Goal: Task Accomplishment & Management: Complete application form

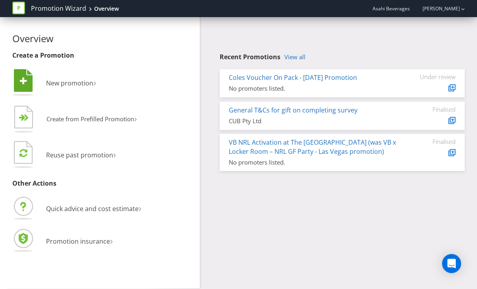
click at [71, 87] on li " New promotion ›" at bounding box center [103, 84] width 182 height 32
click at [71, 85] on span "New promotion" at bounding box center [69, 83] width 47 height 9
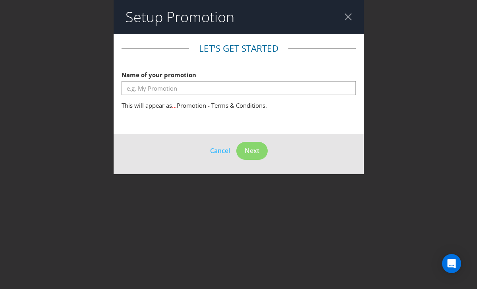
click at [352, 18] on header "Setup Promotion" at bounding box center [239, 17] width 250 height 34
click at [349, 17] on div at bounding box center [348, 17] width 8 height 8
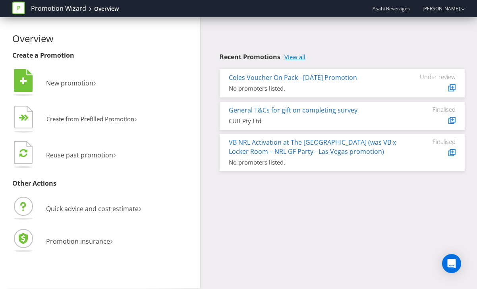
click at [299, 58] on link "View all" at bounding box center [294, 57] width 21 height 7
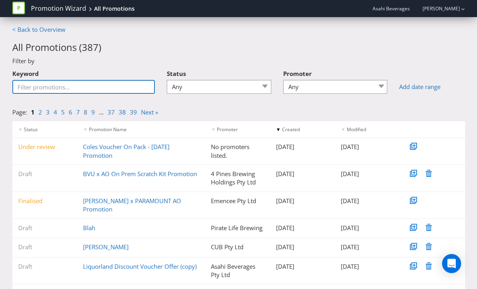
click at [58, 85] on input "Keyword" at bounding box center [83, 87] width 143 height 14
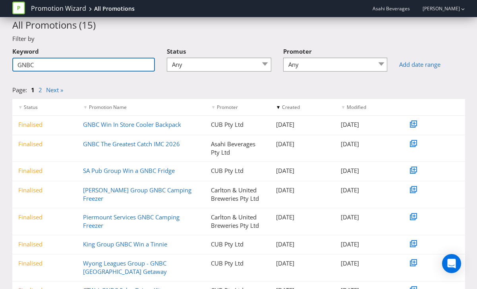
scroll to position [20, 0]
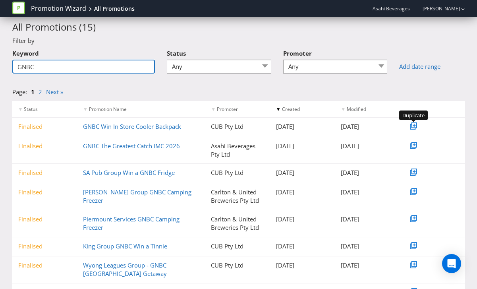
type input "GNBC"
click at [413, 127] on g at bounding box center [413, 125] width 7 height 7
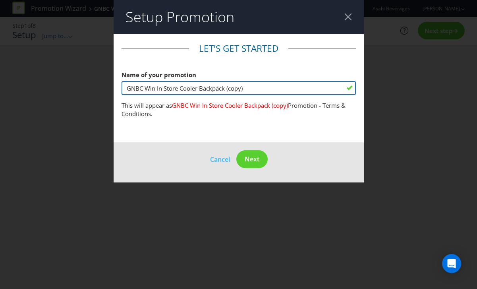
drag, startPoint x: 255, startPoint y: 88, endPoint x: 262, endPoint y: 88, distance: 6.8
click at [255, 88] on input "GNBC Win In Store Cooler Backpack (copy)" at bounding box center [239, 88] width 234 height 14
drag, startPoint x: 262, startPoint y: 88, endPoint x: 124, endPoint y: 87, distance: 138.2
click at [124, 87] on input "GNBC Win In Store Cooler Backpack (copy)" at bounding box center [239, 88] width 234 height 14
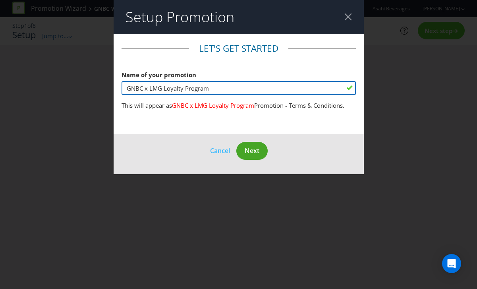
type input "GNBC x LMG Loyalty Program"
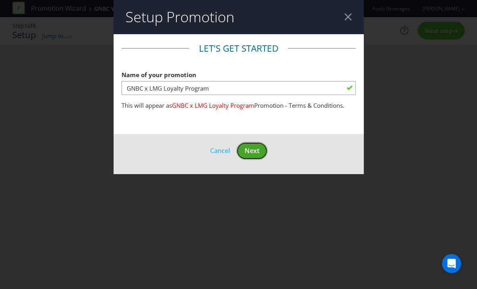
click at [253, 151] on span "Next" at bounding box center [252, 150] width 15 height 9
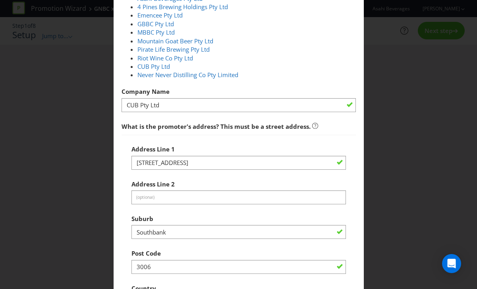
scroll to position [85, 0]
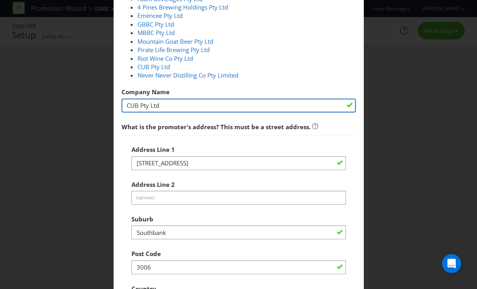
click at [193, 106] on input "CUB Pty Ltd" at bounding box center [239, 105] width 234 height 14
click at [237, 102] on input "CUB Pty Ltd" at bounding box center [239, 105] width 234 height 14
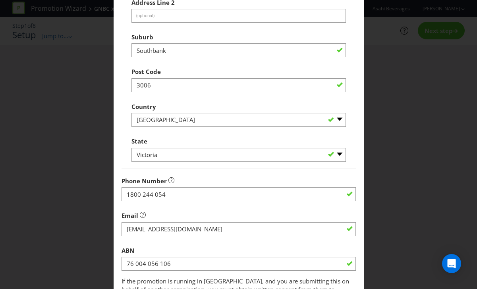
scroll to position [331, 0]
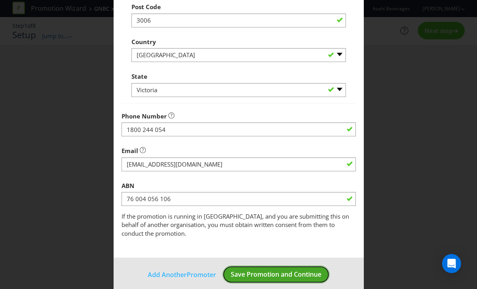
click at [271, 270] on span "Save Promotion and Continue" at bounding box center [276, 274] width 91 height 9
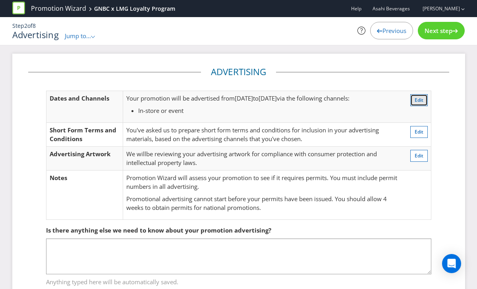
click at [412, 98] on button "Edit" at bounding box center [418, 100] width 17 height 12
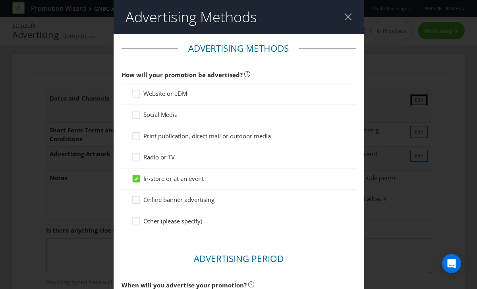
scroll to position [42, 0]
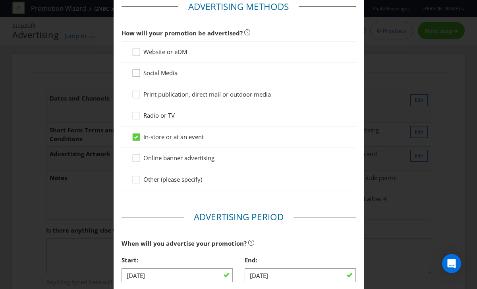
click at [138, 74] on icon at bounding box center [137, 75] width 12 height 12
click at [0, 0] on input "Social Media" at bounding box center [0, 0] width 0 height 0
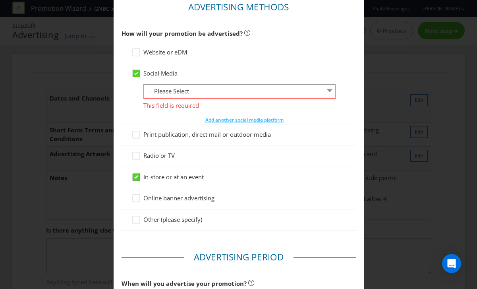
click at [136, 179] on icon at bounding box center [136, 176] width 7 height 7
click at [0, 0] on input "In-store or at an event" at bounding box center [0, 0] width 0 height 0
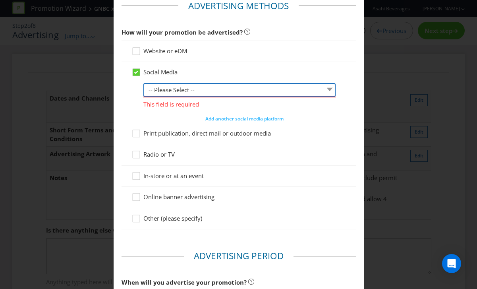
click at [172, 91] on select "-- Please Select -- Facebook X Instagram Snapchat LinkedIn Pinterest Tumblr You…" at bounding box center [239, 90] width 193 height 14
select select "INSTAGRAM"
click at [143, 83] on select "-- Please Select -- Facebook X Instagram Snapchat LinkedIn Pinterest Tumblr You…" at bounding box center [239, 90] width 193 height 14
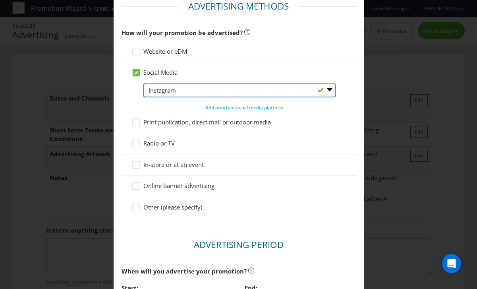
scroll to position [0, 0]
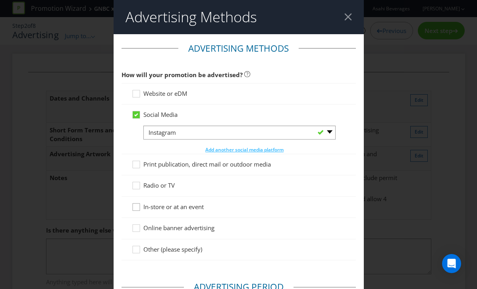
click at [139, 205] on icon at bounding box center [137, 209] width 12 height 12
click at [0, 0] on input "In-store or at an event" at bounding box center [0, 0] width 0 height 0
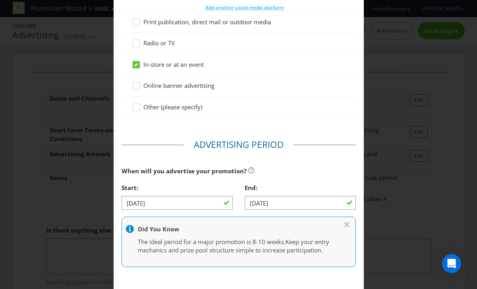
scroll to position [161, 0]
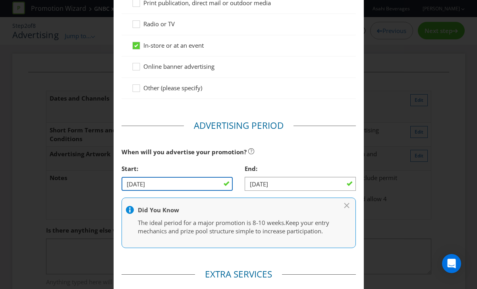
click at [223, 183] on input "[DATE]" at bounding box center [177, 184] width 111 height 14
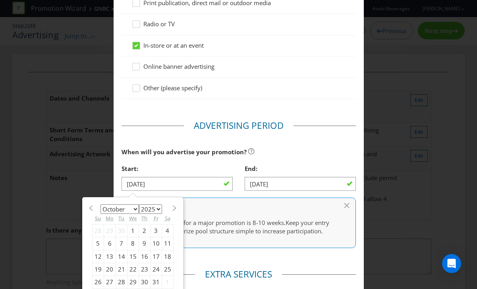
click at [91, 208] on span at bounding box center [91, 208] width 6 height 6
select select "8"
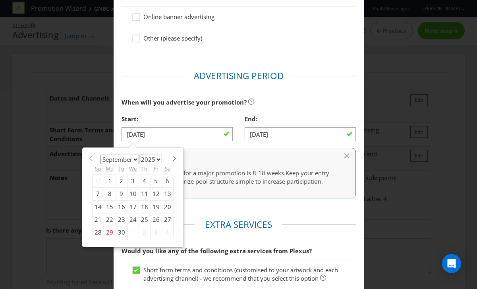
scroll to position [237, 0]
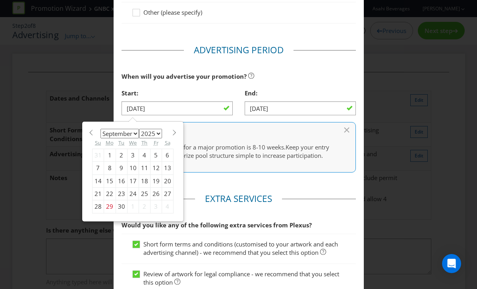
click at [122, 206] on div "30" at bounding box center [122, 206] width 12 height 13
type input "[DATE]"
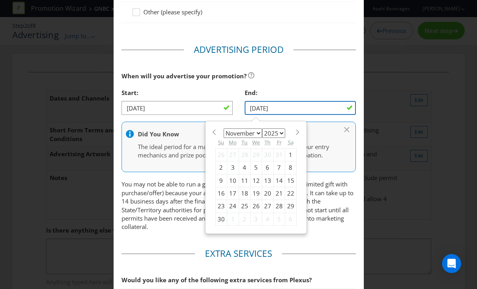
click at [287, 107] on input "[DATE]" at bounding box center [300, 108] width 111 height 14
click at [210, 132] on div "January February March April May June July August September October November [D…" at bounding box center [256, 178] width 100 height 112
click at [212, 132] on span at bounding box center [214, 132] width 6 height 6
select select "9"
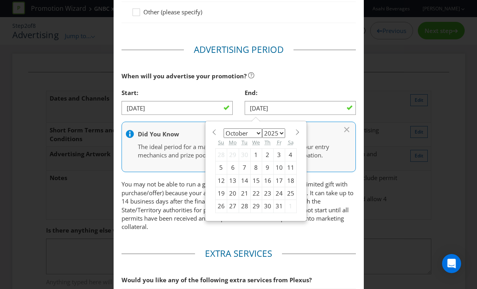
click at [235, 169] on div "6" at bounding box center [233, 167] width 12 height 13
type input "[DATE]"
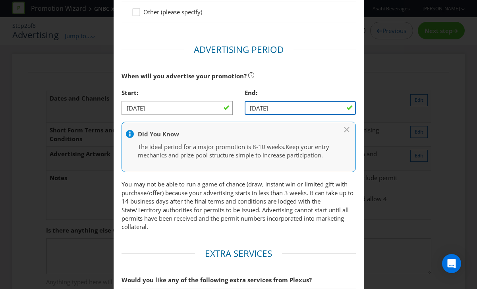
click at [317, 107] on input "[DATE]" at bounding box center [300, 108] width 111 height 14
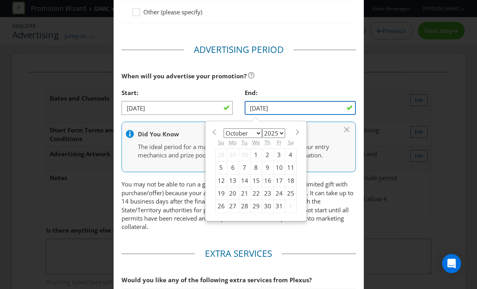
scroll to position [237, 0]
click at [232, 167] on div "6" at bounding box center [233, 167] width 12 height 13
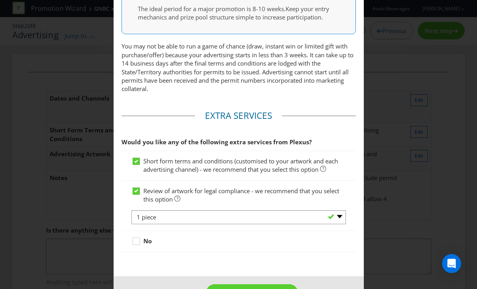
scroll to position [411, 0]
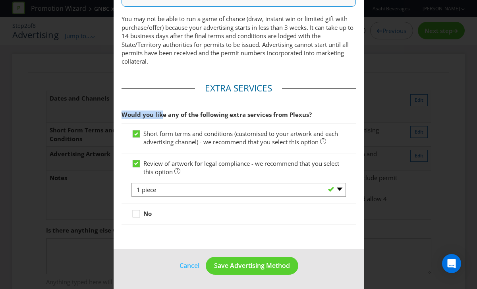
drag, startPoint x: 160, startPoint y: 114, endPoint x: 301, endPoint y: 110, distance: 140.6
click at [301, 110] on span "Would you like any of the following extra services from Plexus?" at bounding box center [239, 114] width 234 height 16
drag, startPoint x: 301, startPoint y: 110, endPoint x: 212, endPoint y: 122, distance: 89.7
click at [301, 110] on span "Would you like any of the following extra services from Plexus?" at bounding box center [239, 114] width 234 height 16
click at [136, 164] on icon at bounding box center [136, 163] width 4 height 3
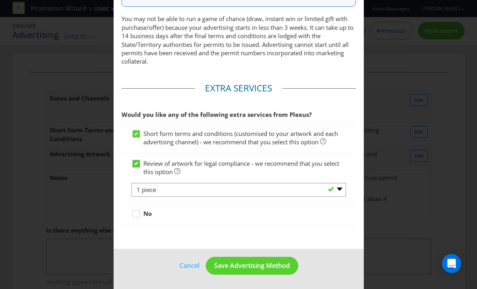
click at [0, 0] on input "Review of artwork for legal compliance - we recommend that you select this opti…" at bounding box center [0, 0] width 0 height 0
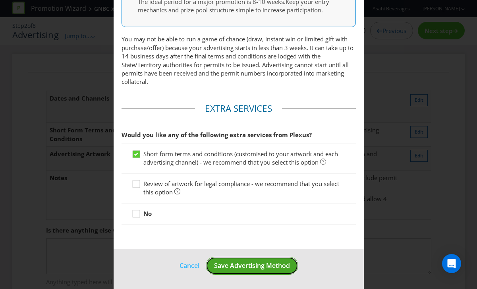
click at [244, 266] on span "Save Advertising Method" at bounding box center [252, 265] width 76 height 9
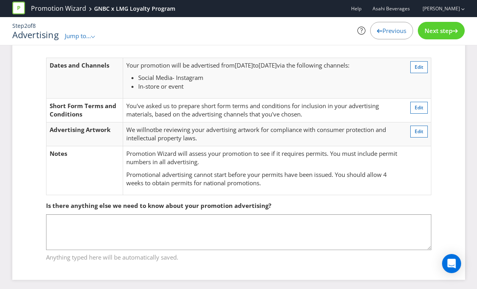
scroll to position [35, 0]
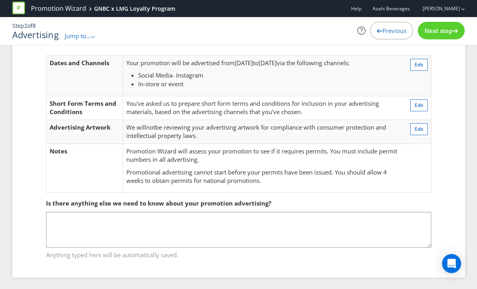
click at [437, 32] on span "Next step" at bounding box center [439, 31] width 28 height 8
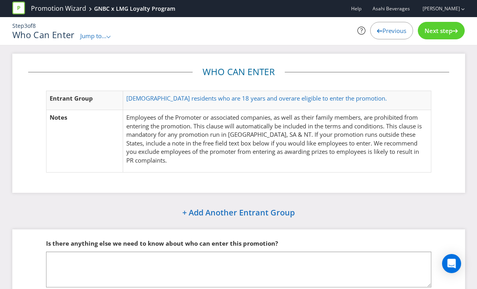
scroll to position [40, 0]
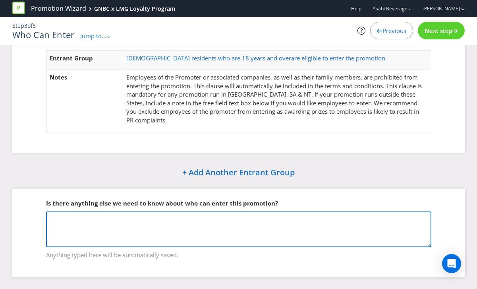
click at [166, 216] on textarea at bounding box center [238, 229] width 385 height 36
paste textarea "who are not yet members of the LMG, More Rewards Loyalty Program."
click at [51, 219] on textarea "who are not yet members of the LMG, More Rewards Loyalty Program." at bounding box center [238, 229] width 385 height 36
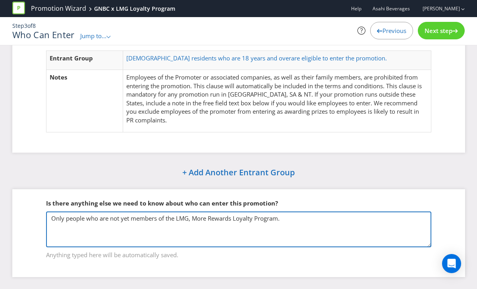
click at [342, 222] on textarea "Only people who are not yet members of the LMG, More Rewards Loyalty Program." at bounding box center [238, 229] width 385 height 36
type textarea "Only people who are not yet members of the LMG, More Rewards Loyalty Program ca…"
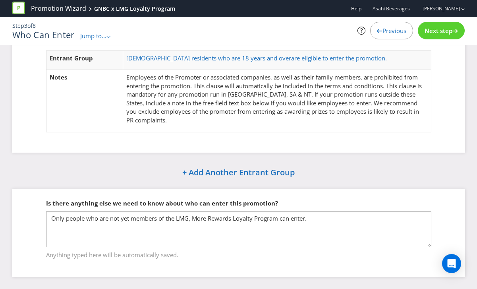
click at [440, 34] on span "Next step" at bounding box center [439, 31] width 28 height 8
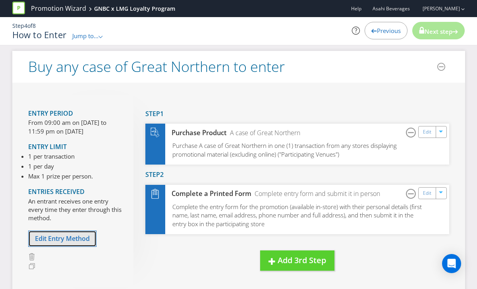
click at [61, 238] on span "Edit Entry Method" at bounding box center [62, 238] width 55 height 9
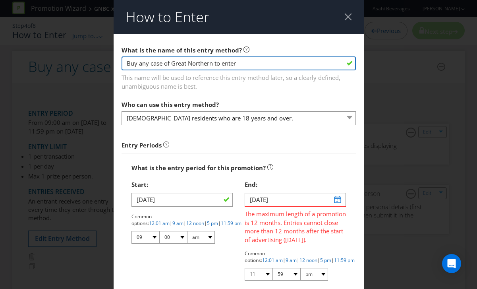
click at [168, 63] on input "Buy any case of Great Northern to enter" at bounding box center [239, 63] width 234 height 14
click at [254, 64] on input "Buy any case of Great Northern to enter" at bounding box center [239, 63] width 234 height 14
click at [250, 64] on input "Buy any case of Great Northern to enter" at bounding box center [239, 63] width 234 height 14
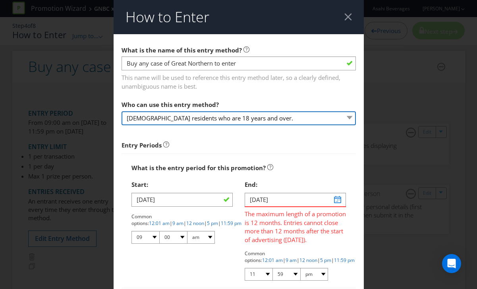
click at [182, 116] on select "[DEMOGRAPHIC_DATA] residents who are 18 years and over." at bounding box center [239, 118] width 234 height 14
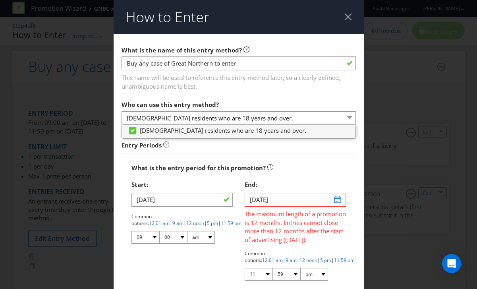
drag, startPoint x: 192, startPoint y: 147, endPoint x: 193, endPoint y: 143, distance: 4.5
click at [192, 147] on div "Entry Periods" at bounding box center [239, 145] width 234 height 8
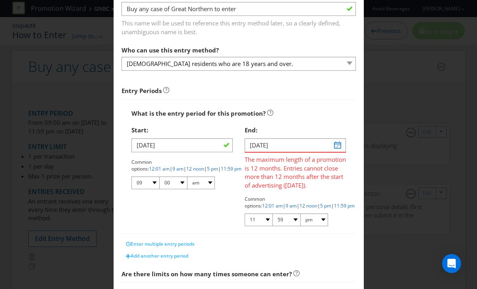
scroll to position [79, 0]
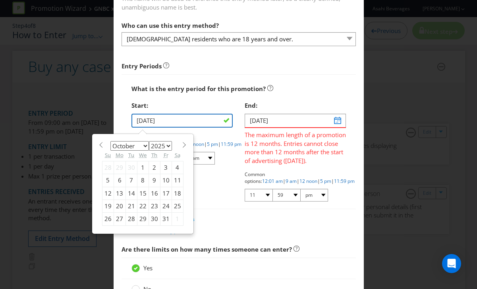
click at [179, 115] on input "[DATE]" at bounding box center [181, 121] width 101 height 14
click at [143, 166] on div "1" at bounding box center [143, 167] width 12 height 13
type input "[DATE]"
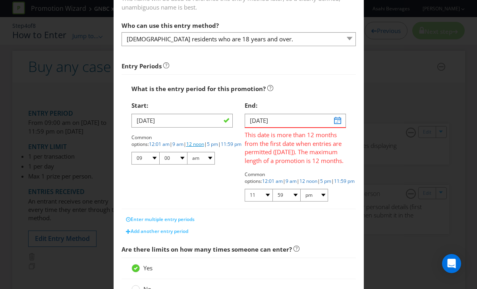
click at [186, 145] on link "12 noon" at bounding box center [195, 144] width 18 height 7
select select "12"
select select "pm"
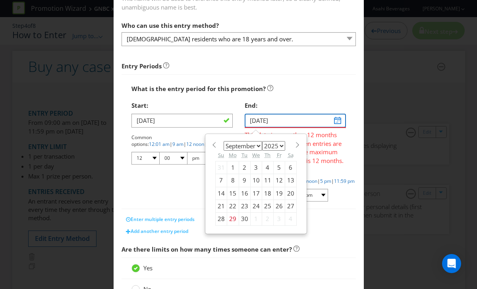
click at [291, 121] on input "[DATE]" at bounding box center [295, 121] width 101 height 14
click at [295, 145] on span at bounding box center [298, 145] width 6 height 6
select select "9"
click at [230, 180] on div "6" at bounding box center [233, 180] width 12 height 13
type input "[DATE]"
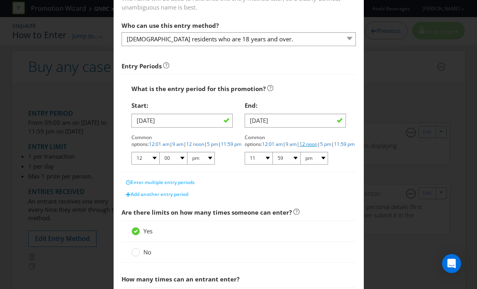
click at [299, 145] on link "12 noon" at bounding box center [308, 144] width 18 height 7
select select "12"
select select "00"
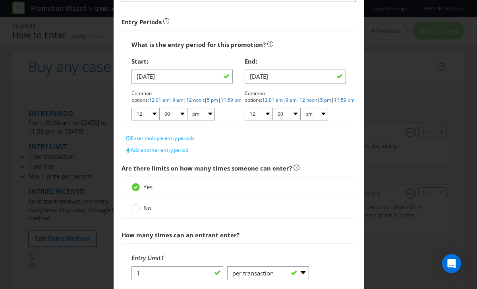
scroll to position [125, 0]
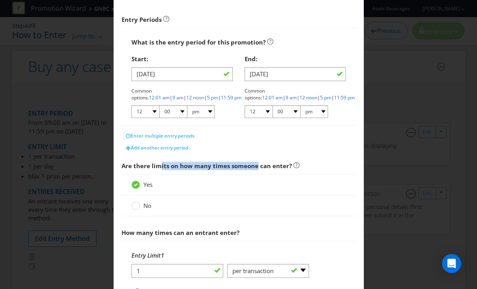
drag, startPoint x: 161, startPoint y: 164, endPoint x: 256, endPoint y: 164, distance: 95.3
click at [256, 164] on span "Are there limits on how many times someone can enter?" at bounding box center [207, 166] width 170 height 8
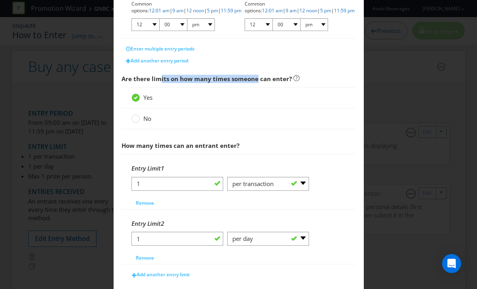
scroll to position [389, 0]
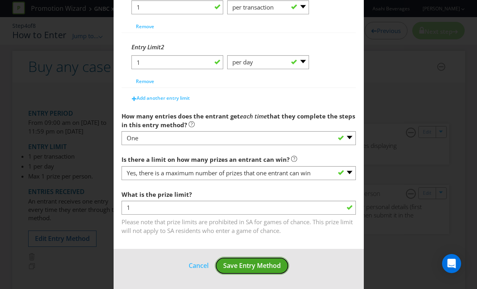
click at [239, 267] on span "Save Entry Method" at bounding box center [252, 265] width 58 height 9
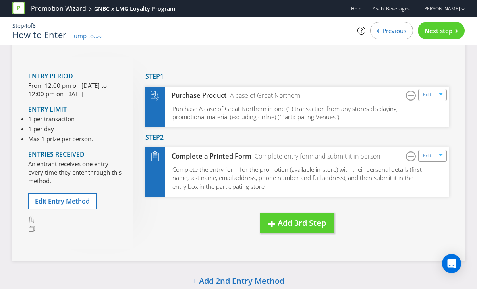
click at [386, 33] on span "Previous" at bounding box center [394, 31] width 24 height 8
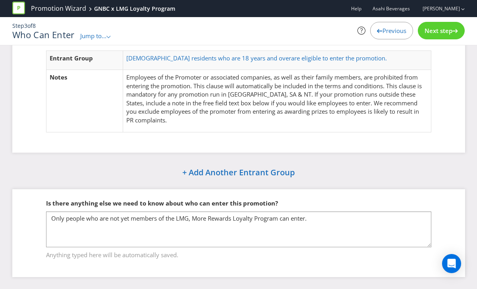
click at [385, 33] on span "Previous" at bounding box center [394, 31] width 24 height 8
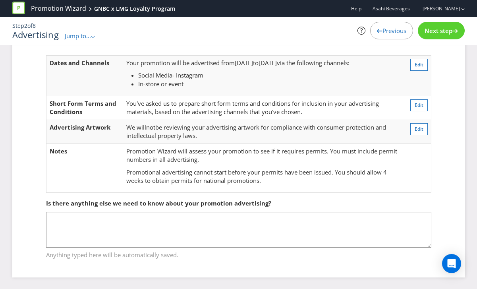
click at [385, 31] on span "Previous" at bounding box center [394, 31] width 24 height 8
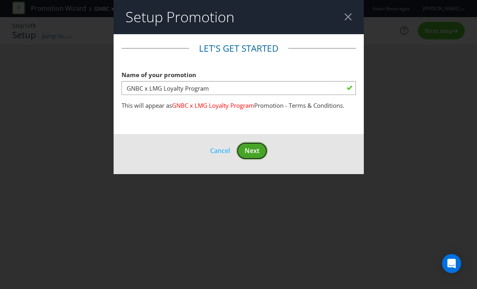
click at [250, 151] on span "Next" at bounding box center [252, 150] width 15 height 9
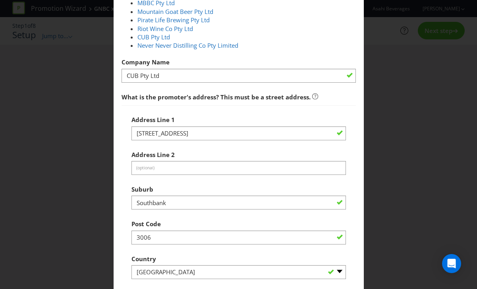
scroll to position [331, 0]
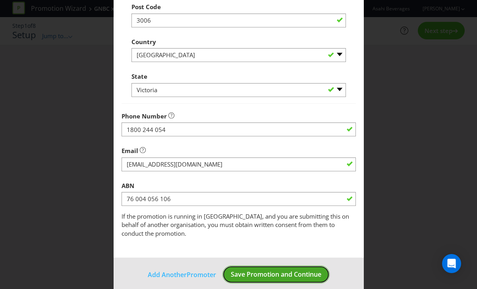
click at [271, 270] on span "Save Promotion and Continue" at bounding box center [276, 274] width 91 height 9
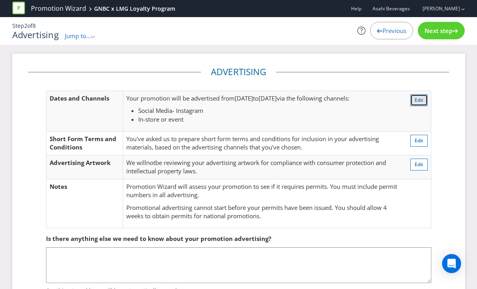
click at [416, 99] on span "Edit" at bounding box center [419, 99] width 9 height 7
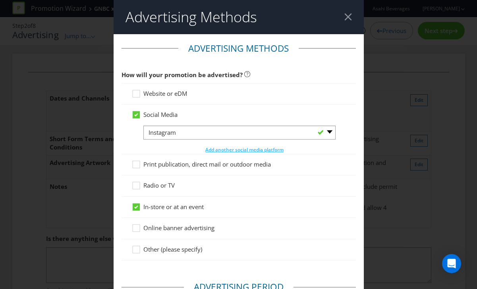
drag, startPoint x: 163, startPoint y: 69, endPoint x: 228, endPoint y: 66, distance: 65.6
click at [228, 66] on fieldset "Advertising Methods How will your promotion be advertised? Website or eDM Socia…" at bounding box center [239, 155] width 234 height 227
drag, startPoint x: 228, startPoint y: 66, endPoint x: 171, endPoint y: 94, distance: 63.8
click at [228, 66] on fieldset "Advertising Methods How will your promotion be advertised? Website or eDM Socia…" at bounding box center [239, 155] width 234 height 227
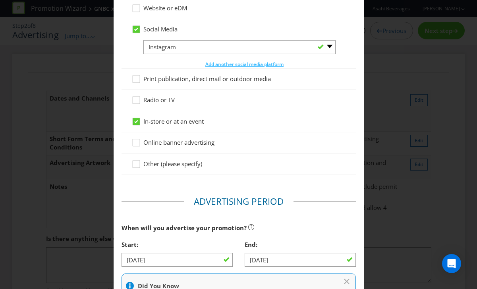
scroll to position [233, 0]
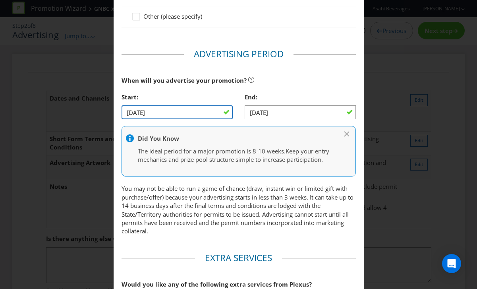
click at [166, 114] on input "[DATE]" at bounding box center [177, 112] width 111 height 14
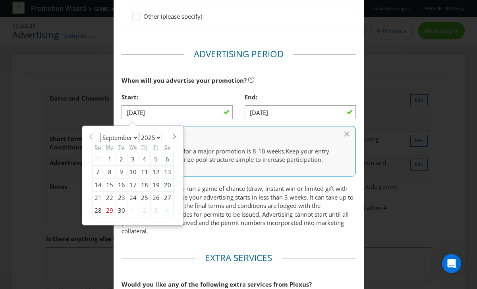
click at [122, 210] on div "30" at bounding box center [122, 210] width 12 height 13
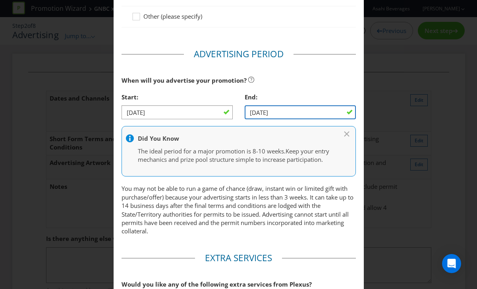
click at [266, 109] on input "[DATE]" at bounding box center [300, 112] width 111 height 14
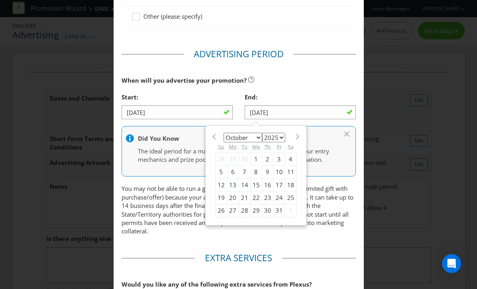
click at [229, 171] on div "6" at bounding box center [233, 172] width 12 height 13
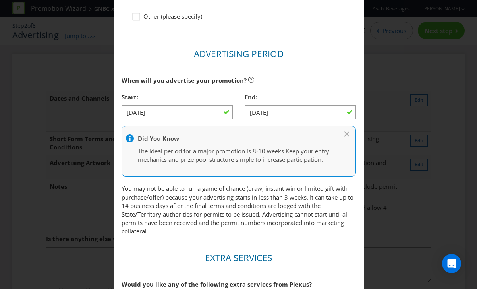
click at [297, 77] on div "When will you advertise your promotion?" at bounding box center [239, 80] width 234 height 16
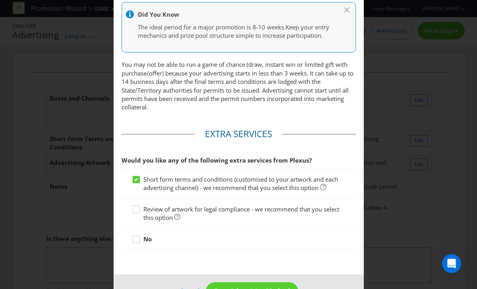
scroll to position [390, 0]
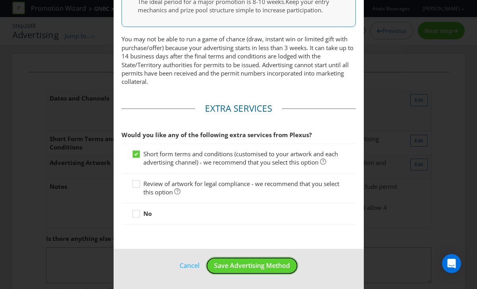
click at [247, 266] on span "Save Advertising Method" at bounding box center [252, 265] width 76 height 9
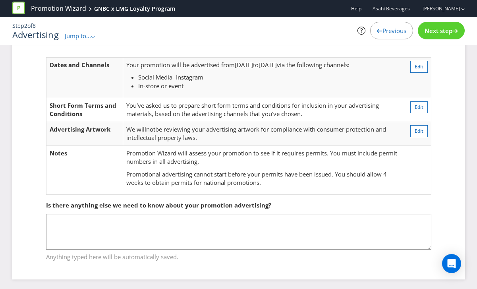
scroll to position [35, 0]
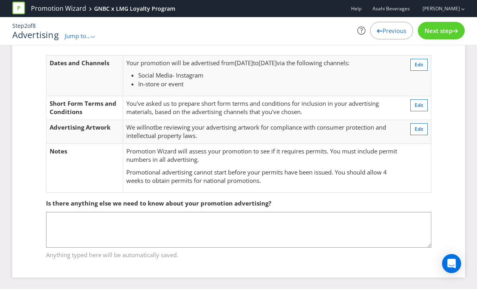
click at [432, 31] on span "Next step" at bounding box center [439, 31] width 28 height 8
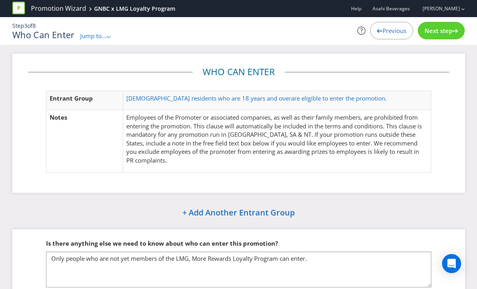
scroll to position [40, 0]
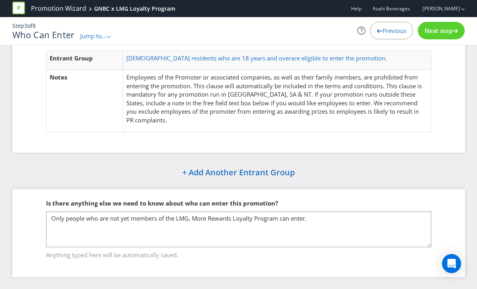
click at [429, 35] on div "Next step" at bounding box center [441, 30] width 47 height 17
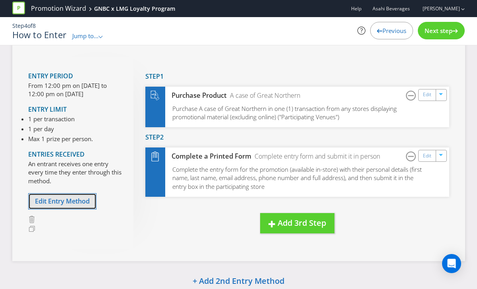
click at [47, 204] on span "Edit Entry Method" at bounding box center [62, 201] width 55 height 9
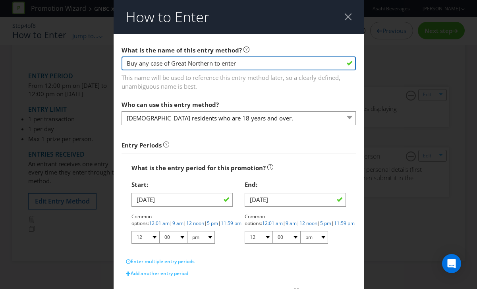
click at [251, 60] on input "Buy any case of Great Northern to enter" at bounding box center [239, 63] width 234 height 14
drag, startPoint x: 257, startPoint y: 63, endPoint x: 114, endPoint y: 66, distance: 142.2
type input "How to enter"
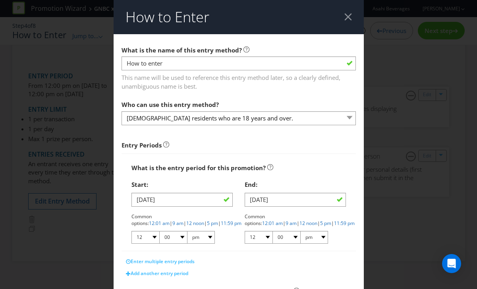
click at [252, 102] on div "Who can use this entry method? [DEMOGRAPHIC_DATA] residents who are 18 years an…" at bounding box center [239, 110] width 234 height 29
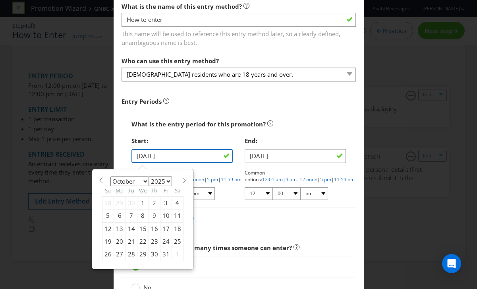
click at [159, 158] on input "[DATE]" at bounding box center [181, 156] width 101 height 14
click at [130, 201] on div "30" at bounding box center [131, 202] width 12 height 13
type input "[DATE]"
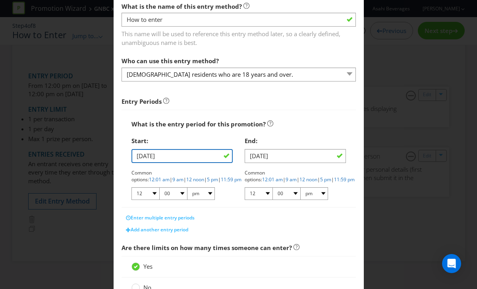
click at [154, 156] on input "[DATE]" at bounding box center [181, 156] width 101 height 14
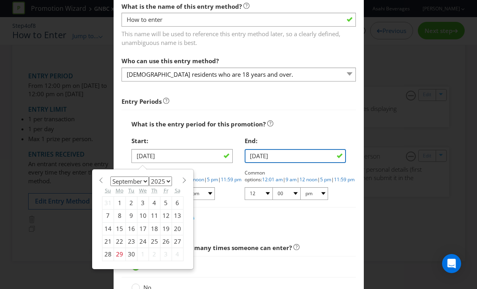
click at [278, 159] on input "[DATE]" at bounding box center [295, 156] width 101 height 14
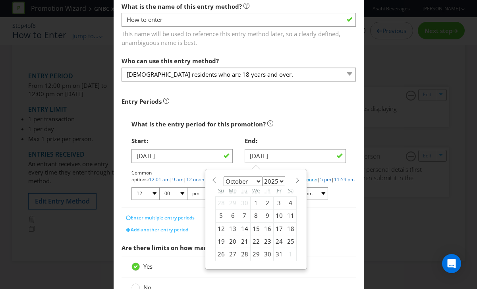
drag, startPoint x: 230, startPoint y: 215, endPoint x: 246, endPoint y: 181, distance: 36.9
click at [230, 215] on div "6" at bounding box center [233, 215] width 12 height 13
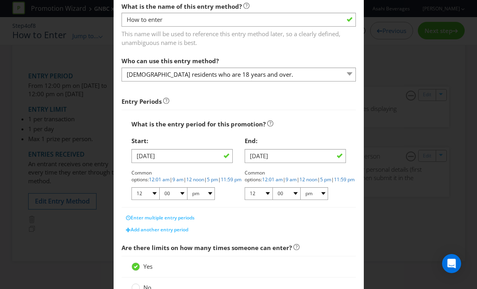
click at [324, 120] on div "What is the entry period for this promotion?" at bounding box center [238, 124] width 214 height 16
click at [186, 176] on link "12 noon" at bounding box center [195, 179] width 18 height 7
click at [299, 176] on link "12 noon" at bounding box center [308, 179] width 18 height 7
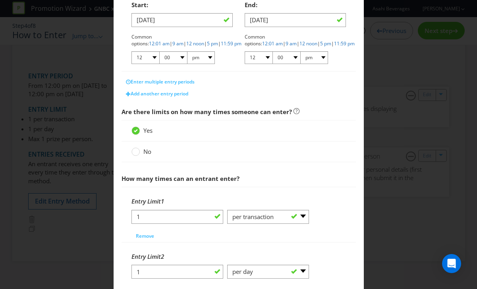
scroll to position [238, 0]
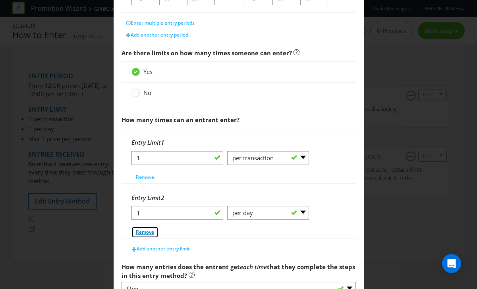
click at [144, 232] on span "Remove" at bounding box center [145, 231] width 18 height 7
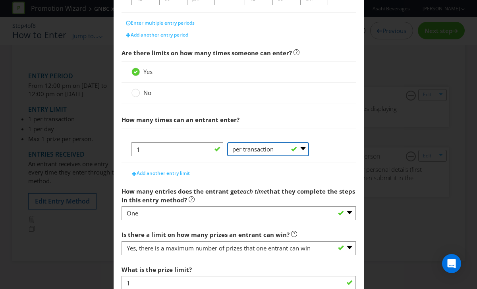
click at [239, 154] on select "-- Please Select -- per person per day per purchase per transaction Other (plea…" at bounding box center [268, 149] width 82 height 14
select select "PER_PERSON"
click at [227, 156] on select "-- Please Select -- per person per day per purchase per transaction Other (plea…" at bounding box center [268, 149] width 82 height 14
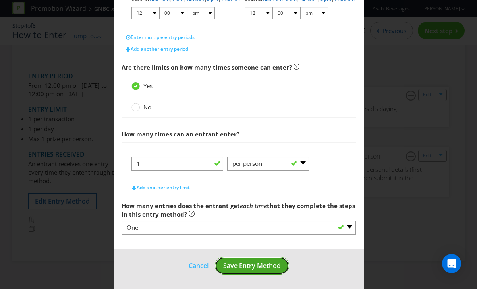
click at [251, 260] on button "Save Entry Method" at bounding box center [252, 266] width 74 height 18
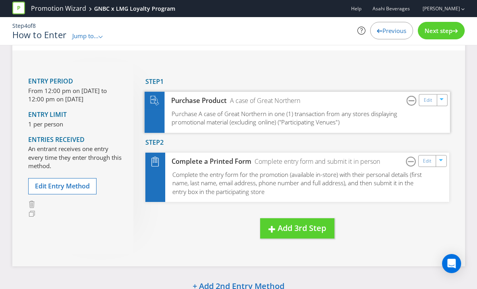
scroll to position [34, 0]
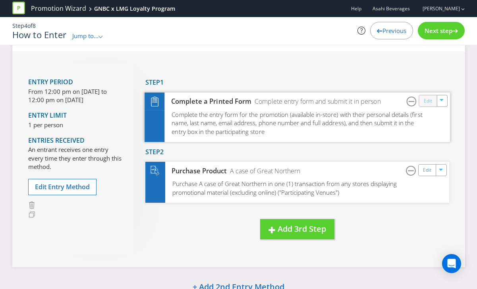
click at [427, 102] on link "Edit" at bounding box center [427, 100] width 8 height 9
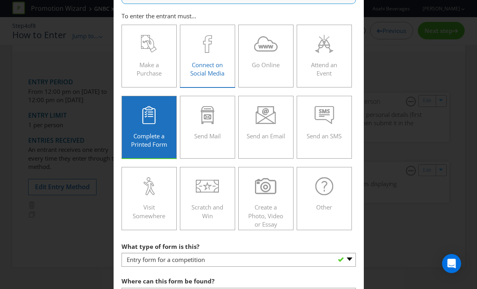
scroll to position [96, 0]
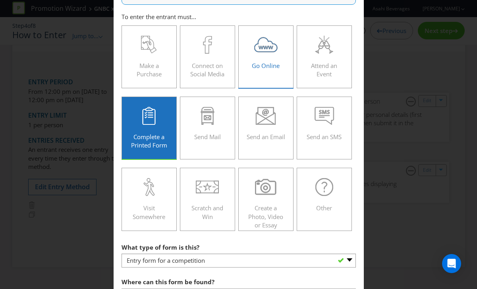
click at [272, 63] on span "Go Online" at bounding box center [266, 66] width 28 height 8
click at [0, 0] on input "Go Online" at bounding box center [0, 0] width 0 height 0
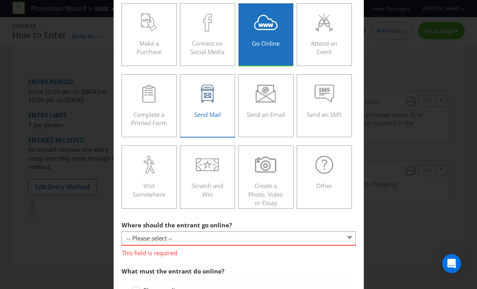
scroll to position [130, 0]
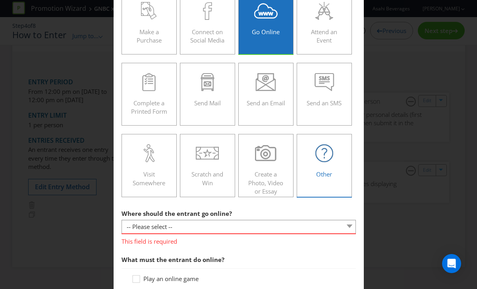
click at [319, 174] on span "Other" at bounding box center [324, 174] width 16 height 8
click at [0, 0] on input "Other" at bounding box center [0, 0] width 0 height 0
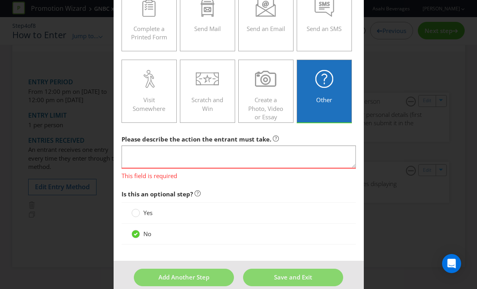
scroll to position [215, 0]
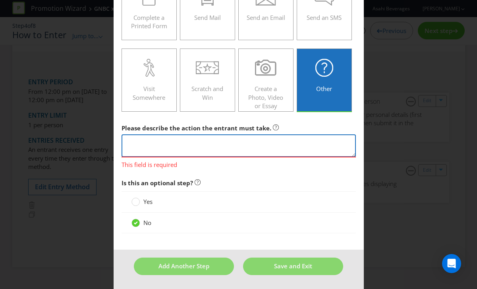
click at [195, 140] on textarea at bounding box center [239, 145] width 234 height 23
type textarea "e"
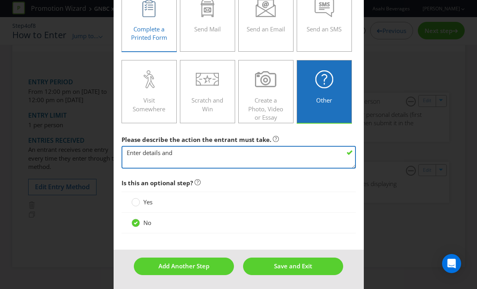
scroll to position [204, 0]
type textarea "Enter detail"
drag, startPoint x: 144, startPoint y: 155, endPoint x: 119, endPoint y: 155, distance: 24.6
click at [119, 155] on main "Did You Know IMI research shows that ease of participation is one of the most i…" at bounding box center [239, 39] width 250 height 419
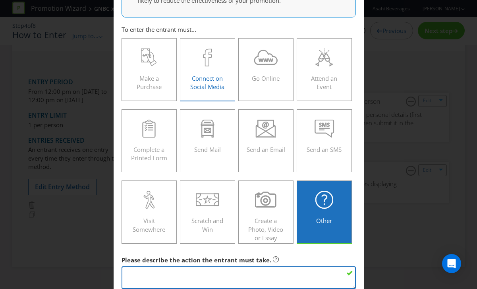
scroll to position [61, 0]
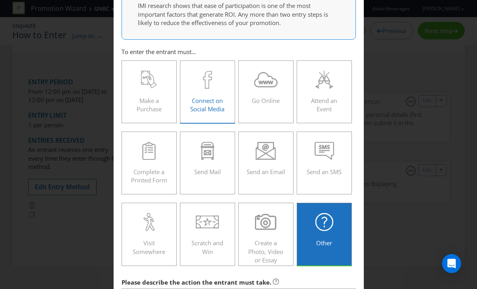
click at [211, 100] on span "Connect on Social Media" at bounding box center [207, 104] width 34 height 16
click at [0, 0] on input "Connect on Social Media" at bounding box center [0, 0] width 0 height 0
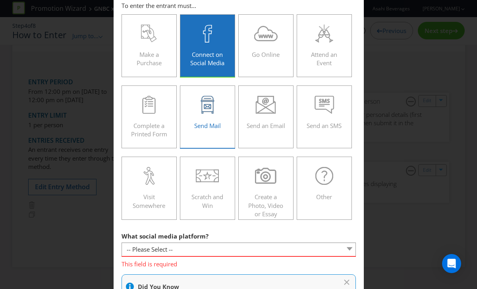
scroll to position [152, 0]
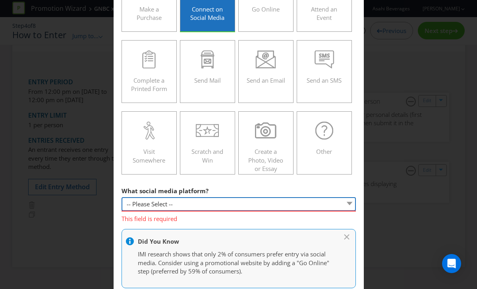
click at [174, 206] on select "-- Please Select -- Facebook X Instagram Snapchat Pinterest Tumblr Youtube Othe…" at bounding box center [239, 204] width 234 height 14
select select "INSTAGRAM"
click at [122, 197] on select "-- Please Select -- Facebook X Instagram Snapchat Pinterest Tumblr Youtube Othe…" at bounding box center [239, 204] width 234 height 14
type input "[DOMAIN_NAME][URL]"
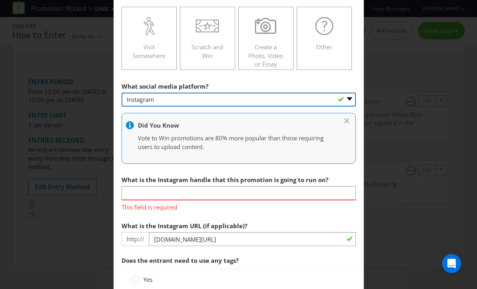
scroll to position [257, 0]
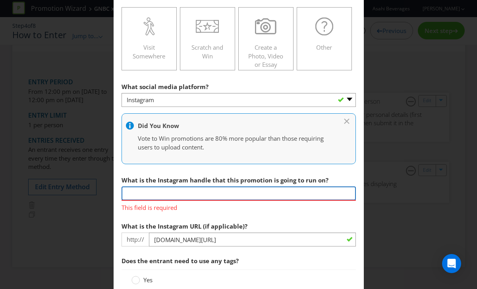
click at [160, 193] on input "text" at bounding box center [239, 193] width 234 height 14
paste input "[URL][DOMAIN_NAME]"
type input "[URL][DOMAIN_NAME]"
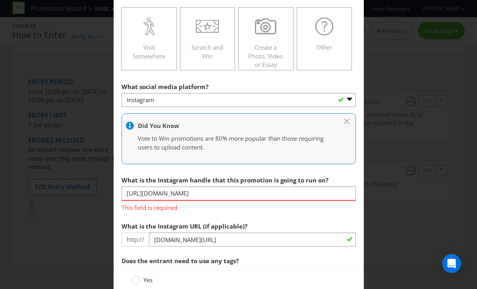
click at [205, 213] on section "What social media platform? -- Please Select -- Facebook X Instagram Snapchat P…" at bounding box center [239, 292] width 234 height 426
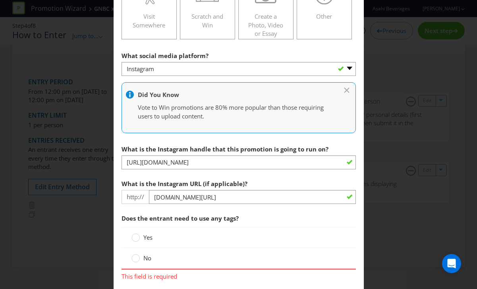
scroll to position [290, 0]
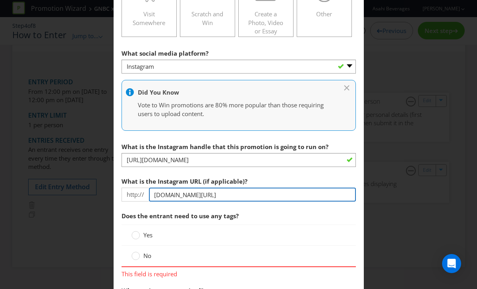
click at [223, 198] on input "[DOMAIN_NAME][URL]" at bounding box center [252, 194] width 207 height 14
drag, startPoint x: 224, startPoint y: 194, endPoint x: 146, endPoint y: 194, distance: 77.8
click at [146, 194] on div "http:// [DOMAIN_NAME][URL]" at bounding box center [239, 194] width 234 height 14
paste input "[URL][DOMAIN_NAME]"
type input "[URL][DOMAIN_NAME]"
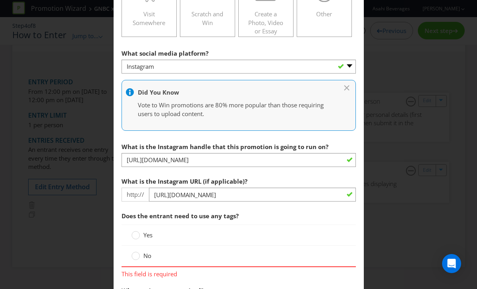
click at [281, 208] on span "Does the entrant need to use any tags?" at bounding box center [239, 216] width 234 height 16
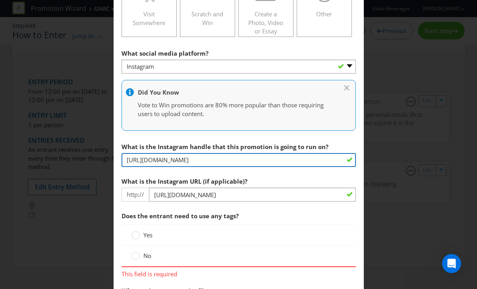
drag, startPoint x: 205, startPoint y: 160, endPoint x: 122, endPoint y: 160, distance: 83.8
click at [122, 160] on input "[URL][DOMAIN_NAME]" at bounding box center [239, 160] width 234 height 14
drag, startPoint x: 173, startPoint y: 161, endPoint x: 182, endPoint y: 162, distance: 9.2
click at [174, 161] on input "greatnorthern_aus/" at bounding box center [239, 160] width 234 height 14
click at [197, 162] on input "greatnorthern_aus/" at bounding box center [239, 160] width 234 height 14
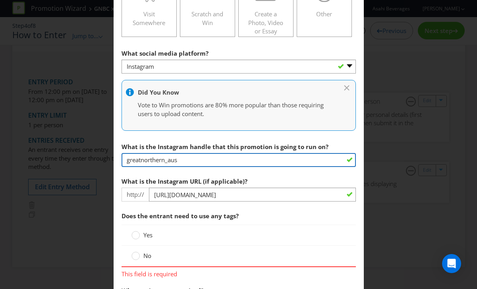
type input "greatnorthern_aus"
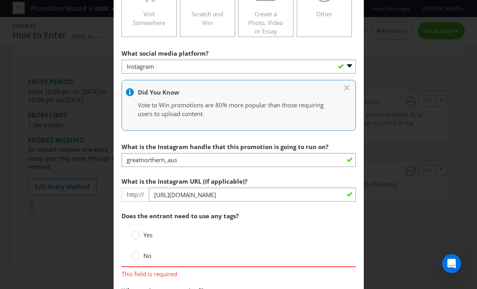
click at [277, 172] on section "What social media platform? -- Please Select -- Facebook X Instagram Snapchat P…" at bounding box center [239, 252] width 234 height 414
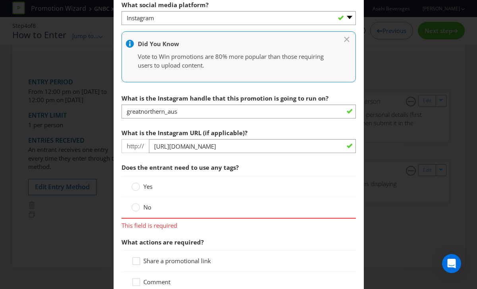
scroll to position [339, 0]
click at [135, 206] on circle at bounding box center [135, 207] width 8 height 8
click at [0, 0] on input "No" at bounding box center [0, 0] width 0 height 0
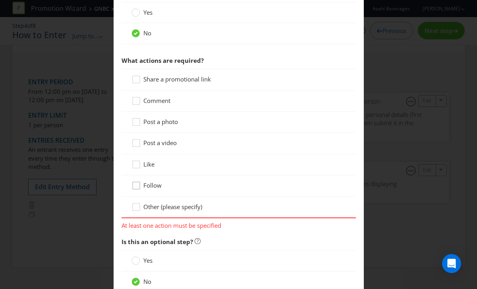
scroll to position [515, 0]
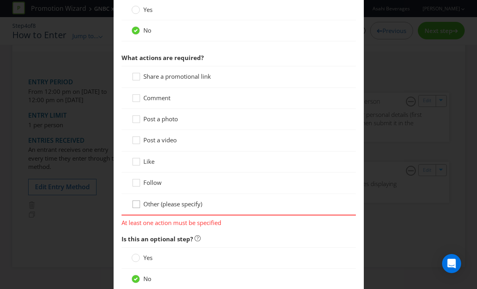
click at [136, 206] on icon at bounding box center [137, 206] width 12 height 12
click at [0, 0] on input "Other (please specify)" at bounding box center [0, 0] width 0 height 0
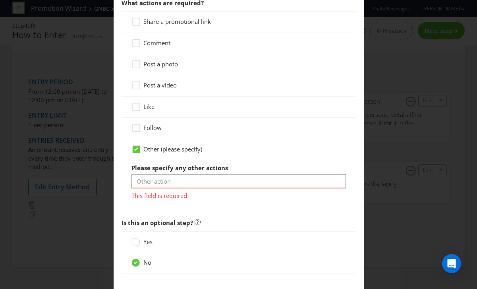
scroll to position [587, 0]
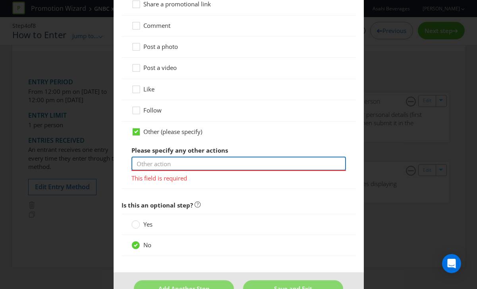
click at [169, 159] on input "text" at bounding box center [238, 163] width 214 height 14
click at [185, 166] on input "Fill in the lead Gen Form - Answering in 25 words or less why they are Dad's Fa…" at bounding box center [238, 163] width 214 height 14
drag, startPoint x: 207, startPoint y: 163, endPoint x: 357, endPoint y: 165, distance: 150.1
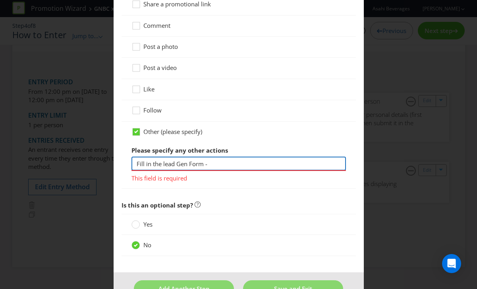
scroll to position [0, 0]
drag, startPoint x: 216, startPoint y: 162, endPoint x: 114, endPoint y: 163, distance: 102.5
type input "f"
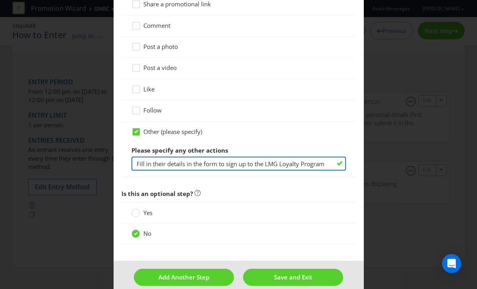
scroll to position [598, 0]
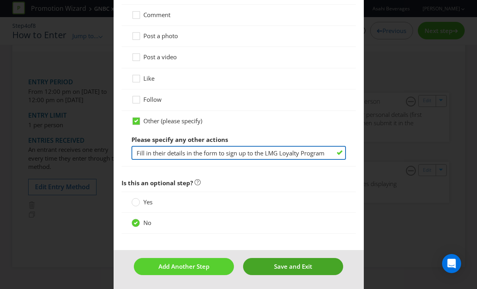
type input "Fill in their details in the form to sign up to the LMG Loyalty Program"
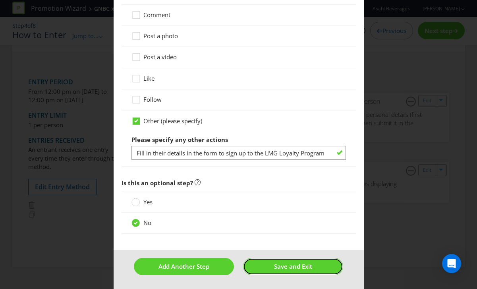
click at [274, 266] on span "Save and Exit" at bounding box center [293, 266] width 38 height 8
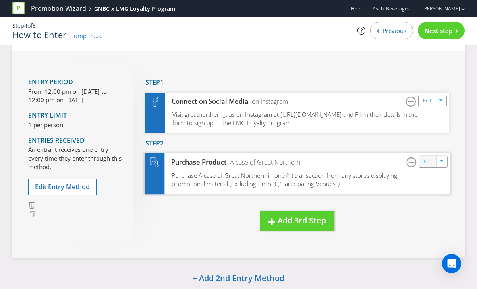
click at [428, 162] on link "Edit" at bounding box center [427, 161] width 8 height 9
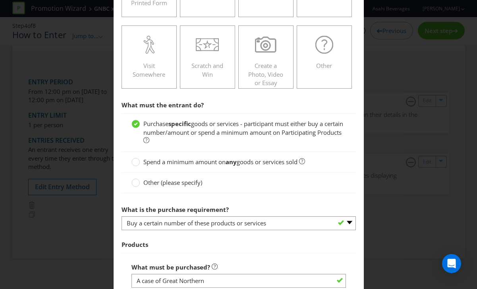
scroll to position [295, 0]
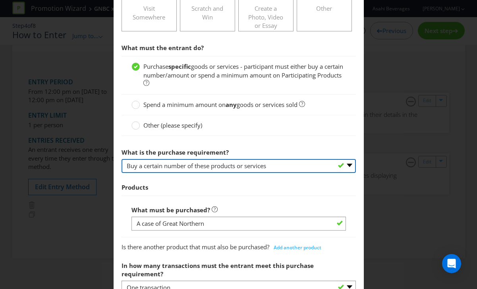
click at [176, 164] on select "-- Please select -- Buy a certain number of these products or services Spend a …" at bounding box center [239, 166] width 234 height 14
click at [122, 159] on select "-- Please select -- Buy a certain number of these products or services Spend a …" at bounding box center [239, 166] width 234 height 14
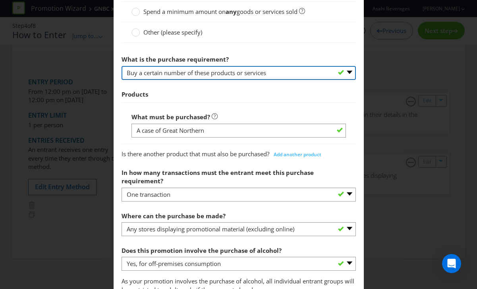
scroll to position [421, 0]
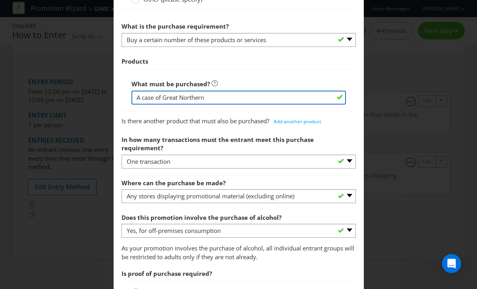
click at [224, 98] on input "A case of Great Northern" at bounding box center [238, 98] width 214 height 14
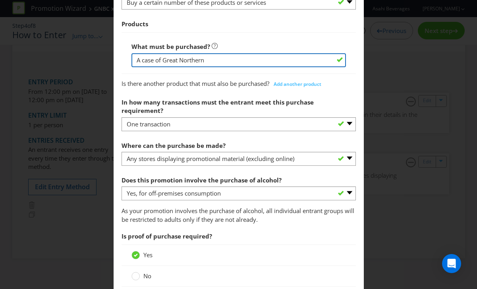
scroll to position [463, 0]
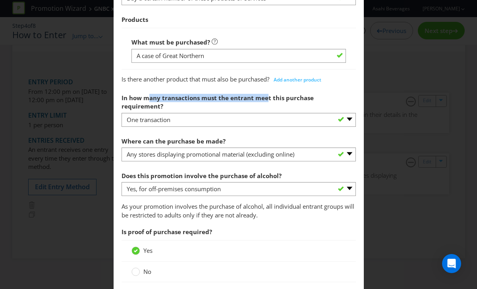
drag, startPoint x: 149, startPoint y: 97, endPoint x: 266, endPoint y: 99, distance: 116.8
click at [266, 99] on span "In how many transactions must the entrant meet this purchase requirement?" at bounding box center [218, 102] width 192 height 16
drag, startPoint x: 230, startPoint y: 96, endPoint x: 282, endPoint y: 99, distance: 52.5
click at [282, 99] on span "In how many transactions must the entrant meet this purchase requirement?" at bounding box center [218, 102] width 192 height 16
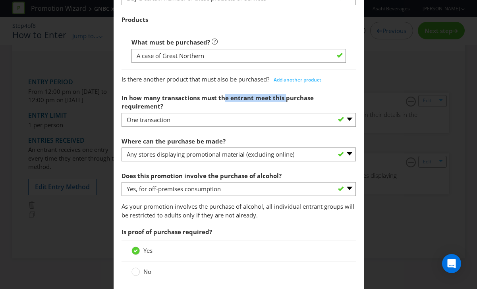
click at [282, 99] on span "In how many transactions must the entrant meet this purchase requirement?" at bounding box center [218, 102] width 192 height 16
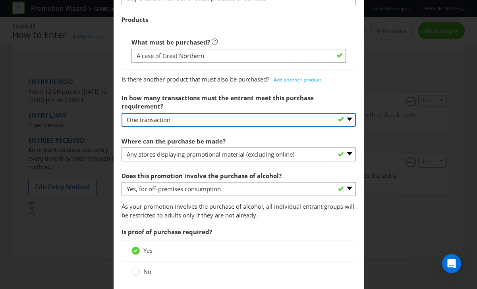
click at [185, 113] on select "-- Please select -- One transaction A specific number of transactions Any numbe…" at bounding box center [239, 120] width 234 height 14
click at [122, 113] on select "-- Please select -- One transaction A specific number of transactions Any numbe…" at bounding box center [239, 120] width 234 height 14
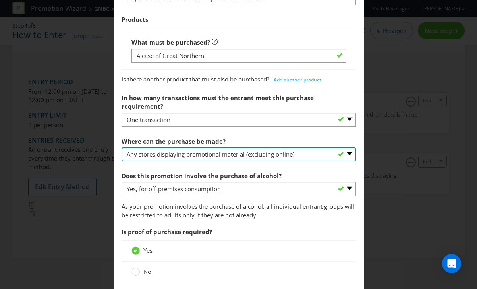
click at [205, 149] on select "-- Please select -- Any stores displaying promotional material (including onlin…" at bounding box center [239, 154] width 234 height 14
select select "ANY_DISPLAYING_PROMOTIONAL_MATERIAL"
click at [122, 147] on select "-- Please select -- Any stores displaying promotional material (including onlin…" at bounding box center [239, 154] width 234 height 14
click at [179, 148] on select "-- Please select -- Any stores displaying promotional material (including onlin…" at bounding box center [239, 154] width 234 height 14
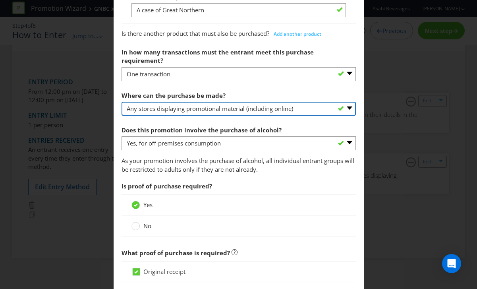
scroll to position [511, 0]
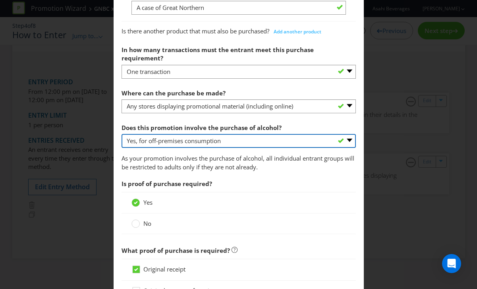
click at [186, 137] on select "-- Please select -- Yes, for on-premises consumption Yes, for off-premises cons…" at bounding box center [239, 141] width 234 height 14
click at [122, 134] on select "-- Please select -- Yes, for on-premises consumption Yes, for off-premises cons…" at bounding box center [239, 141] width 234 height 14
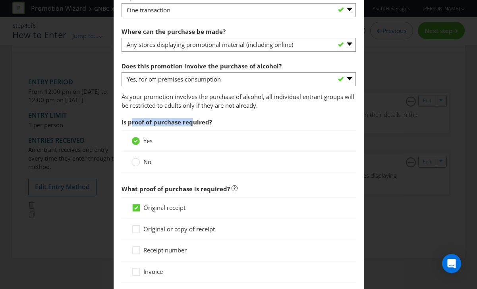
drag, startPoint x: 133, startPoint y: 114, endPoint x: 193, endPoint y: 114, distance: 60.0
click at [193, 118] on span "Is proof of purchase required?" at bounding box center [167, 122] width 91 height 8
drag, startPoint x: 133, startPoint y: 114, endPoint x: 224, endPoint y: 114, distance: 90.5
click at [224, 114] on span "Is proof of purchase required?" at bounding box center [239, 122] width 234 height 16
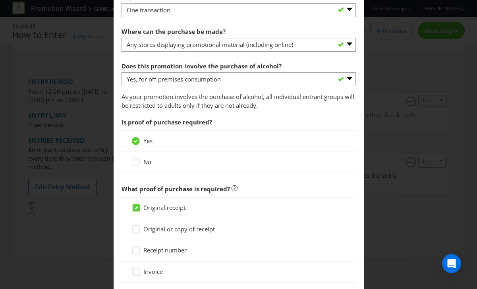
drag, startPoint x: 224, startPoint y: 114, endPoint x: 215, endPoint y: 113, distance: 9.1
click at [224, 114] on span "Is proof of purchase required?" at bounding box center [239, 122] width 234 height 16
click at [135, 158] on circle at bounding box center [135, 162] width 8 height 8
click at [0, 0] on input "No" at bounding box center [0, 0] width 0 height 0
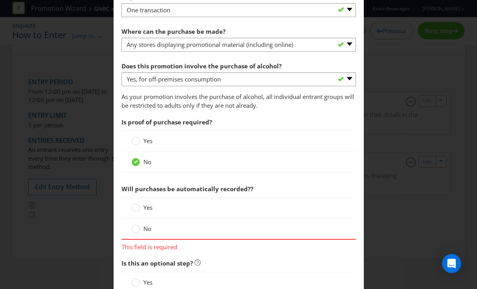
scroll to position [631, 0]
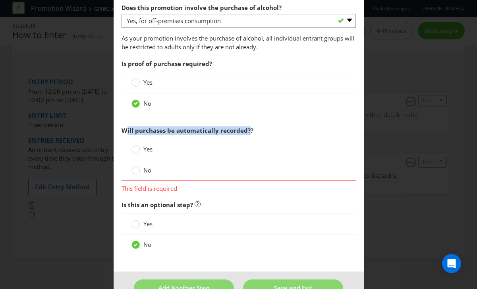
drag, startPoint x: 124, startPoint y: 121, endPoint x: 248, endPoint y: 120, distance: 123.5
click at [248, 126] on span "Will purchases be automatically recorded??" at bounding box center [188, 130] width 132 height 8
click at [135, 166] on circle at bounding box center [135, 170] width 8 height 8
click at [0, 0] on input "No" at bounding box center [0, 0] width 0 height 0
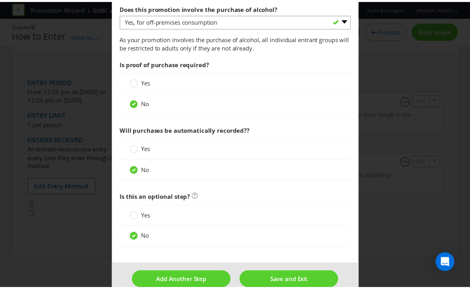
scroll to position [637, 0]
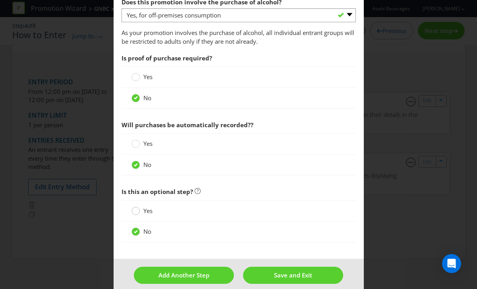
click at [137, 206] on div at bounding box center [136, 208] width 4 height 4
click at [0, 0] on input "Yes" at bounding box center [0, 0] width 0 height 0
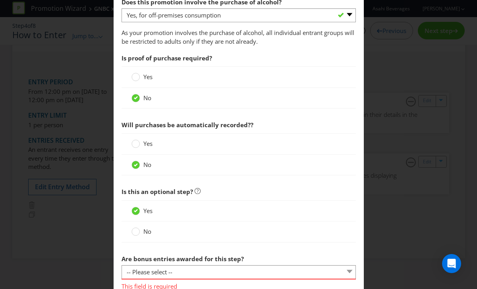
drag, startPoint x: 135, startPoint y: 224, endPoint x: 183, endPoint y: 215, distance: 49.2
click at [135, 228] on circle at bounding box center [135, 232] width 8 height 8
click at [0, 0] on input "No" at bounding box center [0, 0] width 0 height 0
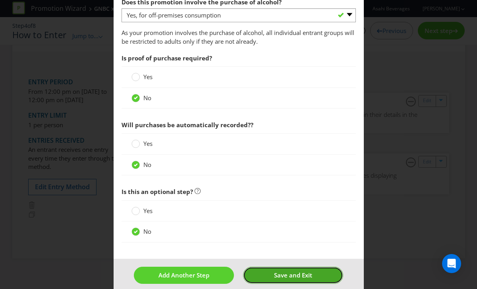
click at [280, 271] on span "Save and Exit" at bounding box center [293, 275] width 38 height 8
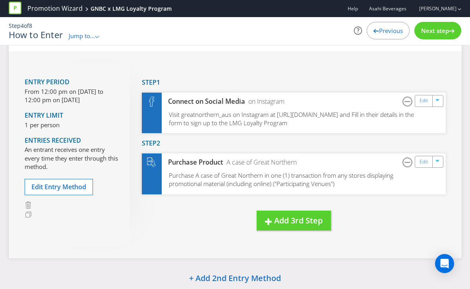
click at [380, 24] on div "Previous" at bounding box center [388, 30] width 43 height 17
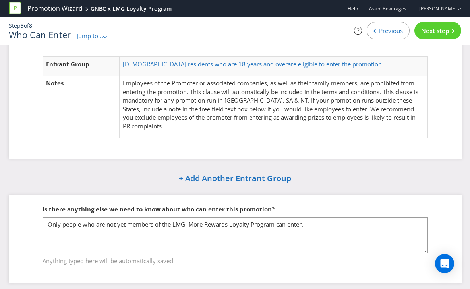
click at [380, 29] on span "Previous" at bounding box center [391, 31] width 24 height 8
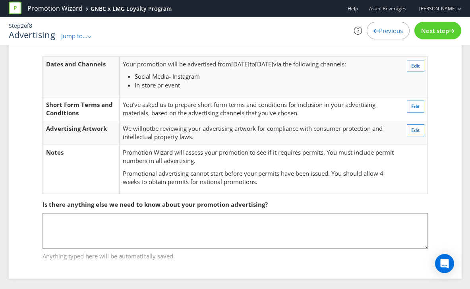
click at [380, 29] on span "Previous" at bounding box center [391, 31] width 24 height 8
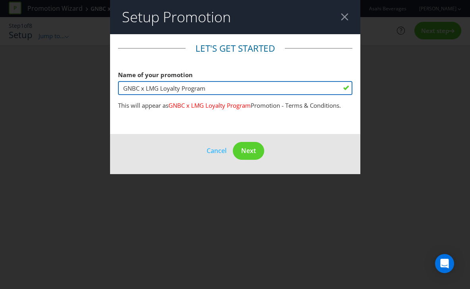
click at [227, 85] on input "GNBC x LMG Loyalty Program" at bounding box center [235, 88] width 234 height 14
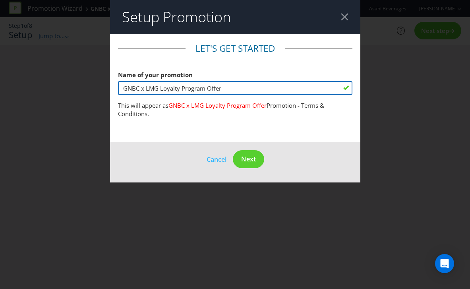
click at [147, 89] on input "GNBC x LMG Loyalty Program Offer" at bounding box center [235, 88] width 234 height 14
click at [145, 90] on input "GNBC x LMG Loyalty Program Offer" at bounding box center [235, 88] width 234 height 14
click at [208, 89] on input "GNBC x LMG Loyalty Program Offer" at bounding box center [235, 88] width 234 height 14
type input "GNBC x LMG Loyalty Program Limited Offer"
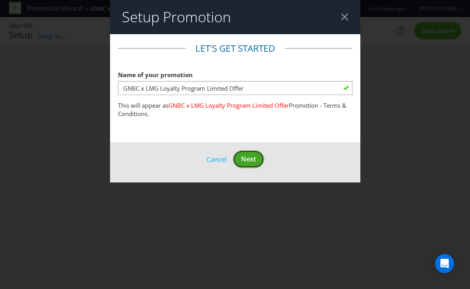
click at [247, 159] on span "Next" at bounding box center [248, 158] width 15 height 9
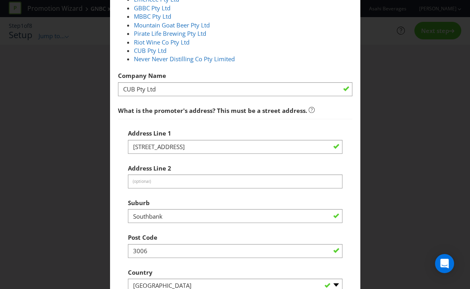
scroll to position [331, 0]
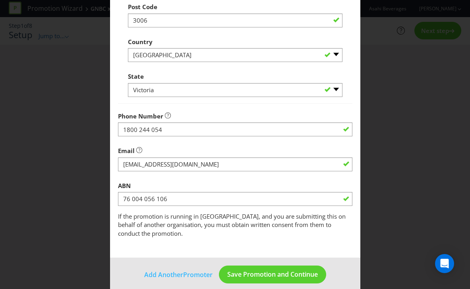
click at [268, 274] on footer "Add Another Promoter Save Promotion and Continue" at bounding box center [235, 277] width 250 height 40
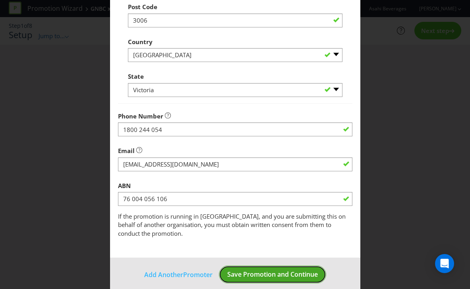
click at [269, 270] on span "Save Promotion and Continue" at bounding box center [272, 274] width 91 height 9
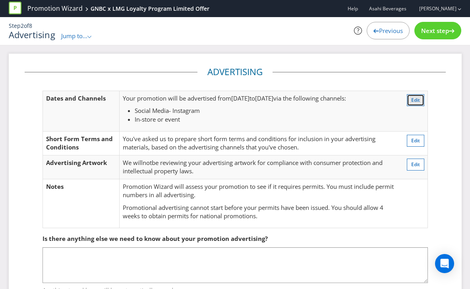
click at [413, 99] on span "Edit" at bounding box center [415, 99] width 9 height 7
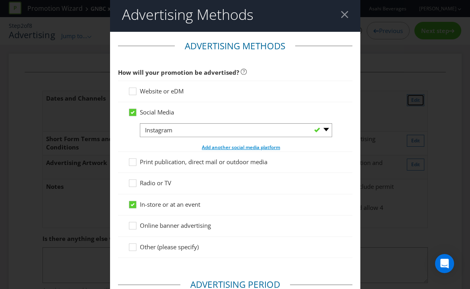
scroll to position [42, 0]
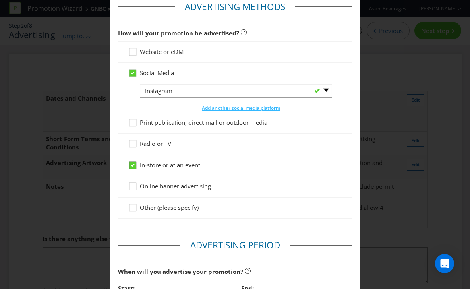
click at [136, 162] on icon at bounding box center [134, 167] width 12 height 12
click at [0, 0] on input "In-store or at an event" at bounding box center [0, 0] width 0 height 0
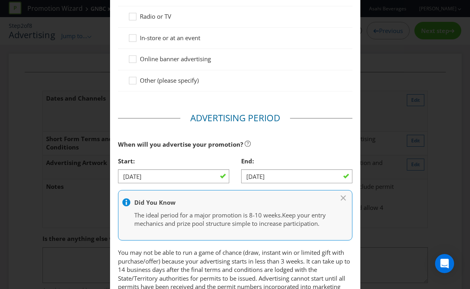
scroll to position [265, 0]
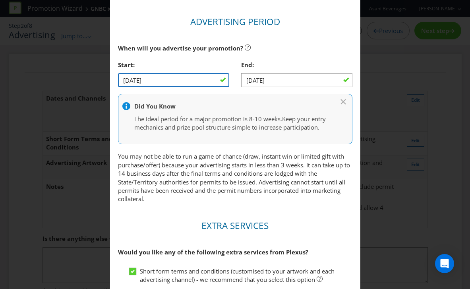
click at [159, 79] on input "[DATE]" at bounding box center [173, 80] width 111 height 14
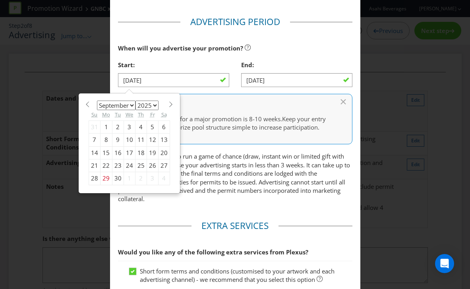
click at [265, 47] on div "When will you advertise your promotion?" at bounding box center [235, 48] width 234 height 16
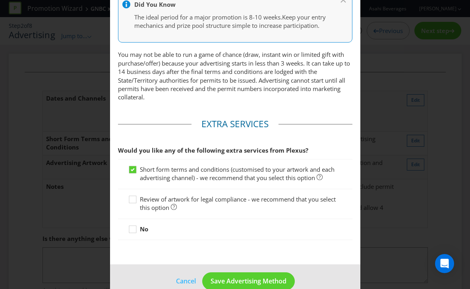
scroll to position [390, 0]
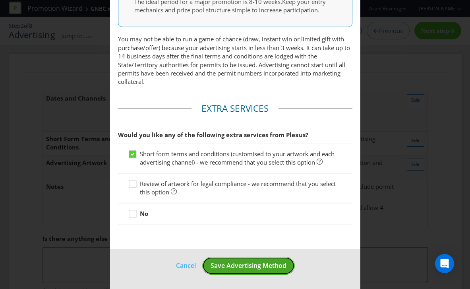
click at [237, 258] on button "Save Advertising Method" at bounding box center [248, 266] width 93 height 18
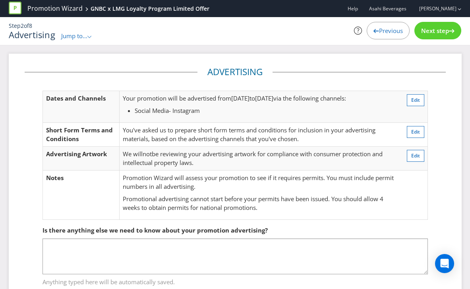
scroll to position [27, 0]
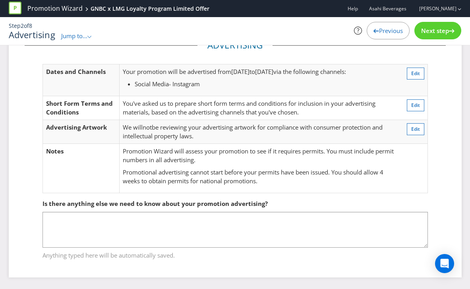
click at [434, 33] on span "Next step" at bounding box center [435, 31] width 28 height 8
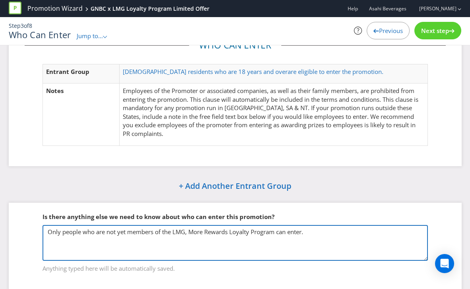
drag, startPoint x: 293, startPoint y: 230, endPoint x: 41, endPoint y: 229, distance: 252.6
click at [41, 229] on fieldset "Is there anything else we need to know about who can enter this promotion? Only…" at bounding box center [235, 238] width 421 height 82
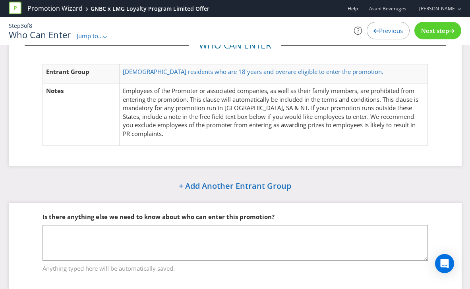
click at [431, 24] on div "Next step" at bounding box center [437, 30] width 47 height 17
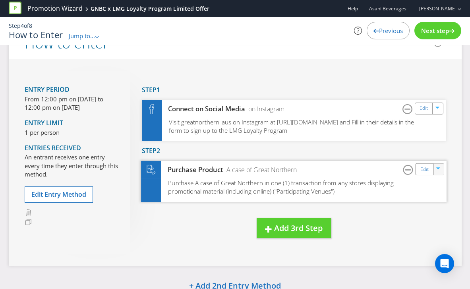
click at [438, 169] on icon "button" at bounding box center [438, 169] width 4 height 2
click at [426, 199] on link "Delete" at bounding box center [432, 197] width 17 height 8
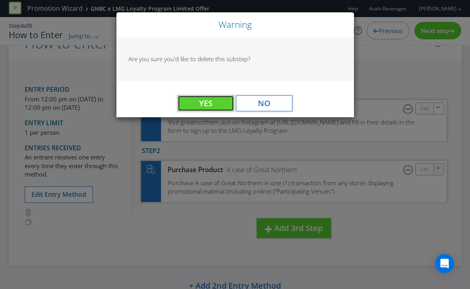
click at [220, 106] on button "Yes" at bounding box center [206, 103] width 56 height 16
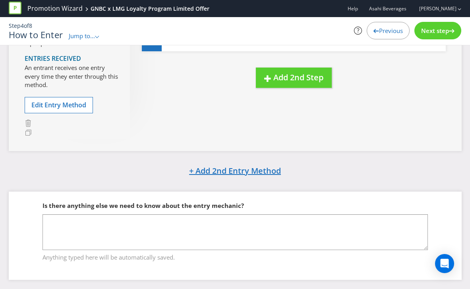
scroll to position [128, 0]
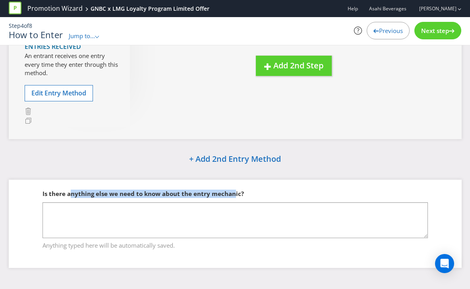
drag, startPoint x: 114, startPoint y: 193, endPoint x: 233, endPoint y: 191, distance: 119.2
click at [233, 191] on span "Is there anything else we need to know about the entry mechanic?" at bounding box center [142, 193] width 201 height 8
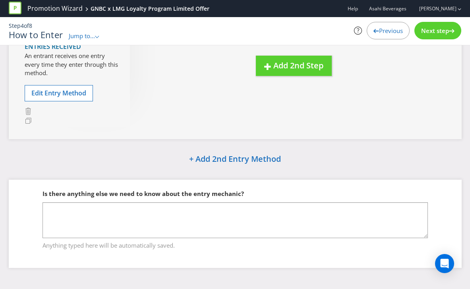
drag, startPoint x: 233, startPoint y: 191, endPoint x: 239, endPoint y: 190, distance: 6.0
click at [233, 191] on span "Is there anything else we need to know about the entry mechanic?" at bounding box center [142, 193] width 201 height 8
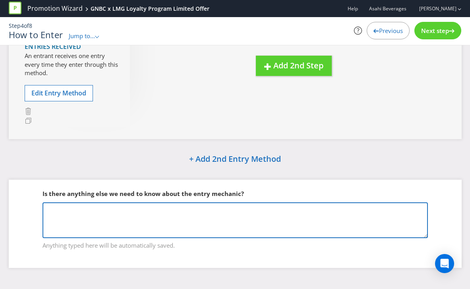
click at [201, 211] on textarea at bounding box center [234, 220] width 385 height 36
type textarea "o"
type textarea "O"
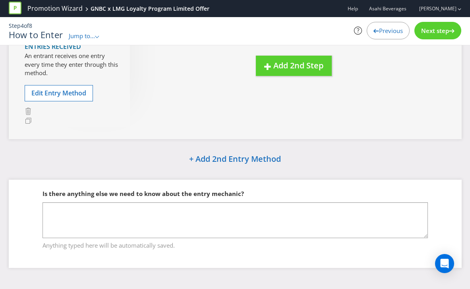
click at [432, 32] on span "Next step" at bounding box center [435, 31] width 28 height 8
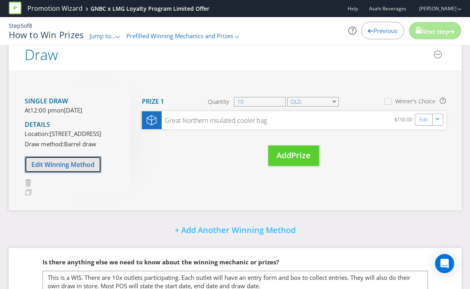
click at [59, 169] on span "Edit Winning Method" at bounding box center [62, 164] width 63 height 9
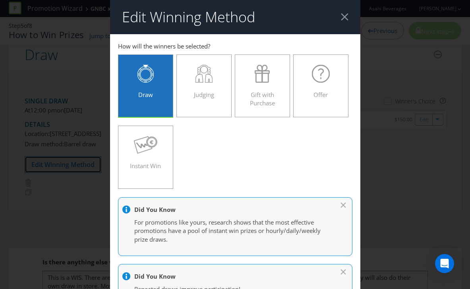
scroll to position [130, 0]
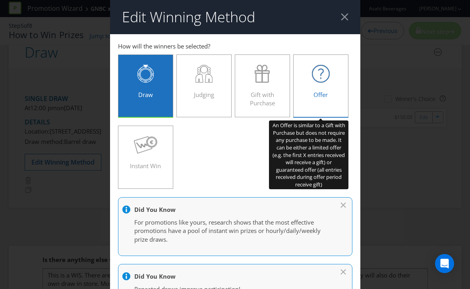
click at [322, 82] on icon at bounding box center [321, 74] width 18 height 18
click at [0, 0] on input "Offer" at bounding box center [0, 0] width 0 height 0
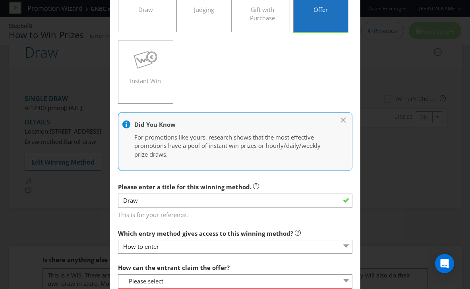
scroll to position [112, 0]
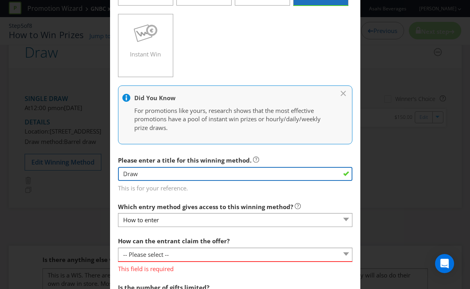
click at [154, 172] on input "Draw" at bounding box center [235, 174] width 234 height 14
drag, startPoint x: 154, startPoint y: 173, endPoint x: 95, endPoint y: 179, distance: 59.5
click at [95, 179] on div "Edit Winning Method How to enter How will the winners be selected? Draw Judging…" at bounding box center [235, 144] width 470 height 289
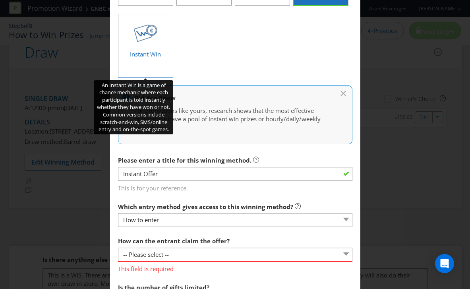
click at [154, 53] on span "Instant Win" at bounding box center [145, 54] width 31 height 8
click at [0, 0] on input "Instant Win" at bounding box center [0, 0] width 0 height 0
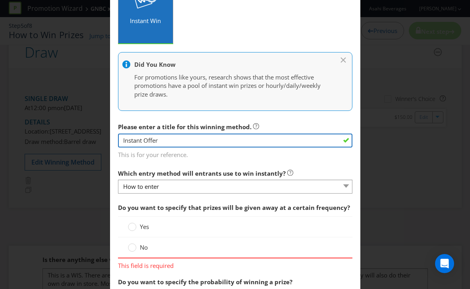
click at [169, 141] on input "Instant Offer" at bounding box center [235, 140] width 234 height 14
drag, startPoint x: 169, startPoint y: 141, endPoint x: 171, endPoint y: 137, distance: 5.3
click at [171, 137] on input "Instant Offer" at bounding box center [235, 140] width 234 height 14
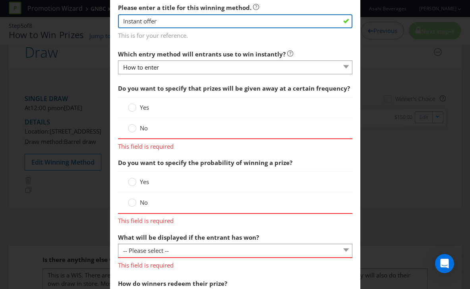
scroll to position [259, 0]
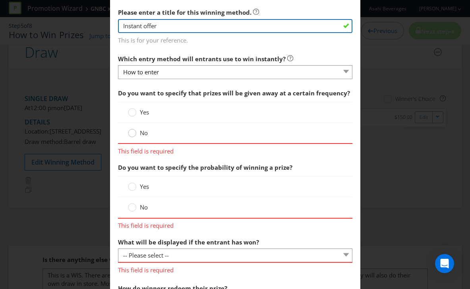
type input "Instant offer"
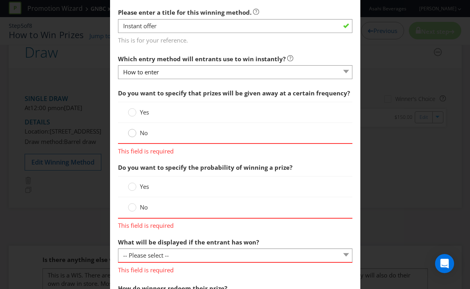
click at [131, 136] on circle at bounding box center [132, 133] width 8 height 8
click at [0, 0] on input "No" at bounding box center [0, 0] width 0 height 0
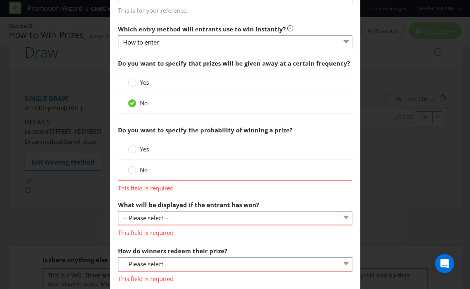
scroll to position [289, 0]
click at [130, 171] on circle at bounding box center [132, 170] width 8 height 8
click at [0, 0] on input "No" at bounding box center [0, 0] width 0 height 0
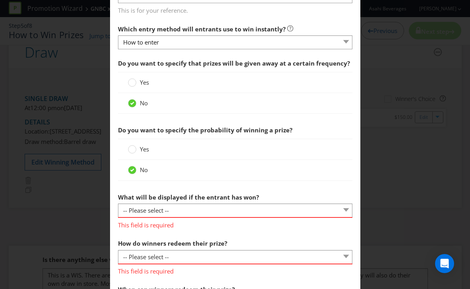
scroll to position [346, 0]
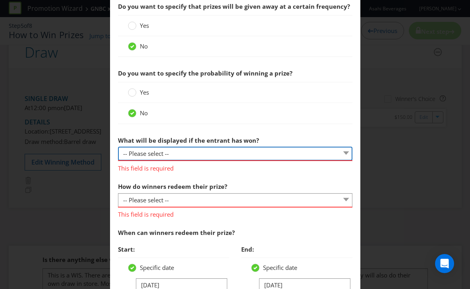
click at [174, 154] on select "-- Please select -- The winner will be notified as appropriate for the entry me…" at bounding box center [235, 154] width 234 height 14
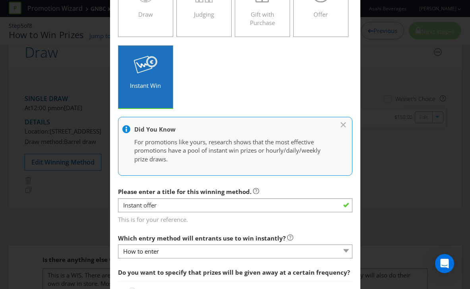
scroll to position [41, 0]
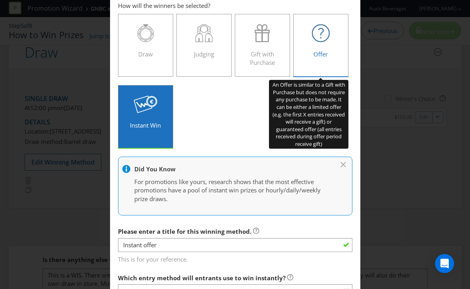
click at [315, 56] on span "Offer" at bounding box center [320, 54] width 14 height 8
click at [0, 0] on input "Offer" at bounding box center [0, 0] width 0 height 0
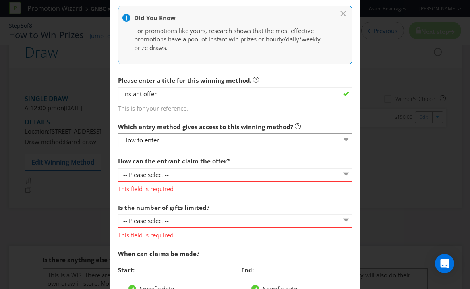
scroll to position [193, 0]
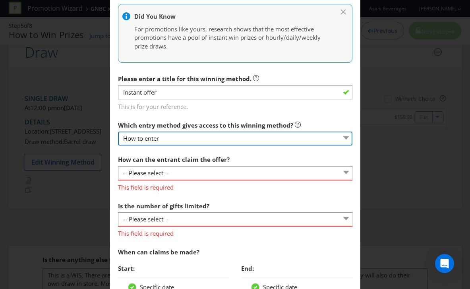
click at [172, 139] on select "How to enter" at bounding box center [235, 138] width 234 height 14
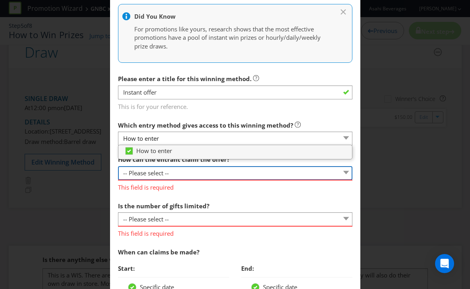
click at [168, 170] on select "-- Please select -- Already covered by entry mechanic Automatically sent to cla…" at bounding box center [235, 173] width 234 height 14
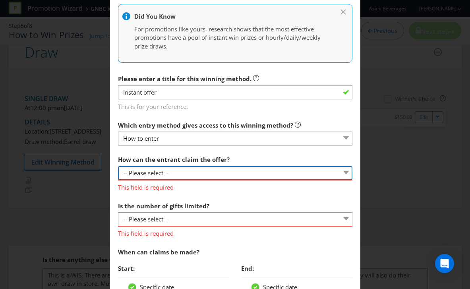
select select "OTHER"
click at [118, 166] on select "-- Please select -- Already covered by entry mechanic Automatically sent to cla…" at bounding box center [235, 173] width 234 height 14
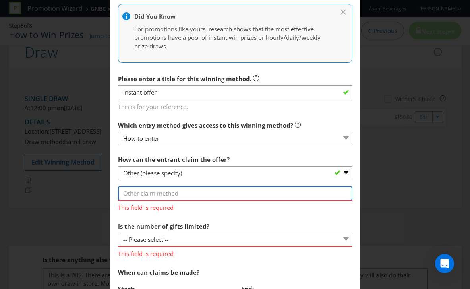
click at [145, 193] on input "text" at bounding box center [235, 193] width 234 height 14
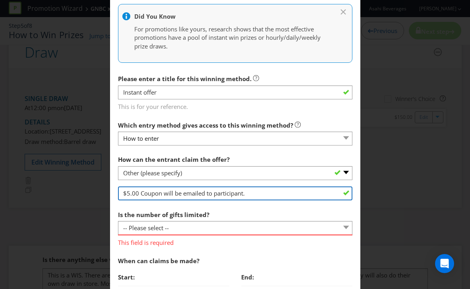
scroll to position [243, 0]
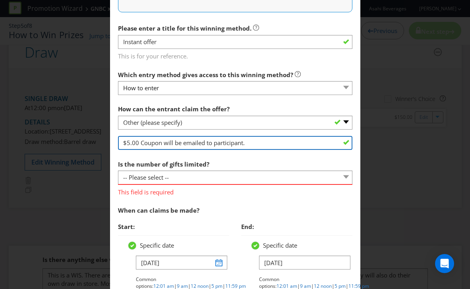
type input "$5.00 Coupon will be emailed to participant."
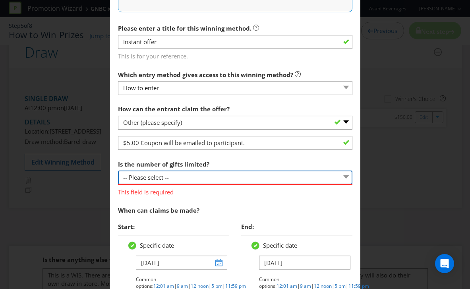
click at [176, 181] on select "-- Please select -- Unlimited gifts available during promotional period Number …" at bounding box center [235, 177] width 234 height 14
select select "LIMITED"
click at [118, 170] on select "-- Please select -- Unlimited gifts available during promotional period Number …" at bounding box center [235, 177] width 234 height 14
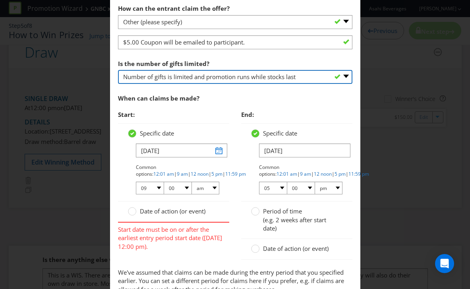
scroll to position [346, 0]
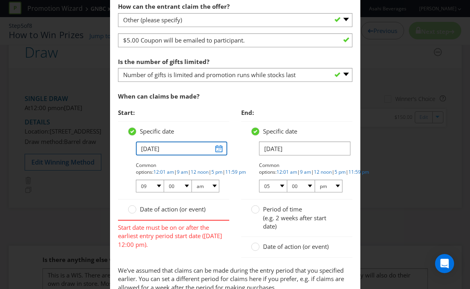
click at [215, 148] on input "[DATE]" at bounding box center [181, 148] width 91 height 14
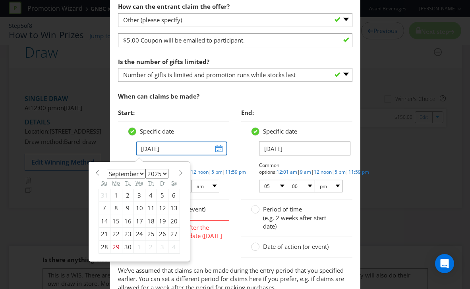
scroll to position [346, 0]
click at [118, 207] on div "8" at bounding box center [116, 207] width 12 height 13
type input "[DATE]"
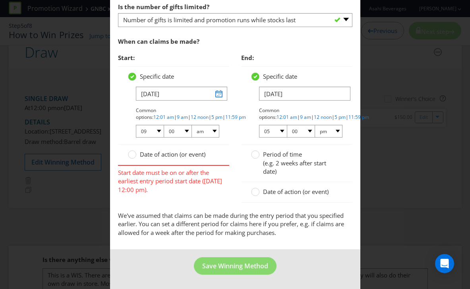
scroll to position [398, 0]
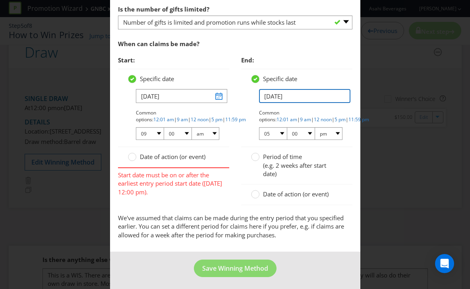
click at [268, 96] on input "[DATE]" at bounding box center [304, 96] width 91 height 14
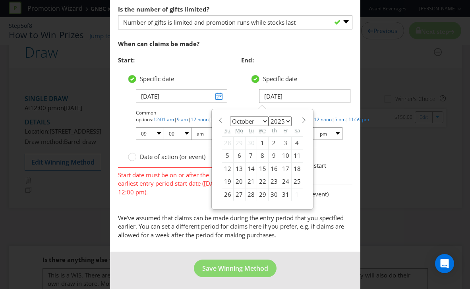
click at [282, 192] on div "31" at bounding box center [286, 194] width 12 height 13
type input "[DATE]"
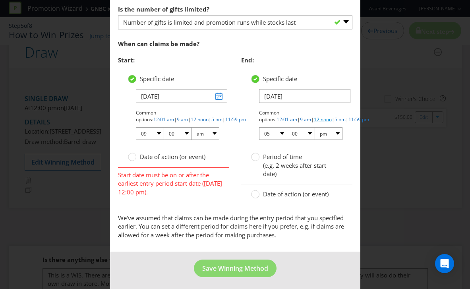
click at [314, 119] on link "12 noon" at bounding box center [323, 119] width 18 height 7
select select "12"
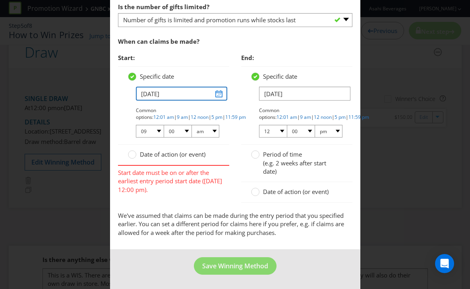
click at [154, 97] on input "[DATE]" at bounding box center [181, 94] width 91 height 14
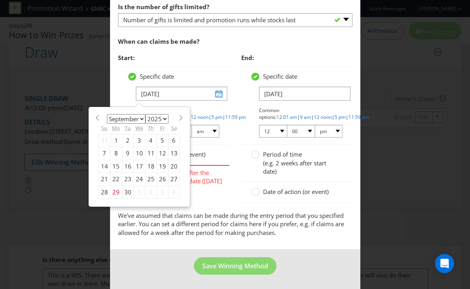
click at [178, 115] on span at bounding box center [181, 118] width 6 height 6
select select "9"
click at [139, 154] on div "8" at bounding box center [139, 153] width 12 height 13
type input "[DATE]"
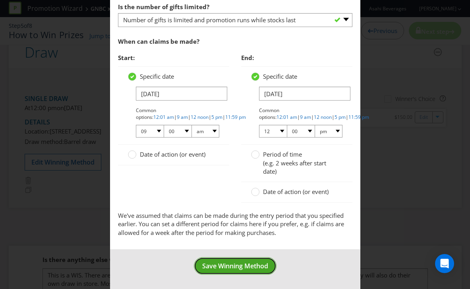
click at [224, 264] on span "Save Winning Method" at bounding box center [235, 265] width 66 height 9
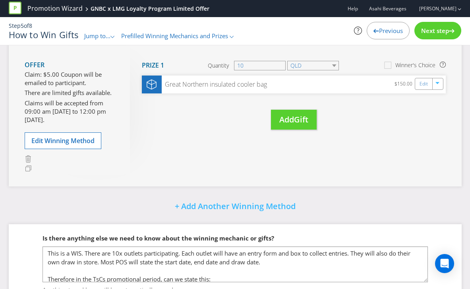
scroll to position [109, 0]
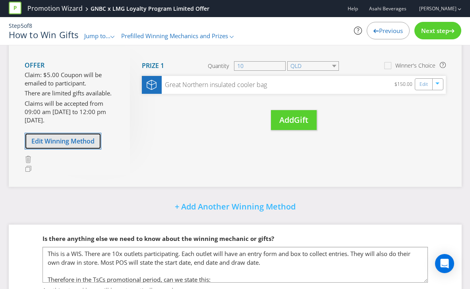
click at [53, 139] on span "Edit Winning Method" at bounding box center [62, 141] width 63 height 9
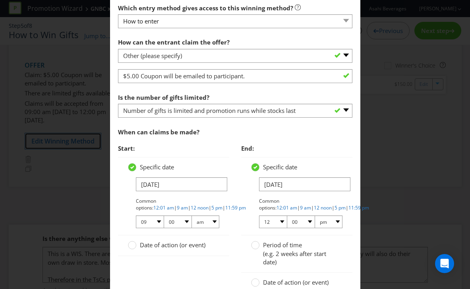
scroll to position [366, 0]
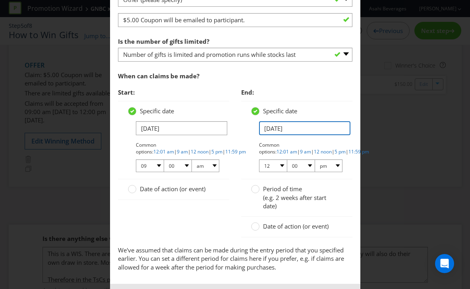
click at [263, 128] on input "[DATE]" at bounding box center [304, 128] width 91 height 14
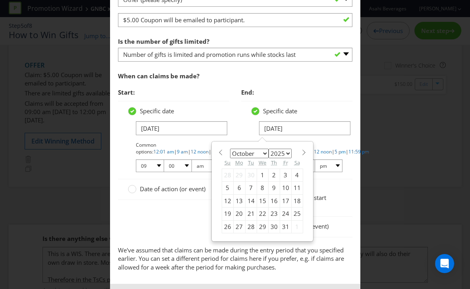
click at [306, 151] on div "January February March April May June July August September October November [D…" at bounding box center [262, 191] width 100 height 99
click at [304, 152] on span at bounding box center [304, 152] width 6 height 6
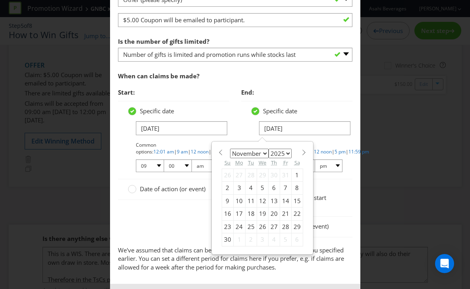
click at [304, 152] on span at bounding box center [304, 152] width 6 height 6
select select "11"
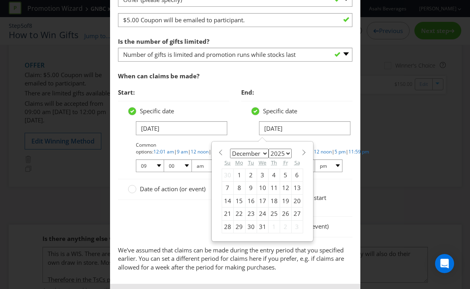
click at [230, 189] on div "7" at bounding box center [228, 187] width 12 height 13
type input "[DATE]"
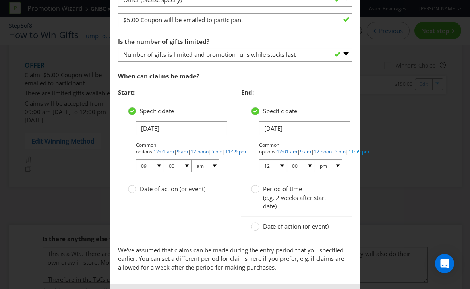
click at [348, 151] on link "11:59 pm" at bounding box center [358, 151] width 21 height 7
select select "11"
select select "59"
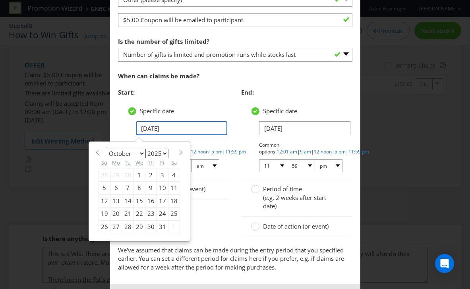
click at [155, 131] on input "[DATE]" at bounding box center [181, 128] width 91 height 14
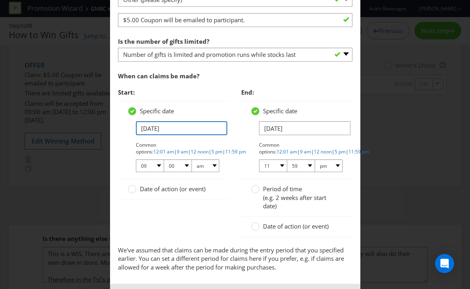
click at [151, 129] on input "[DATE]" at bounding box center [181, 128] width 91 height 14
click at [176, 127] on input "[DATE]" at bounding box center [181, 128] width 91 height 14
click at [161, 125] on input "[DATE]" at bounding box center [181, 128] width 91 height 14
drag, startPoint x: 161, startPoint y: 125, endPoint x: 150, endPoint y: 128, distance: 11.8
click at [161, 125] on input "[DATE]" at bounding box center [181, 128] width 91 height 14
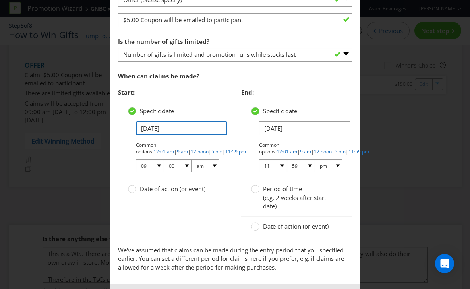
click at [150, 127] on input "[DATE]" at bounding box center [181, 128] width 91 height 14
click at [135, 110] on circle at bounding box center [132, 111] width 8 height 8
click at [0, 0] on input "Specific date" at bounding box center [0, 0] width 0 height 0
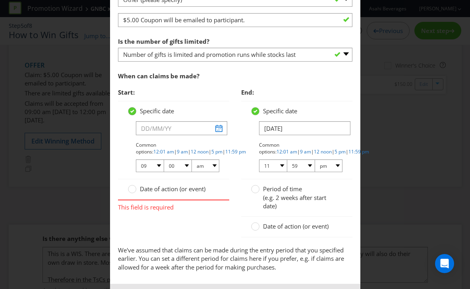
click at [133, 111] on icon at bounding box center [132, 111] width 4 height 3
click at [0, 0] on input "Specific date" at bounding box center [0, 0] width 0 height 0
click at [154, 124] on input "text" at bounding box center [181, 128] width 91 height 14
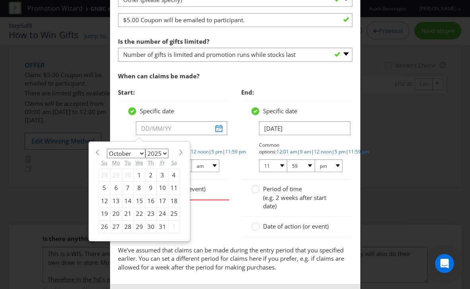
click at [100, 152] on span at bounding box center [98, 152] width 6 height 6
select select "8"
click at [129, 225] on div "30" at bounding box center [128, 226] width 12 height 13
type input "[DATE]"
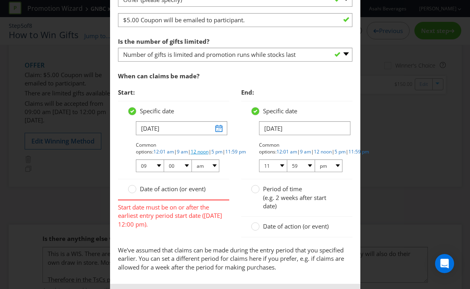
click at [191, 153] on link "12 noon" at bounding box center [200, 151] width 18 height 7
select select "12"
select select "pm"
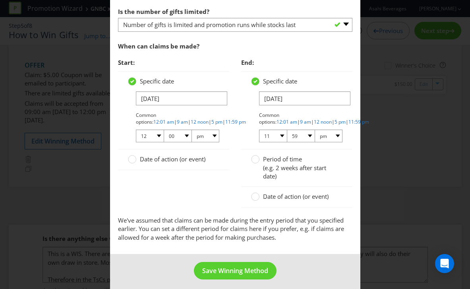
scroll to position [401, 0]
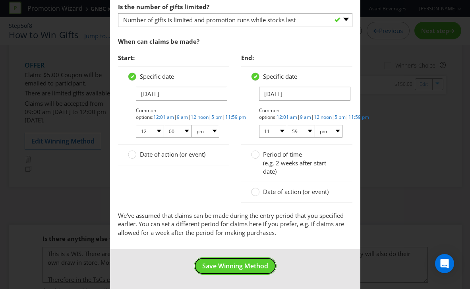
click at [221, 259] on button "Save Winning Method" at bounding box center [235, 266] width 83 height 18
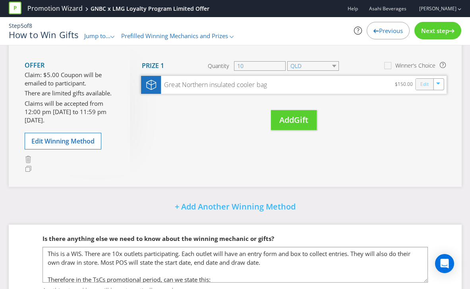
click at [426, 85] on link "Edit" at bounding box center [424, 83] width 8 height 9
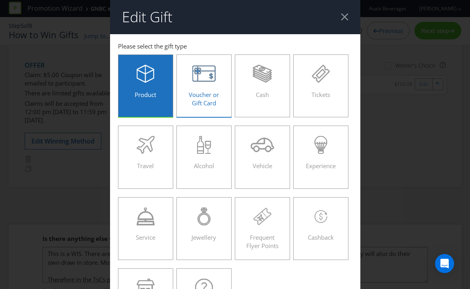
click at [204, 96] on span "Voucher or Gift Card" at bounding box center [204, 99] width 30 height 16
click at [0, 0] on input "Voucher or Gift Card" at bounding box center [0, 0] width 0 height 0
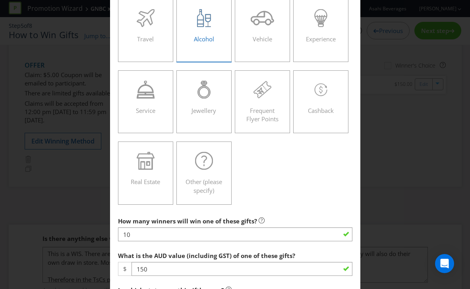
scroll to position [223, 0]
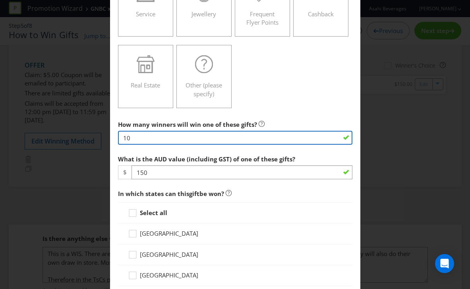
click at [155, 131] on input "10" at bounding box center [235, 138] width 234 height 14
drag, startPoint x: 151, startPoint y: 141, endPoint x: 112, endPoint y: 140, distance: 38.1
type input "1500"
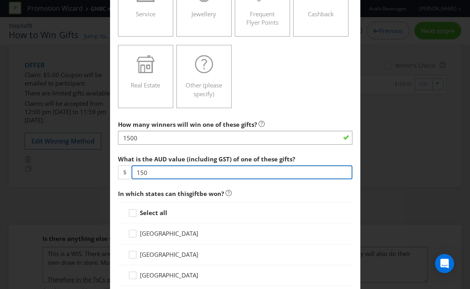
click at [162, 171] on input "150" at bounding box center [241, 172] width 221 height 14
type input "1"
type input "5.00"
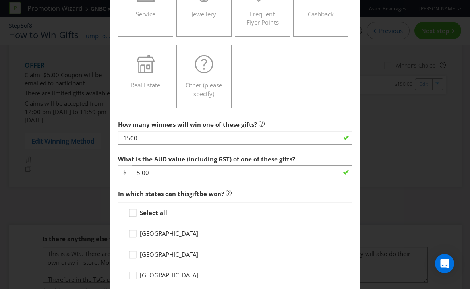
click at [297, 200] on span "In which states can this gift be won?" at bounding box center [235, 193] width 234 height 16
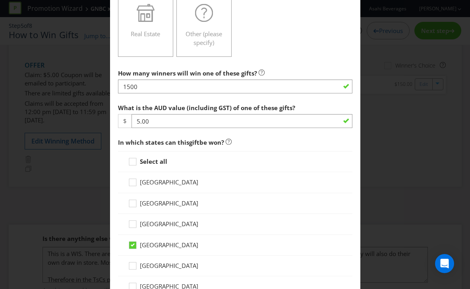
scroll to position [277, 0]
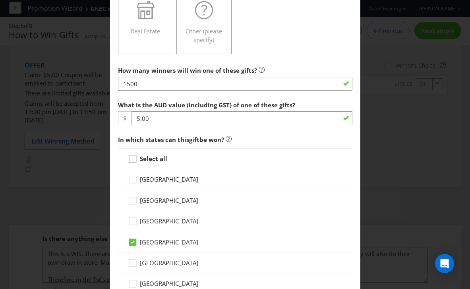
click at [131, 159] on icon at bounding box center [134, 160] width 12 height 12
click at [0, 0] on input "Select all" at bounding box center [0, 0] width 0 height 0
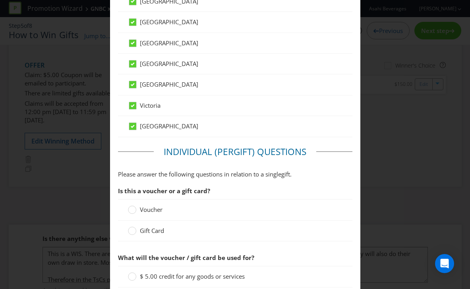
scroll to position [505, 0]
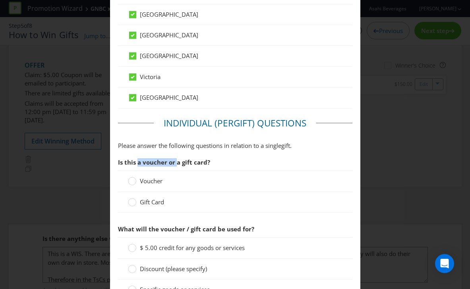
drag, startPoint x: 138, startPoint y: 164, endPoint x: 178, endPoint y: 160, distance: 40.2
click at [178, 160] on span "Is this a voucher or a gift card?" at bounding box center [164, 162] width 92 height 8
click at [133, 179] on div at bounding box center [132, 178] width 4 height 4
click at [0, 0] on input "Voucher" at bounding box center [0, 0] width 0 height 0
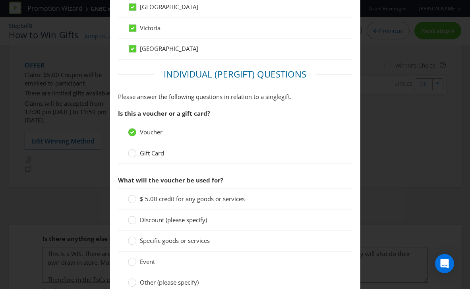
scroll to position [558, 0]
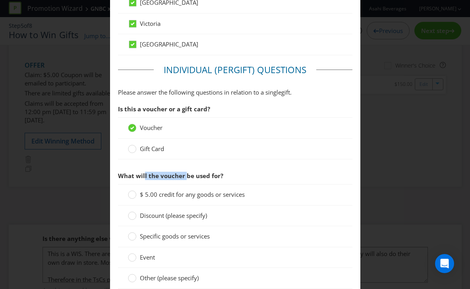
drag, startPoint x: 174, startPoint y: 175, endPoint x: 184, endPoint y: 175, distance: 10.3
click at [184, 175] on span "What will the voucher be used for?" at bounding box center [170, 176] width 105 height 8
click at [183, 175] on span "What will the voucher be used for?" at bounding box center [170, 176] width 105 height 8
click at [131, 193] on div at bounding box center [132, 192] width 4 height 4
click at [0, 0] on input "$ 5.00 credit for any goods or services" at bounding box center [0, 0] width 0 height 0
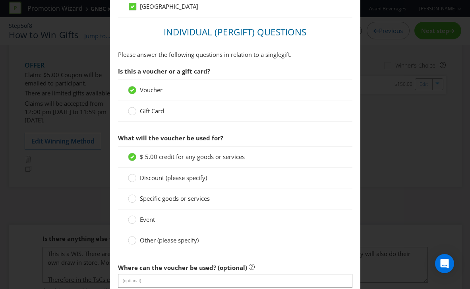
scroll to position [602, 0]
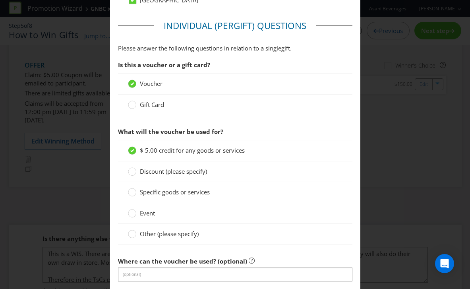
click at [135, 172] on circle at bounding box center [132, 172] width 8 height 8
click at [0, 0] on input "Discount (please specify)" at bounding box center [0, 0] width 0 height 0
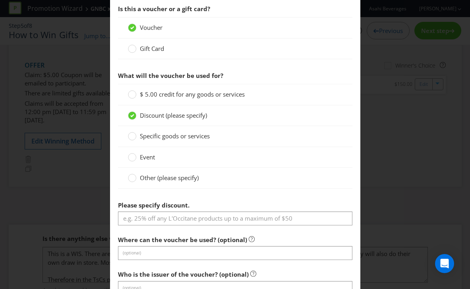
scroll to position [660, 0]
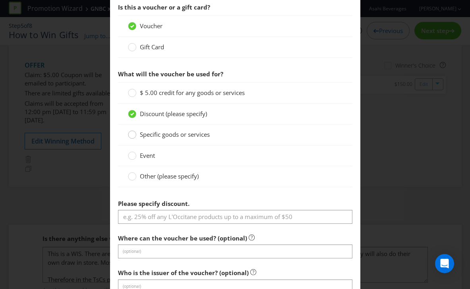
click at [133, 133] on div at bounding box center [132, 132] width 4 height 4
click at [0, 0] on input "Specific goods or services" at bounding box center [0, 0] width 0 height 0
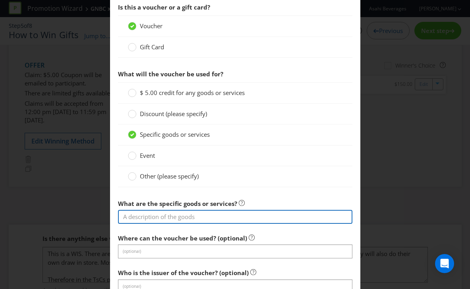
click at [149, 221] on input "text" at bounding box center [235, 217] width 234 height 14
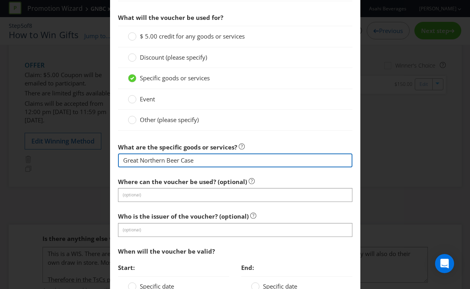
scroll to position [717, 0]
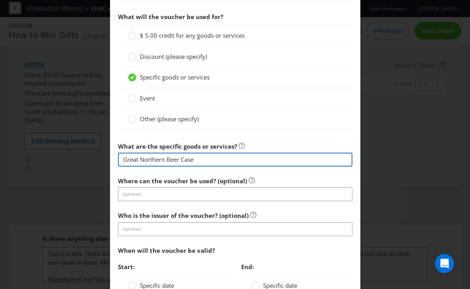
type input "Great Northern Beer Case"
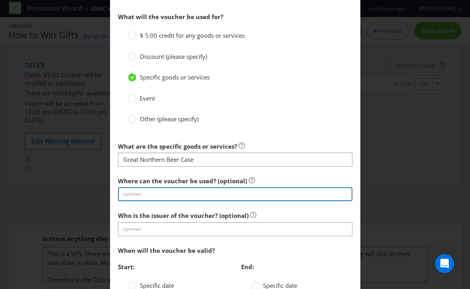
click at [126, 191] on input "text" at bounding box center [235, 194] width 234 height 14
type input "M"
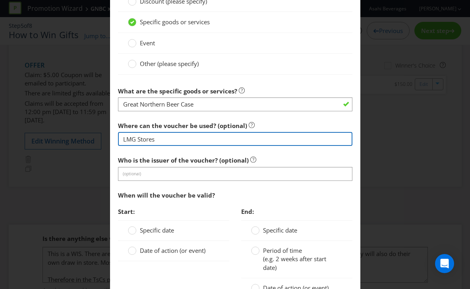
scroll to position [798, 0]
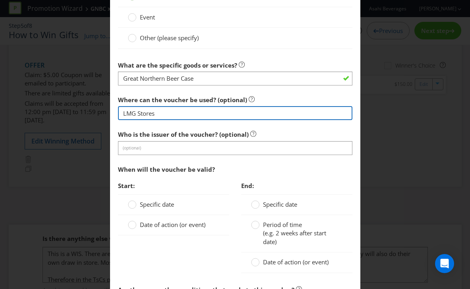
type input "LMG Stores"
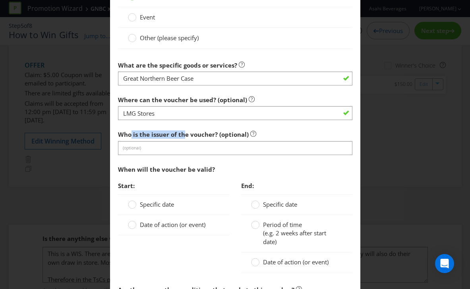
drag, startPoint x: 136, startPoint y: 133, endPoint x: 185, endPoint y: 133, distance: 49.6
click at [185, 133] on span "Who is the issuer of the voucher? (optional)" at bounding box center [183, 134] width 131 height 8
drag, startPoint x: 185, startPoint y: 133, endPoint x: 177, endPoint y: 142, distance: 12.7
click at [185, 133] on span "Who is the issuer of the voucher? (optional)" at bounding box center [183, 134] width 131 height 8
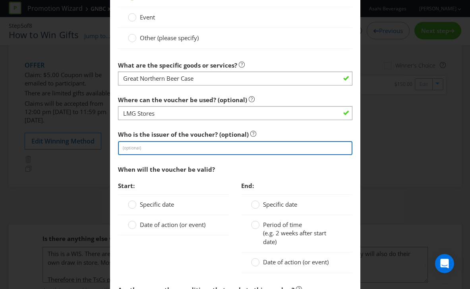
click at [175, 144] on input "text" at bounding box center [235, 148] width 234 height 14
type input "LMG"
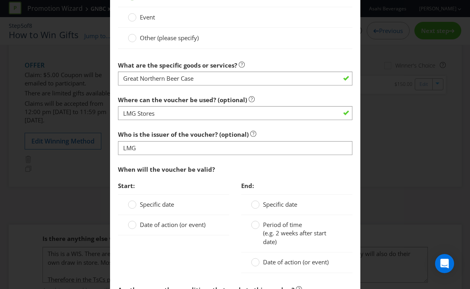
click at [256, 170] on div "When will the voucher be valid?" at bounding box center [235, 169] width 234 height 16
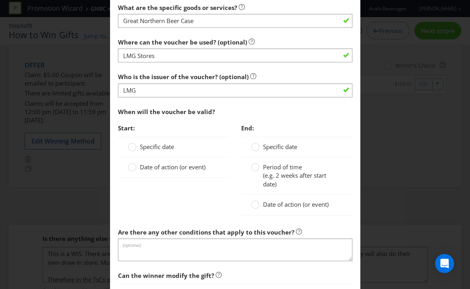
scroll to position [853, 0]
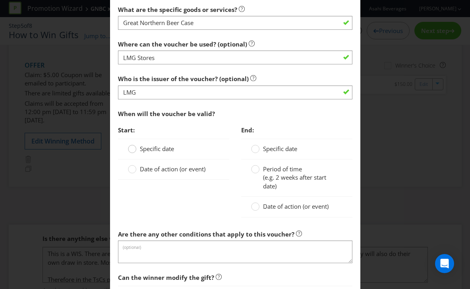
click at [134, 147] on div at bounding box center [132, 146] width 4 height 4
click at [0, 0] on input "Specific date" at bounding box center [0, 0] width 0 height 0
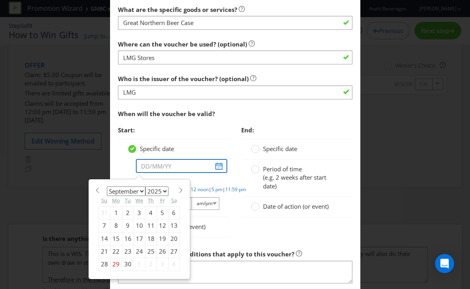
click at [151, 168] on input "text" at bounding box center [181, 166] width 91 height 14
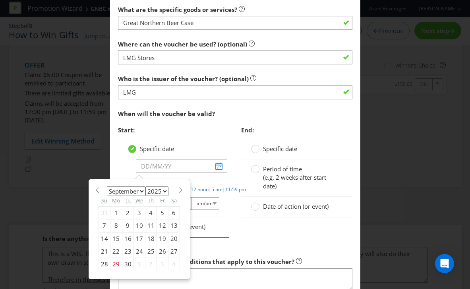
click at [125, 265] on div "30" at bounding box center [128, 264] width 12 height 13
type input "[DATE]"
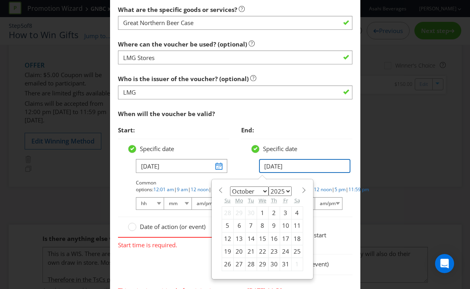
click at [269, 166] on input "[DATE]" at bounding box center [304, 166] width 91 height 14
click at [303, 188] on span at bounding box center [304, 190] width 6 height 6
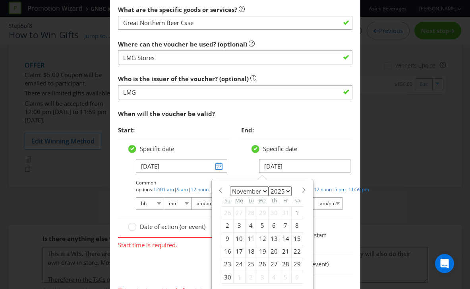
click at [302, 187] on span at bounding box center [304, 190] width 6 height 6
select select "11"
click at [228, 225] on div "7" at bounding box center [228, 225] width 12 height 13
type input "[DATE]"
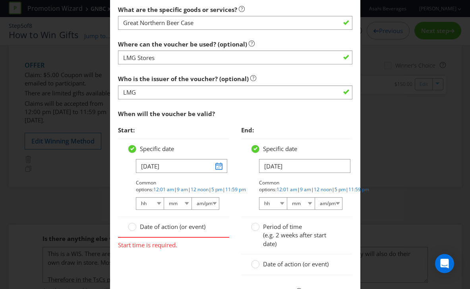
click at [236, 168] on div "End: Specific date [DATE] Common options: 12:01 am | 9 am | 12 noon | 5 pm | 11…" at bounding box center [296, 202] width 123 height 161
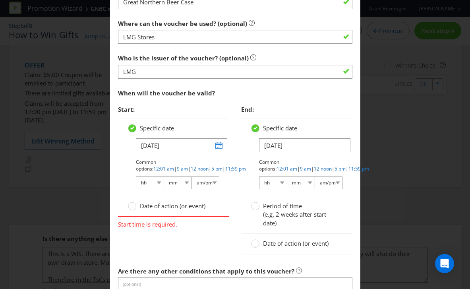
scroll to position [876, 0]
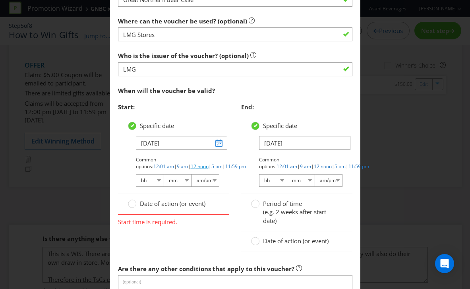
click at [191, 166] on link "12 noon" at bounding box center [200, 166] width 18 height 7
select select "12"
select select "00"
select select "pm"
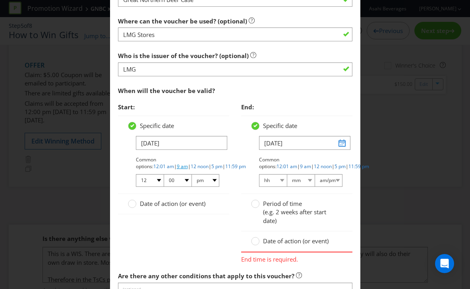
click at [188, 163] on link "9 am" at bounding box center [182, 166] width 11 height 7
select select "09"
select select "am"
click at [348, 166] on link "11:59 pm" at bounding box center [358, 166] width 21 height 7
select select "11"
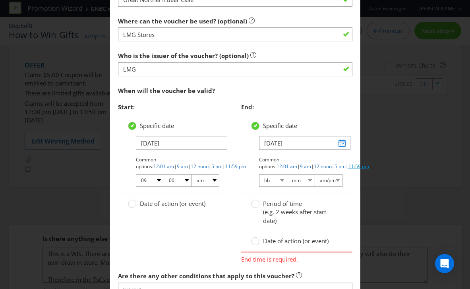
select select "59"
select select "pm"
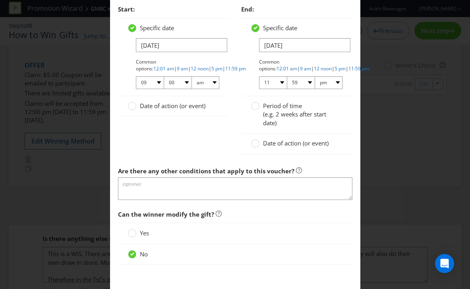
scroll to position [1011, 0]
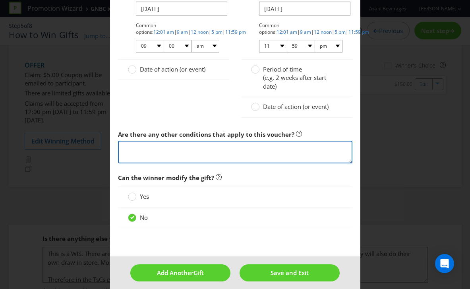
click at [187, 151] on textarea at bounding box center [235, 152] width 234 height 23
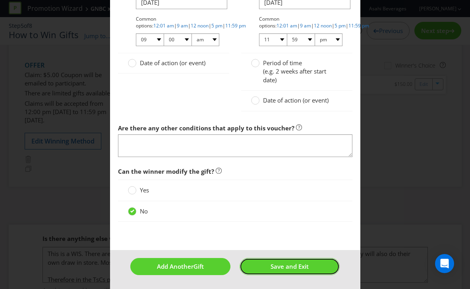
click at [280, 264] on span "Save and Exit" at bounding box center [289, 266] width 38 height 8
type input "1500"
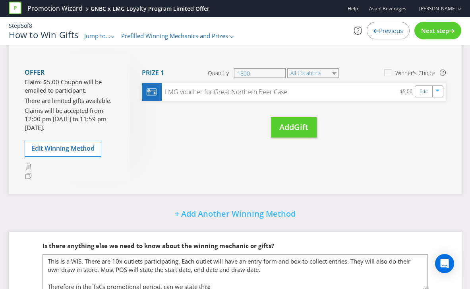
scroll to position [203, 0]
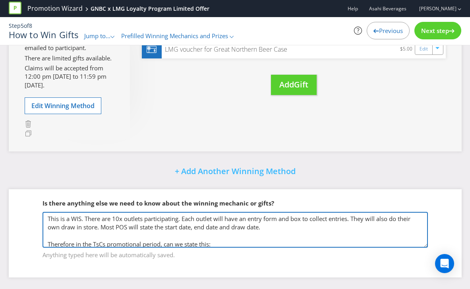
click at [101, 224] on textarea "This is a WIS. There are 10x outlets participating. Each outlet will have an en…" at bounding box center [234, 230] width 385 height 36
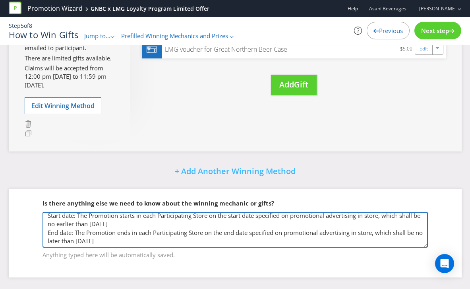
scroll to position [0, 0]
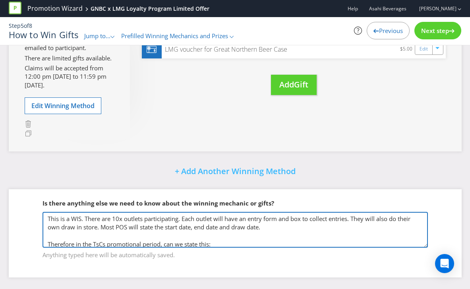
drag, startPoint x: 296, startPoint y: 240, endPoint x: 43, endPoint y: 201, distance: 255.9
click at [43, 201] on fieldset "Is there anything else we need to know about the winning mechanic or gifts? Thi…" at bounding box center [235, 224] width 421 height 82
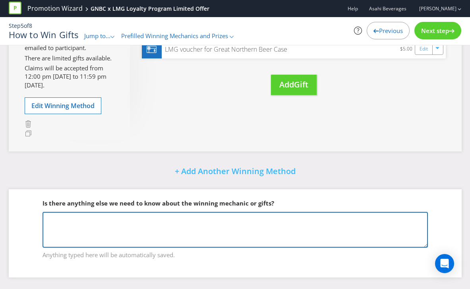
drag, startPoint x: 156, startPoint y: 215, endPoint x: 155, endPoint y: 220, distance: 5.0
click at [155, 219] on textarea "This is a WIS. There are 10x outlets participating. Each outlet will have an en…" at bounding box center [234, 230] width 385 height 36
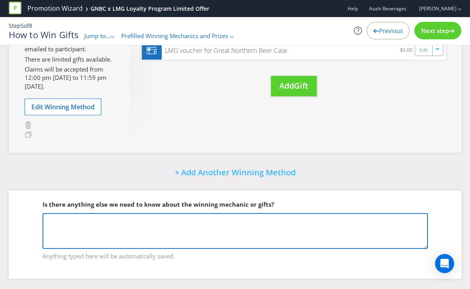
click at [155, 219] on textarea "This is a WIS. There are 10x outlets participating. Each outlet will have an en…" at bounding box center [234, 231] width 385 height 36
paste textarea "Once registered as a Bottlemart More Rewards Loyalty Member, they can redeem th…"
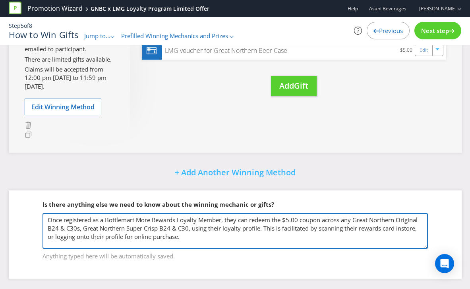
click at [236, 220] on textarea "This is a WIS. There are 10x outlets participating. Each outlet will have an en…" at bounding box center [234, 231] width 385 height 36
click at [286, 228] on textarea "This is a WIS. There are 10x outlets participating. Each outlet will have an en…" at bounding box center [234, 231] width 385 height 36
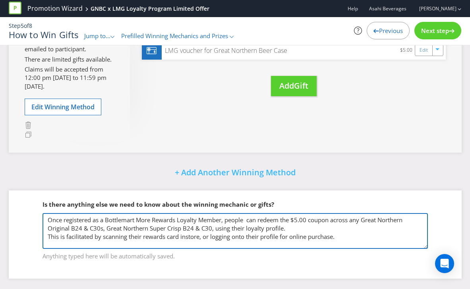
click at [354, 235] on textarea "This is a WIS. There are 10x outlets participating. Each outlet will have an en…" at bounding box center [234, 231] width 385 height 36
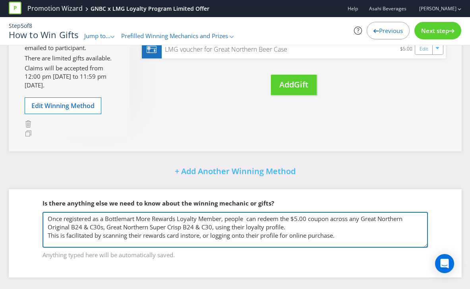
type textarea "Once registered as a Bottlemart More Rewards Loyalty Member, people can redeem …"
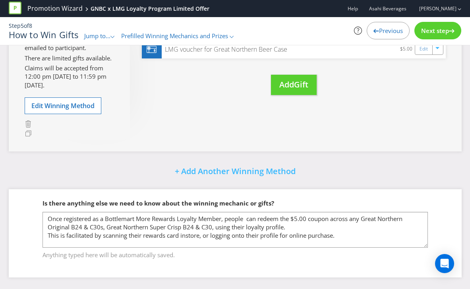
click at [429, 30] on span "Next step" at bounding box center [435, 31] width 28 height 8
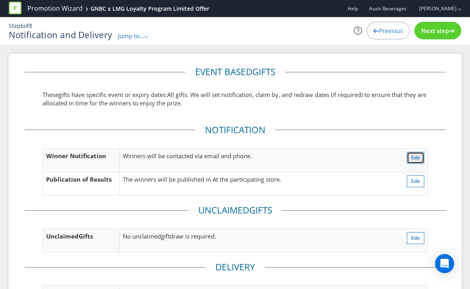
click at [422, 154] on button "Edit" at bounding box center [415, 158] width 17 height 12
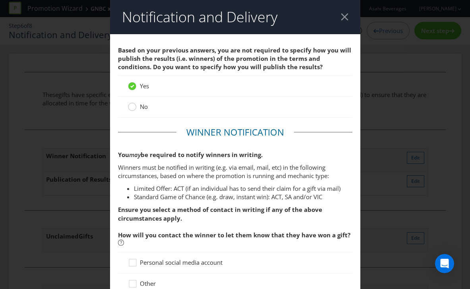
click at [133, 107] on circle at bounding box center [132, 107] width 8 height 8
click at [0, 0] on input "No" at bounding box center [0, 0] width 0 height 0
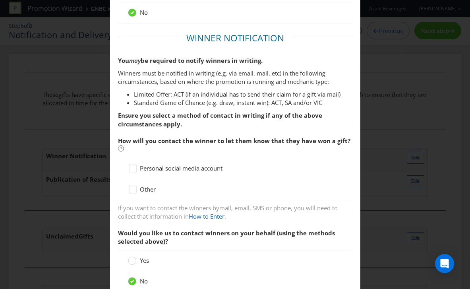
scroll to position [95, 0]
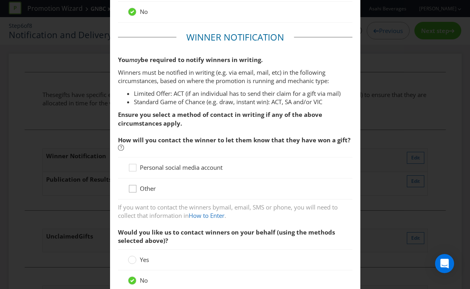
click at [131, 188] on icon at bounding box center [134, 190] width 12 height 12
click at [0, 0] on input "Other" at bounding box center [0, 0] width 0 height 0
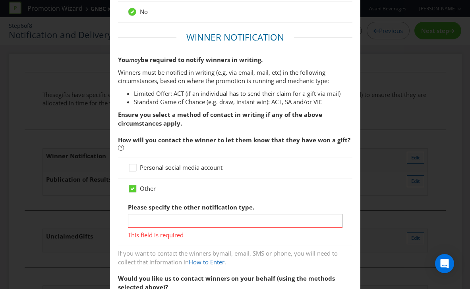
scroll to position [151, 0]
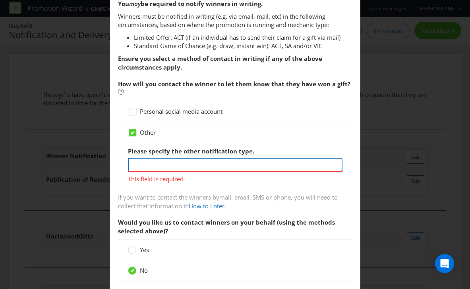
click at [158, 164] on input "text" at bounding box center [235, 165] width 214 height 14
drag, startPoint x: 302, startPoint y: 164, endPoint x: 215, endPoint y: 167, distance: 86.6
click at [215, 167] on input "Winners will receive an email and call from our Social team." at bounding box center [235, 165] width 214 height 14
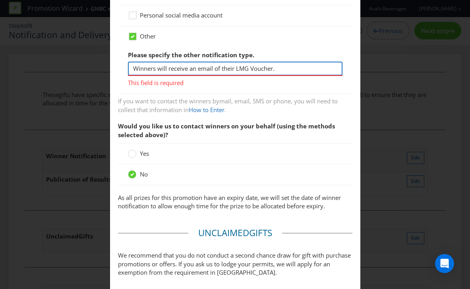
scroll to position [248, 0]
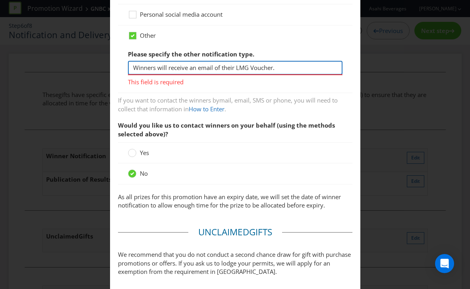
type input "Winners will receive an email of their LMG Voucher."
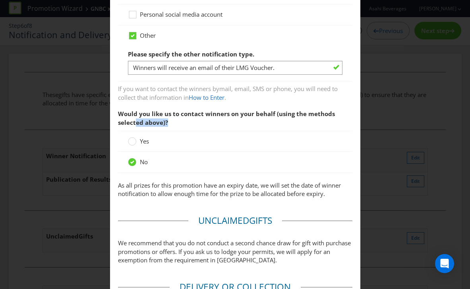
drag, startPoint x: 222, startPoint y: 124, endPoint x: 226, endPoint y: 124, distance: 4.0
click at [226, 124] on span "Would you like us to contact winners on your behalf (using the methods selected…" at bounding box center [235, 118] width 234 height 25
drag, startPoint x: 179, startPoint y: 120, endPoint x: 164, endPoint y: 117, distance: 14.6
click at [179, 120] on span "Would you like us to contact winners on your behalf (using the methods selected…" at bounding box center [235, 118] width 234 height 25
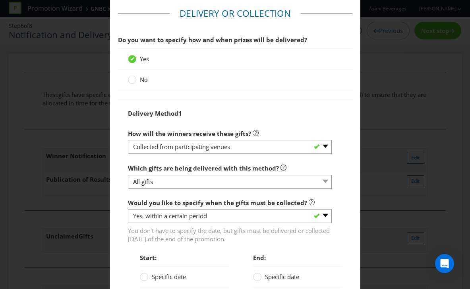
scroll to position [533, 0]
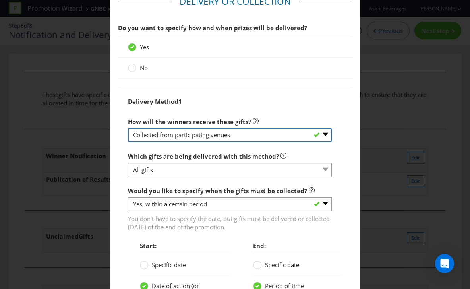
click at [165, 129] on select "-- Please select -- Delivered by mail Delivered by email Delivered in-person Co…" at bounding box center [230, 135] width 204 height 14
click at [128, 128] on select "-- Please select -- Delivered by mail Delivered by email Delivered in-person Co…" at bounding box center [230, 135] width 204 height 14
click at [169, 135] on select "-- Please select -- Delivered by mail Delivered by email Delivered in-person Co…" at bounding box center [230, 135] width 204 height 14
select select "EMAIL"
click at [128, 128] on select "-- Please select -- Delivered by mail Delivered by email Delivered in-person Co…" at bounding box center [230, 135] width 204 height 14
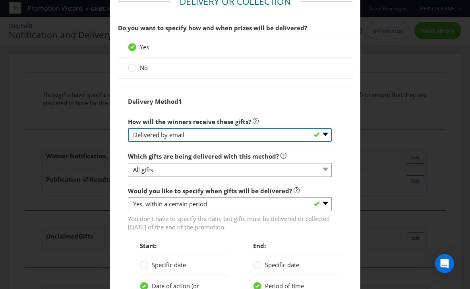
scroll to position [557, 0]
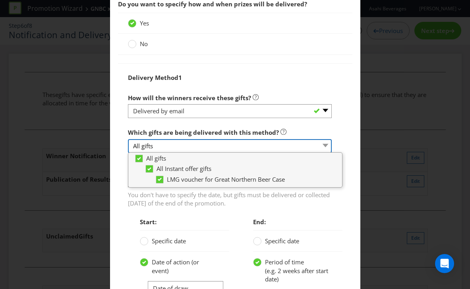
click at [179, 147] on select "All gifts" at bounding box center [230, 146] width 204 height 14
click at [124, 185] on div "Delivery Method 1 How will the winners receive these gifts? -- Please select --…" at bounding box center [235, 208] width 234 height 290
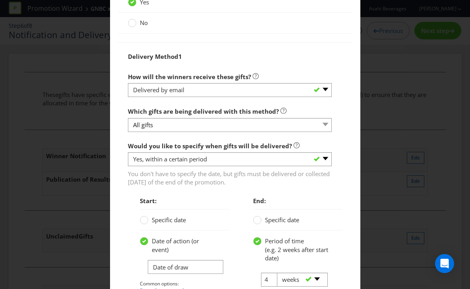
scroll to position [579, 0]
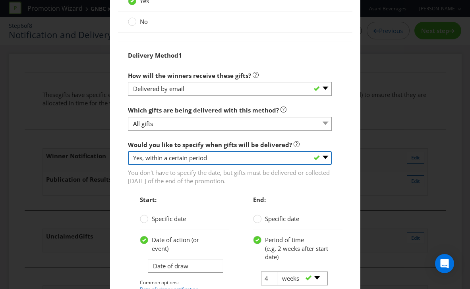
click at [172, 158] on select "-- Please select -- Yes, specific date (please specify) Yes, within a certain p…" at bounding box center [230, 158] width 204 height 14
click at [128, 151] on select "-- Please select -- Yes, specific date (please specify) Yes, within a certain p…" at bounding box center [230, 158] width 204 height 14
click at [166, 157] on select "-- Please select -- Yes, specific date (please specify) Yes, within a certain p…" at bounding box center [230, 158] width 204 height 14
select select "NO"
click at [128, 165] on select "-- Please select -- Yes, specific date (please specify) Yes, within a certain p…" at bounding box center [230, 158] width 204 height 14
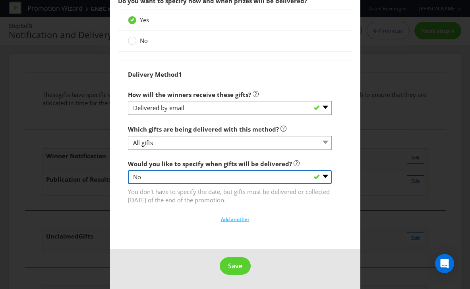
scroll to position [560, 0]
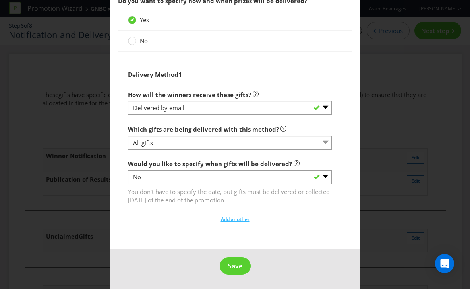
click at [123, 189] on div "Delivery Method 1 How will the winners receive these gifts? -- Please select --…" at bounding box center [235, 135] width 234 height 151
click at [231, 264] on span "Save" at bounding box center [235, 265] width 14 height 9
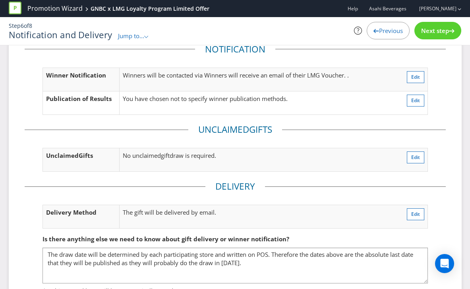
scroll to position [116, 0]
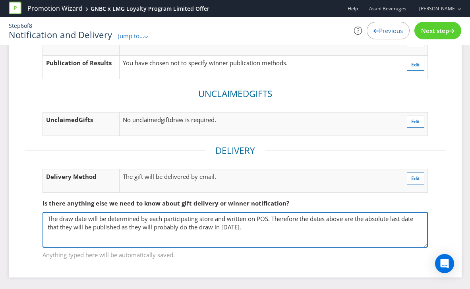
drag, startPoint x: 244, startPoint y: 228, endPoint x: 34, endPoint y: 213, distance: 210.2
click at [34, 213] on fieldset "Is there anything else we need to know about gift delivery or winner notificati…" at bounding box center [235, 224] width 421 height 82
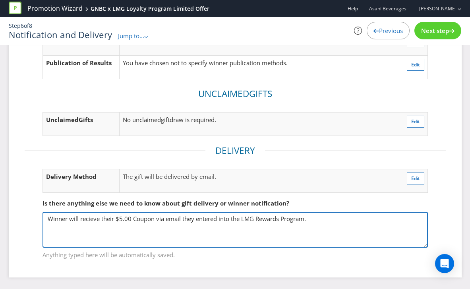
scroll to position [116, 0]
click at [87, 220] on textarea "The draw date will be determined by each participating store and written on POS…" at bounding box center [234, 230] width 385 height 36
click at [133, 217] on textarea "The draw date will be determined by each participating store and written on POS…" at bounding box center [234, 230] width 385 height 36
click at [369, 221] on textarea "The draw date will be determined by each participating store and written on POS…" at bounding box center [234, 230] width 385 height 36
type textarea "Winner will receive their $5.00 AUD Coupon via email they entered into the LMG …"
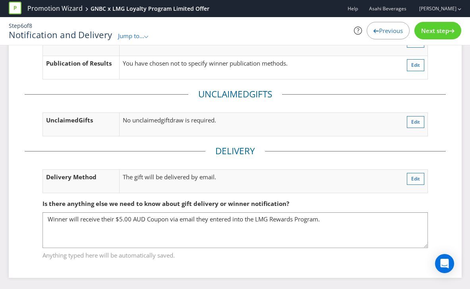
click at [441, 31] on span "Next step" at bounding box center [435, 31] width 28 height 8
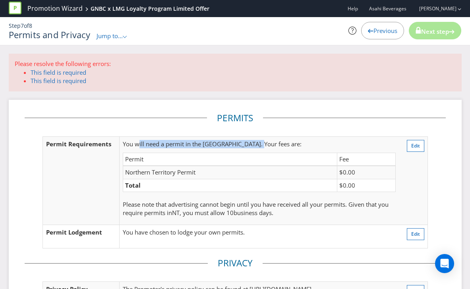
drag, startPoint x: 138, startPoint y: 142, endPoint x: 259, endPoint y: 146, distance: 120.4
click at [259, 146] on p "You will need a permit in the [GEOGRAPHIC_DATA] . Your fees are:" at bounding box center [259, 144] width 272 height 8
click at [261, 146] on span ". Your fees are:" at bounding box center [281, 144] width 41 height 8
drag, startPoint x: 148, startPoint y: 143, endPoint x: 305, endPoint y: 145, distance: 156.9
click at [305, 145] on p "You will need a permit in the [GEOGRAPHIC_DATA] . Your fees are:" at bounding box center [259, 144] width 272 height 8
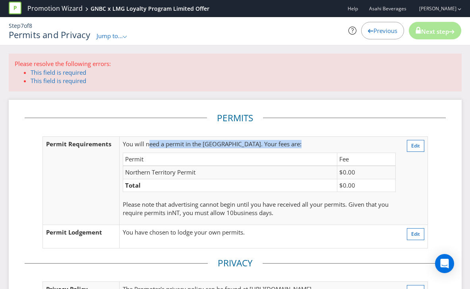
click at [305, 145] on p "You will need a permit in the [GEOGRAPHIC_DATA] . Your fees are:" at bounding box center [259, 144] width 272 height 8
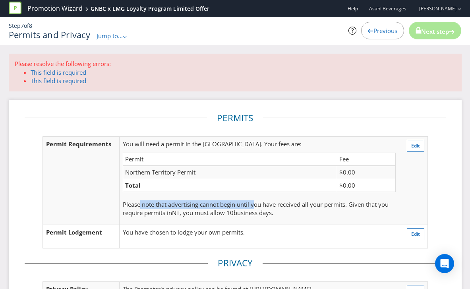
drag, startPoint x: 141, startPoint y: 203, endPoint x: 260, endPoint y: 204, distance: 118.7
click at [259, 204] on span "Please note that advertising cannot begin until you have received all your perm…" at bounding box center [256, 208] width 266 height 16
click at [261, 204] on span "Please note that advertising cannot begin until you have received all your perm…" at bounding box center [256, 208] width 266 height 16
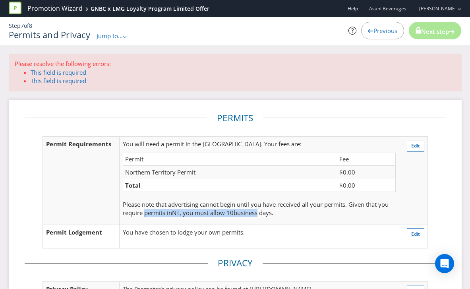
drag, startPoint x: 156, startPoint y: 214, endPoint x: 260, endPoint y: 213, distance: 103.3
click at [260, 213] on p "Please note that advertising cannot begin until you have received all your perm…" at bounding box center [259, 208] width 272 height 17
drag, startPoint x: 260, startPoint y: 213, endPoint x: 254, endPoint y: 209, distance: 6.8
click at [259, 213] on span "business day" at bounding box center [251, 212] width 35 height 8
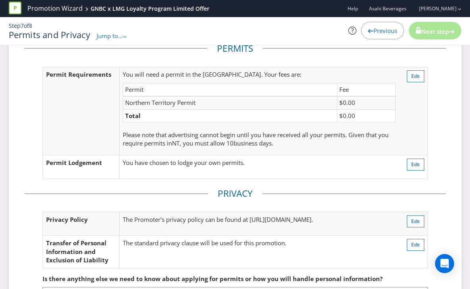
scroll to position [73, 0]
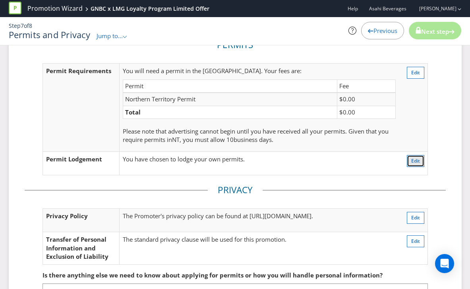
click at [415, 161] on span "Edit" at bounding box center [415, 160] width 9 height 7
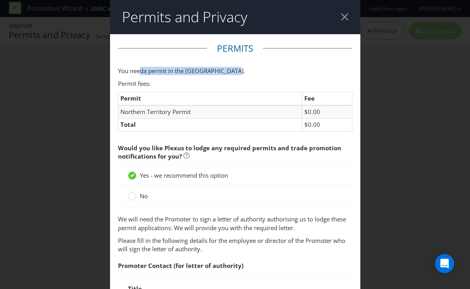
drag, startPoint x: 149, startPoint y: 69, endPoint x: 233, endPoint y: 72, distance: 83.8
click at [233, 72] on p "You need a permit in the [GEOGRAPHIC_DATA] ." at bounding box center [235, 71] width 234 height 8
drag, startPoint x: 233, startPoint y: 72, endPoint x: 62, endPoint y: 220, distance: 226.4
click at [233, 72] on span "a permit in the [GEOGRAPHIC_DATA]" at bounding box center [193, 71] width 100 height 8
click at [344, 17] on div at bounding box center [345, 17] width 8 height 8
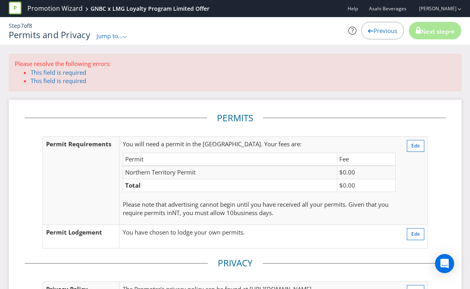
click at [373, 29] on span "Previous" at bounding box center [385, 31] width 24 height 8
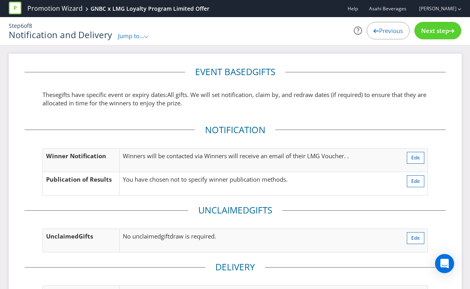
click at [382, 32] on span "Previous" at bounding box center [391, 31] width 24 height 8
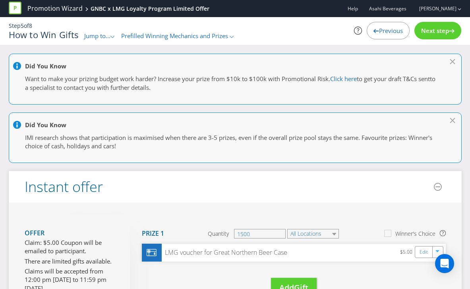
click at [382, 32] on span "Previous" at bounding box center [391, 31] width 24 height 8
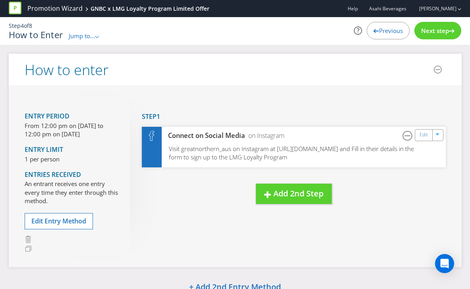
click at [382, 32] on span "Previous" at bounding box center [391, 31] width 24 height 8
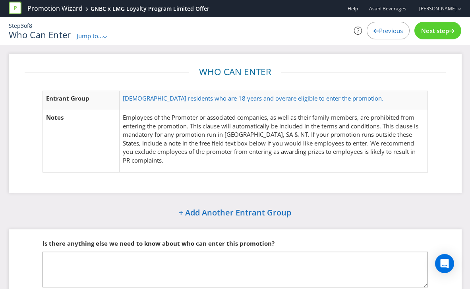
click at [382, 32] on span "Previous" at bounding box center [391, 31] width 24 height 8
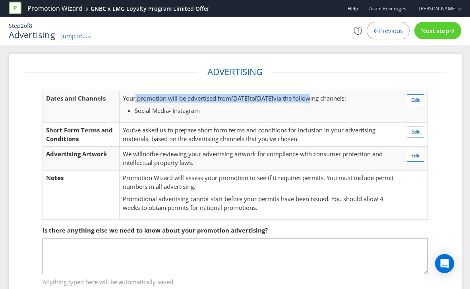
drag, startPoint x: 137, startPoint y: 96, endPoint x: 342, endPoint y: 98, distance: 204.5
click at [342, 98] on p "Your promotion will be advertised from [DATE] to [DATE] via the following chann…" at bounding box center [259, 98] width 272 height 8
drag, startPoint x: 342, startPoint y: 98, endPoint x: 220, endPoint y: 125, distance: 124.2
click at [341, 98] on span "via the following channels:" at bounding box center [309, 98] width 73 height 8
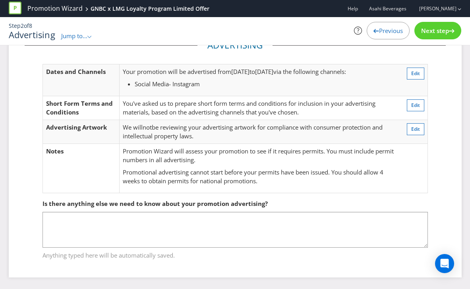
scroll to position [27, 0]
click at [430, 30] on span "Next step" at bounding box center [435, 31] width 28 height 8
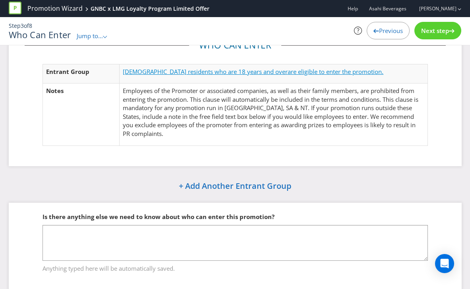
click at [193, 70] on span "[DEMOGRAPHIC_DATA] residents who are 18 years and over" at bounding box center [205, 72] width 165 height 8
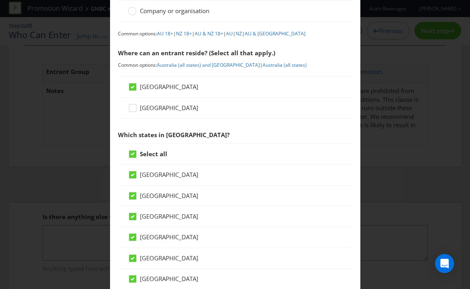
scroll to position [79, 0]
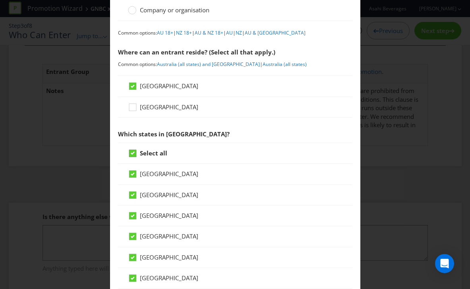
drag, startPoint x: 131, startPoint y: 152, endPoint x: 136, endPoint y: 151, distance: 5.5
click at [131, 152] on icon at bounding box center [133, 152] width 4 height 3
click at [0, 0] on input "Select all" at bounding box center [0, 0] width 0 height 0
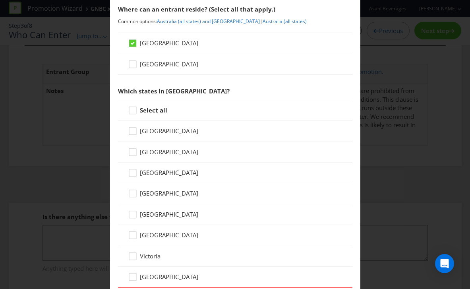
scroll to position [150, 0]
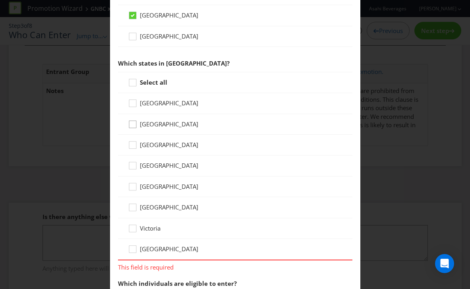
click at [131, 120] on div at bounding box center [133, 122] width 4 height 4
click at [0, 0] on input "[GEOGRAPHIC_DATA]" at bounding box center [0, 0] width 0 height 0
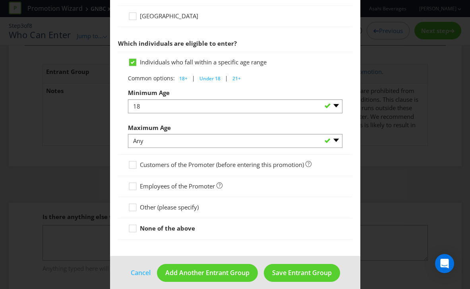
scroll to position [390, 0]
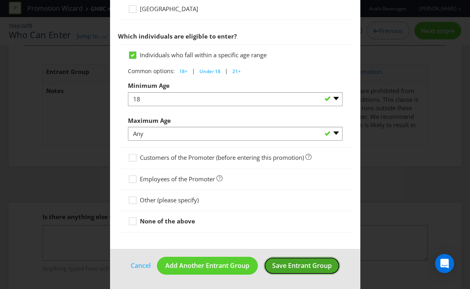
click at [300, 268] on span "Save Entrant Group" at bounding box center [302, 265] width 60 height 9
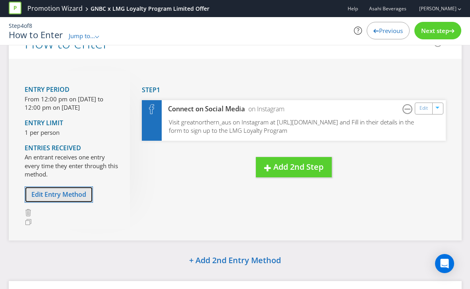
click at [56, 194] on span "Edit Entry Method" at bounding box center [58, 194] width 55 height 9
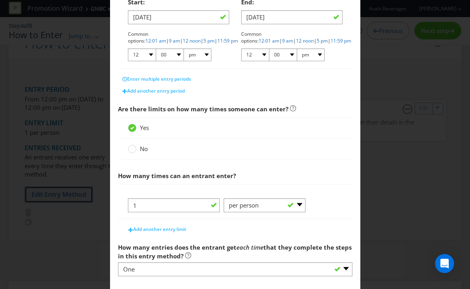
scroll to position [159, 0]
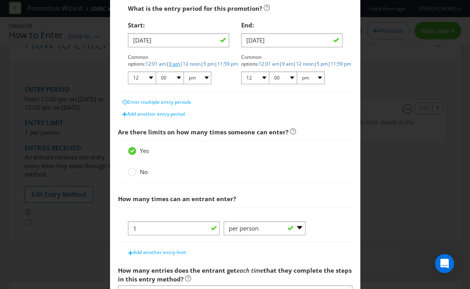
click at [180, 60] on link "9 am" at bounding box center [174, 63] width 11 height 7
select select "09"
select select "am"
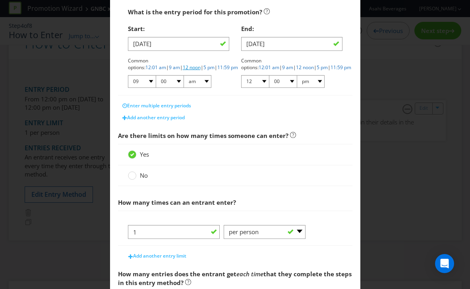
click at [183, 69] on link "12 noon" at bounding box center [192, 67] width 18 height 7
select select "12"
select select "pm"
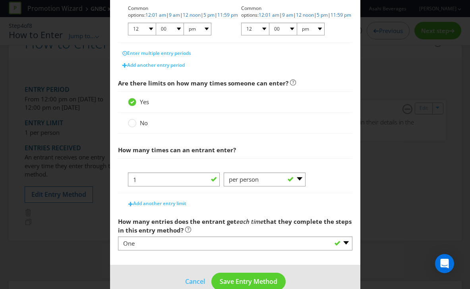
scroll to position [224, 0]
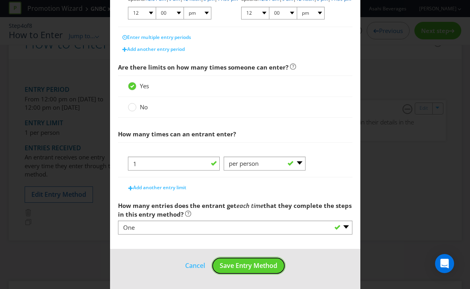
click at [242, 263] on span "Save Entry Method" at bounding box center [249, 265] width 58 height 9
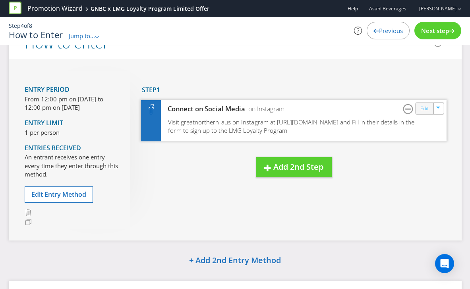
click at [421, 110] on link "Edit" at bounding box center [424, 108] width 8 height 9
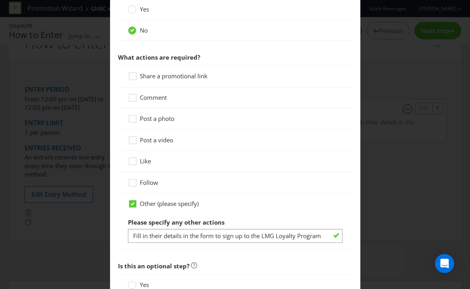
scroll to position [463, 0]
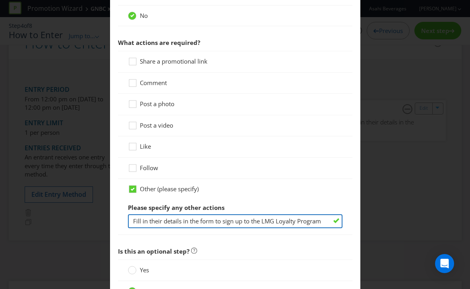
drag, startPoint x: 185, startPoint y: 220, endPoint x: 295, endPoint y: 227, distance: 110.6
click at [323, 226] on input "Fill in their details in the form to sign up to the LMG Loyalty Program" at bounding box center [235, 221] width 214 height 14
click at [282, 226] on input "Fill in their details in the form to sign up to the LMG Loyalty Program" at bounding box center [235, 221] width 214 height 14
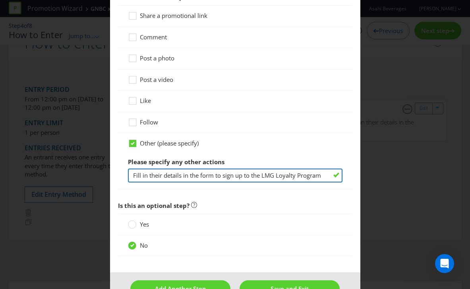
scroll to position [531, 0]
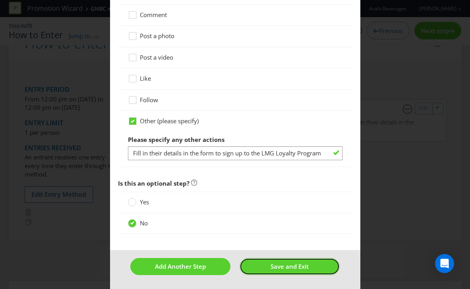
click at [295, 269] on span "Save and Exit" at bounding box center [289, 266] width 38 height 8
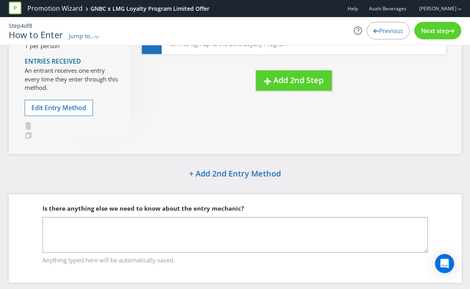
scroll to position [128, 0]
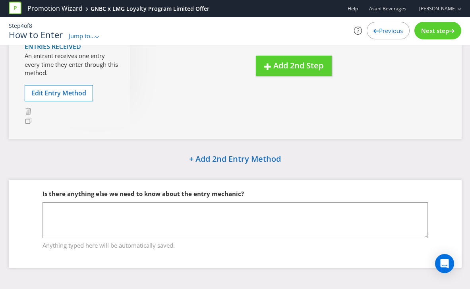
click at [427, 28] on span "Next step" at bounding box center [435, 31] width 28 height 8
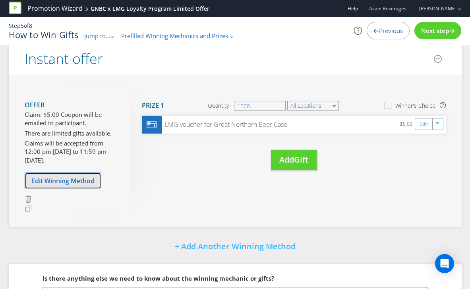
click at [62, 181] on span "Edit Winning Method" at bounding box center [62, 180] width 63 height 9
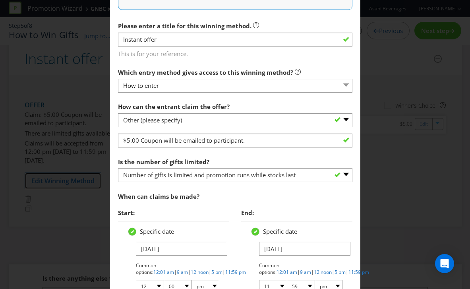
scroll to position [251, 0]
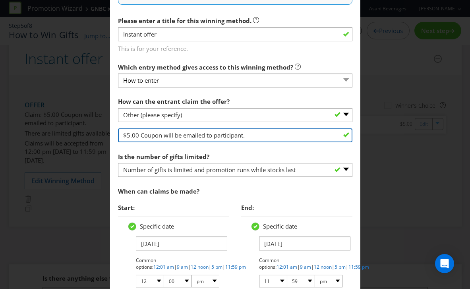
click at [139, 137] on input "$5.00 Coupon will be emailed to participant." at bounding box center [235, 135] width 234 height 14
type input "$5.00 LMG Coupon will be emailed to participant."
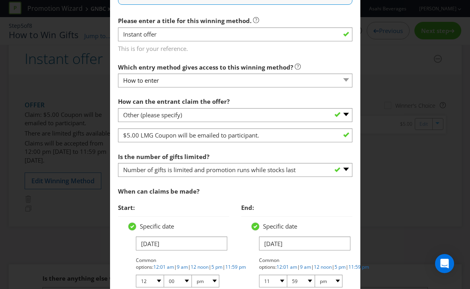
click at [243, 147] on section "How can the entrant claim the offer? -- Please select -- Already covered by ent…" at bounding box center [235, 239] width 234 height 293
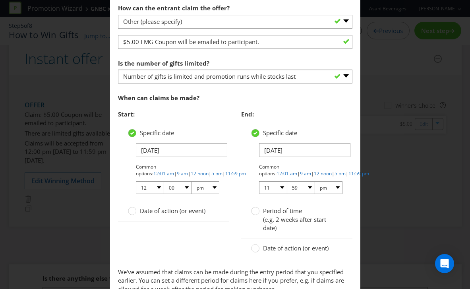
scroll to position [349, 0]
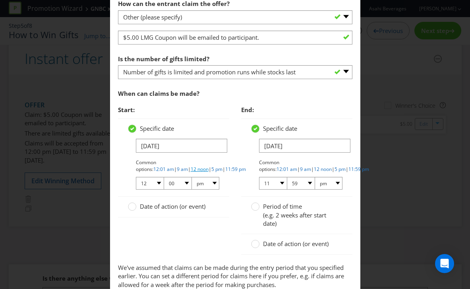
click at [191, 168] on link "12 noon" at bounding box center [200, 169] width 18 height 7
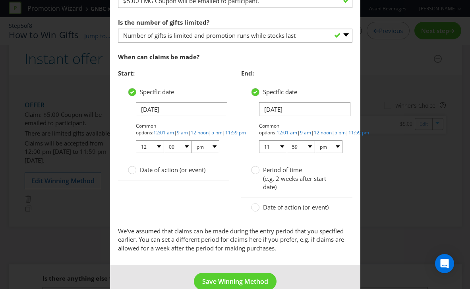
scroll to position [401, 0]
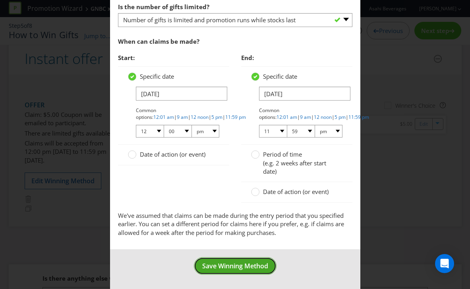
click at [259, 265] on span "Save Winning Method" at bounding box center [235, 265] width 66 height 9
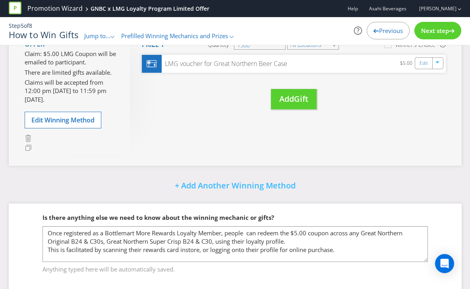
scroll to position [203, 0]
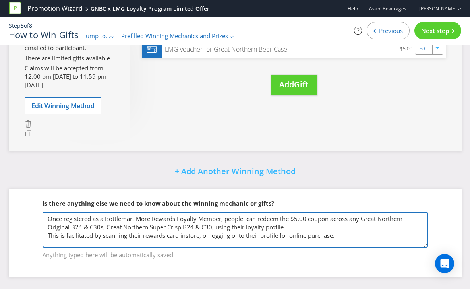
drag, startPoint x: 212, startPoint y: 227, endPoint x: 82, endPoint y: 226, distance: 129.5
click at [82, 226] on textarea "Once registered as a Bottlemart More Rewards Loyalty Member, people can redeem …" at bounding box center [234, 230] width 385 height 36
click at [89, 226] on textarea "Once registered as a Bottlemart More Rewards Loyalty Member, people can redeem …" at bounding box center [234, 230] width 385 height 36
drag, startPoint x: 213, startPoint y: 228, endPoint x: 40, endPoint y: 229, distance: 172.7
click at [41, 228] on fieldset "Is there anything else we need to know about the winning mechanic or gifts? Onc…" at bounding box center [235, 224] width 421 height 82
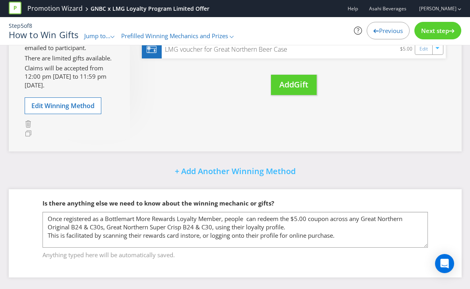
click at [420, 49] on div "Promotion Wizard GNBC x LMG Loyalty Program Limited Offer Help Asahi Beverages …" at bounding box center [235, 27] width 470 height 54
click at [424, 50] on div "Promotion Wizard GNBC x LMG Loyalty Program Limited Offer Help Asahi Beverages …" at bounding box center [235, 27] width 470 height 54
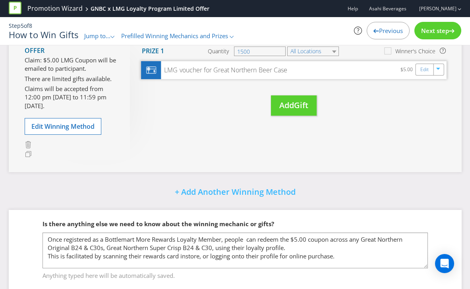
scroll to position [175, 0]
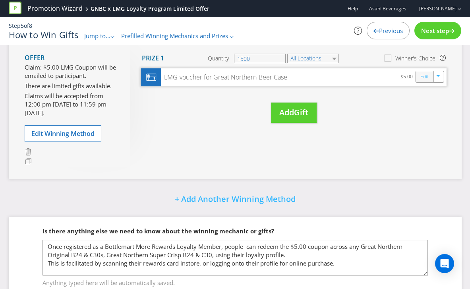
click at [422, 76] on link "Edit" at bounding box center [424, 76] width 8 height 9
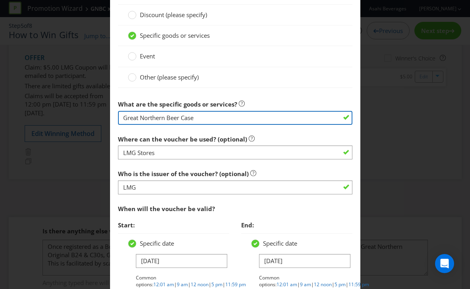
click at [209, 116] on input "Great Northern Beer Case" at bounding box center [235, 118] width 234 height 14
paste input "Original B24 & C30s, Great Northern Super Crisp B24 & C30,"
click at [228, 118] on input "Great Northern Beer- Original B24 & C30s, Great Northern Super Crisp B24 & C30" at bounding box center [235, 117] width 234 height 14
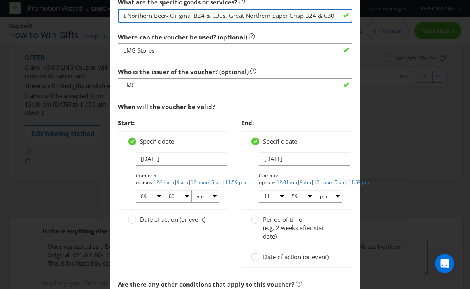
scroll to position [648, 0]
type input "Great Northern Beer- Original B24 & C30s, Great Northern Super Crisp B24 & C30"
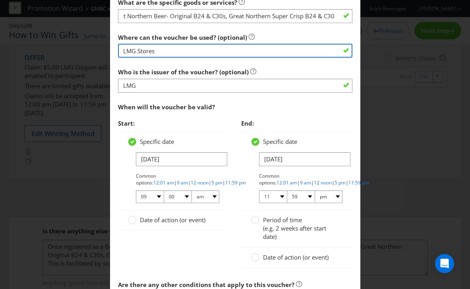
scroll to position [0, 0]
click at [178, 50] on input "LMG Stores" at bounding box center [235, 51] width 234 height 14
click at [122, 51] on input "LMG Stores" at bounding box center [235, 51] width 234 height 14
click at [179, 54] on input "NSW LMG Stores" at bounding box center [235, 51] width 234 height 14
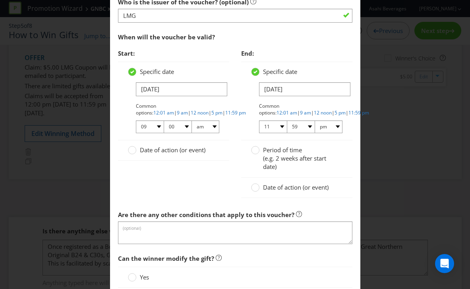
scroll to position [805, 0]
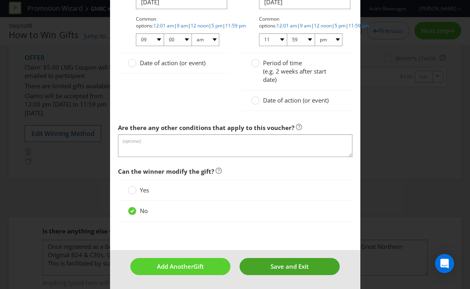
type input "NSW LMG Stores - In store or Online"
click at [294, 261] on button "Save and Exit" at bounding box center [289, 266] width 100 height 17
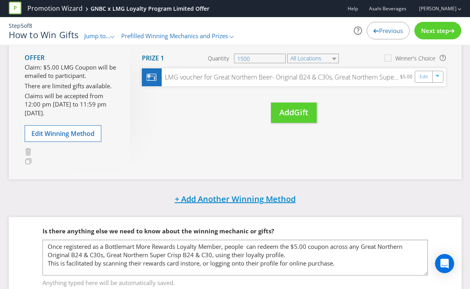
scroll to position [203, 0]
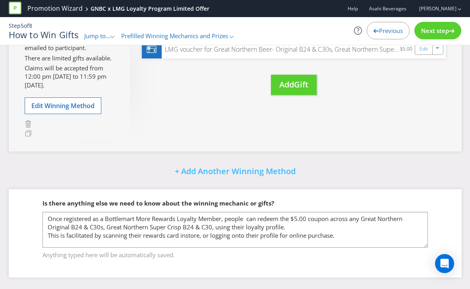
click at [440, 27] on span "Next step" at bounding box center [435, 31] width 28 height 8
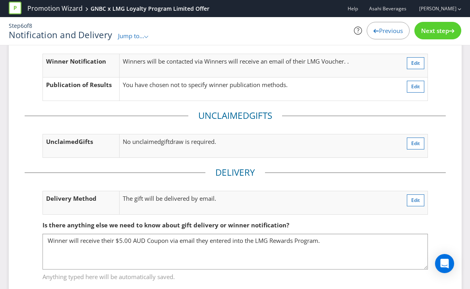
scroll to position [116, 0]
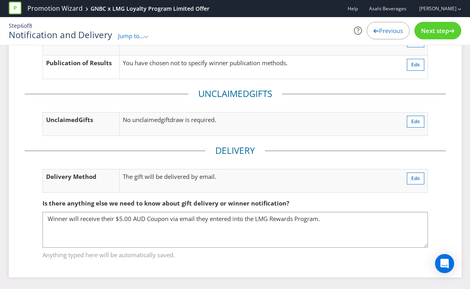
click at [430, 33] on span "Next step" at bounding box center [435, 31] width 28 height 8
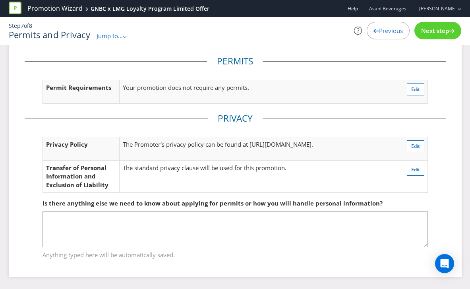
scroll to position [11, 0]
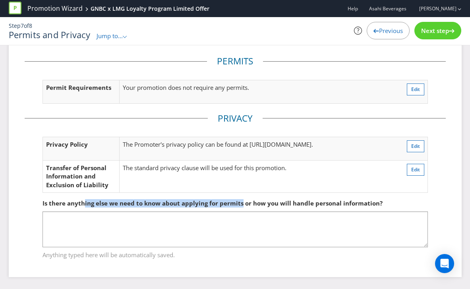
drag, startPoint x: 83, startPoint y: 201, endPoint x: 240, endPoint y: 206, distance: 157.8
click at [240, 206] on span "Is there anything else we need to know about applying for permits or how you wi…" at bounding box center [212, 203] width 340 height 8
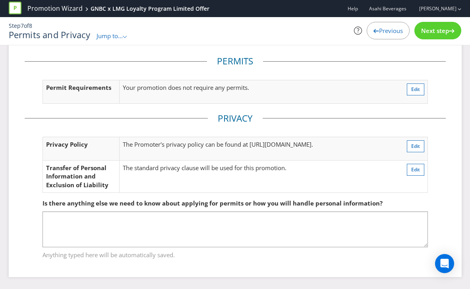
click at [425, 30] on span "Next step" at bounding box center [435, 31] width 28 height 8
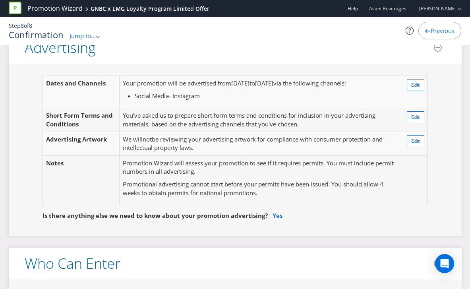
scroll to position [276, 0]
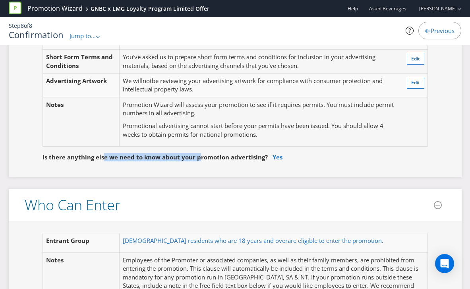
drag, startPoint x: 109, startPoint y: 157, endPoint x: 198, endPoint y: 158, distance: 89.0
click at [198, 158] on span "Is there anything else we need to know about your promotion advertising?" at bounding box center [154, 157] width 225 height 8
drag, startPoint x: 128, startPoint y: 160, endPoint x: 203, endPoint y: 156, distance: 74.7
click at [203, 156] on span "Is there anything else we need to know about your promotion advertising?" at bounding box center [154, 157] width 225 height 8
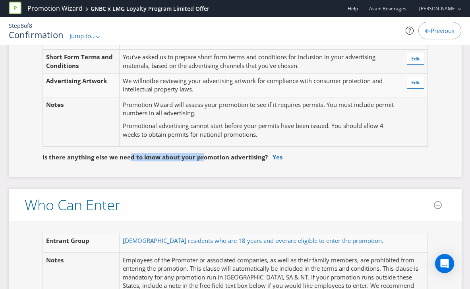
drag, startPoint x: 203, startPoint y: 156, endPoint x: 247, endPoint y: 158, distance: 44.1
click at [203, 156] on span "Is there anything else we need to know about your promotion advertising?" at bounding box center [154, 157] width 225 height 8
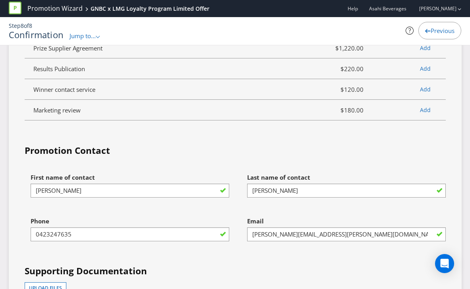
scroll to position [2243, 0]
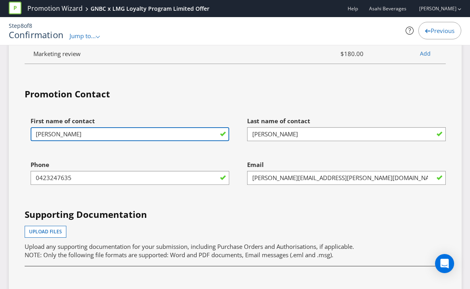
drag, startPoint x: 61, startPoint y: 135, endPoint x: 16, endPoint y: 136, distance: 44.9
click at [16, 136] on div "Services Summary Plexus Services Promotion Wizard Terms & Conditions $390.00 Sh…" at bounding box center [235, 53] width 453 height 680
drag, startPoint x: 51, startPoint y: 133, endPoint x: 64, endPoint y: 134, distance: 13.5
click at [51, 133] on input "[PERSON_NAME]" at bounding box center [130, 134] width 199 height 14
drag, startPoint x: 64, startPoint y: 134, endPoint x: 21, endPoint y: 133, distance: 43.7
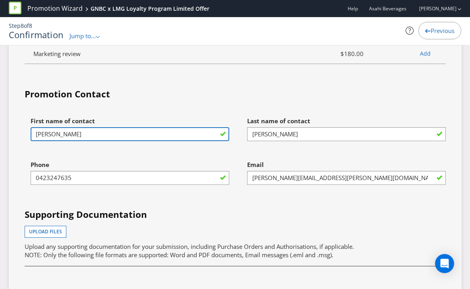
click at [21, 133] on div "First name of contact [PERSON_NAME]" at bounding box center [127, 135] width 216 height 44
type input "[PERSON_NAME]"
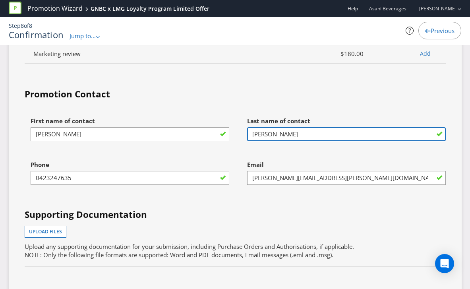
drag, startPoint x: 295, startPoint y: 136, endPoint x: 224, endPoint y: 133, distance: 71.5
click at [224, 133] on div "First name of contact [PERSON_NAME] Last name of contact [PERSON_NAME] Phone [P…" at bounding box center [235, 223] width 433 height 221
type input "Haeusler"
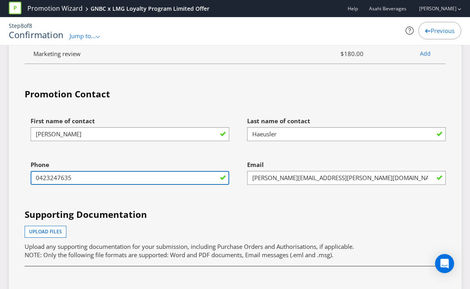
click at [104, 175] on input "0423247635" at bounding box center [130, 178] width 199 height 14
drag, startPoint x: 96, startPoint y: 179, endPoint x: 26, endPoint y: 174, distance: 70.1
click at [26, 174] on div "Phone [PHONE_NUMBER]" at bounding box center [127, 178] width 216 height 44
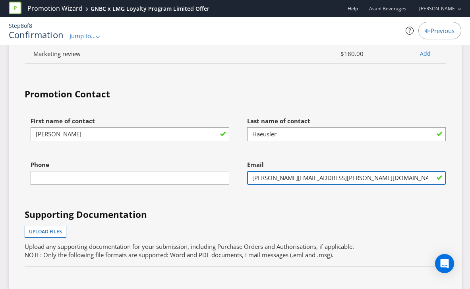
drag, startPoint x: 327, startPoint y: 178, endPoint x: 248, endPoint y: 175, distance: 79.5
click at [248, 175] on input "[PERSON_NAME][EMAIL_ADDRESS][PERSON_NAME][DOMAIN_NAME]" at bounding box center [346, 178] width 199 height 14
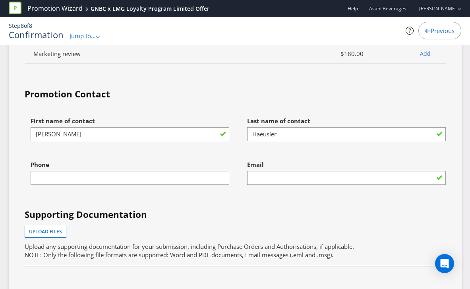
type input "[PERSON_NAME][EMAIL_ADDRESS][DOMAIN_NAME]"
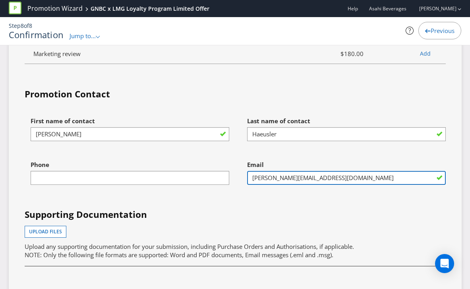
click at [315, 178] on input "[PERSON_NAME][EMAIL_ADDRESS][DOMAIN_NAME]" at bounding box center [346, 178] width 199 height 14
drag, startPoint x: 406, startPoint y: 181, endPoint x: 241, endPoint y: 174, distance: 165.0
click at [241, 174] on div "Email [PERSON_NAME][EMAIL_ADDRESS][DOMAIN_NAME]" at bounding box center [343, 178] width 216 height 44
paste input "[PERSON_NAME][EMAIL_ADDRESS][PERSON_NAME][DOMAIN_NAME]"
type input "[PERSON_NAME][EMAIL_ADDRESS][PERSON_NAME][DOMAIN_NAME]"
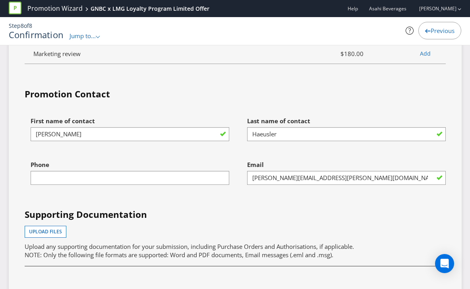
click at [266, 206] on div "First name of contact [PERSON_NAME] Last name of contact [PERSON_NAME] Phone Em…" at bounding box center [235, 223] width 433 height 221
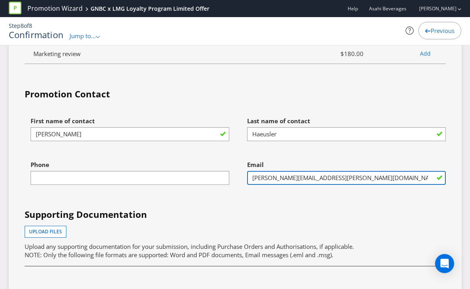
click at [378, 176] on input "[PERSON_NAME][EMAIL_ADDRESS][PERSON_NAME][DOMAIN_NAME]" at bounding box center [346, 178] width 199 height 14
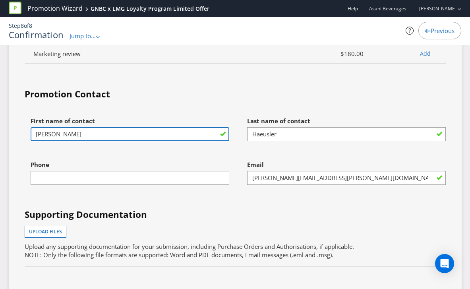
click at [69, 135] on input "[PERSON_NAME]" at bounding box center [130, 134] width 199 height 14
type input "[PERSON_NAME]"
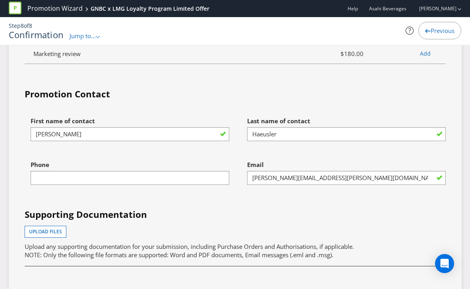
click at [111, 159] on div "Phone" at bounding box center [130, 170] width 199 height 29
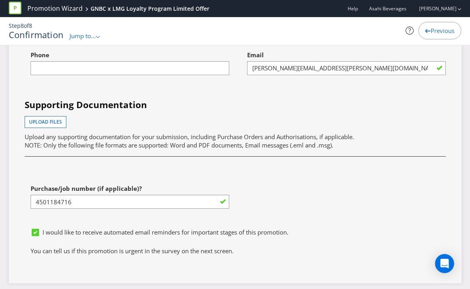
scroll to position [2387, 0]
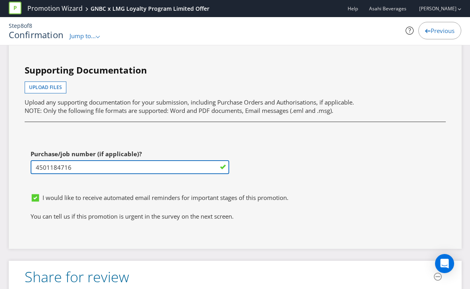
drag, startPoint x: 75, startPoint y: 168, endPoint x: 13, endPoint y: 164, distance: 62.1
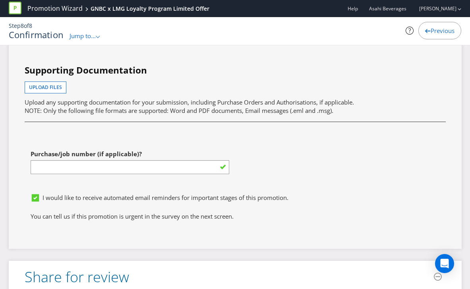
type input "4501184716"
drag, startPoint x: 113, startPoint y: 213, endPoint x: 117, endPoint y: 208, distance: 6.2
click at [113, 212] on p "You can tell us if this promotion is urgent in the survey on the next screen." at bounding box center [235, 216] width 409 height 8
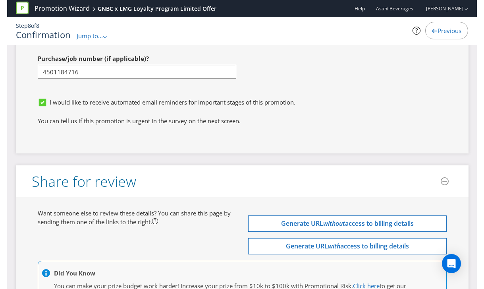
scroll to position [2538, 0]
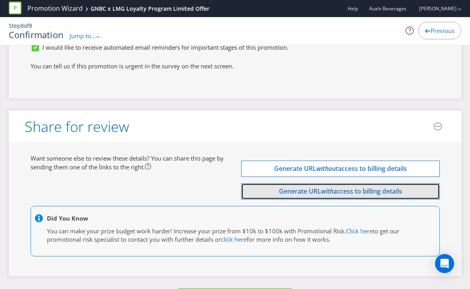
click at [308, 187] on span "Generate URL" at bounding box center [300, 191] width 42 height 9
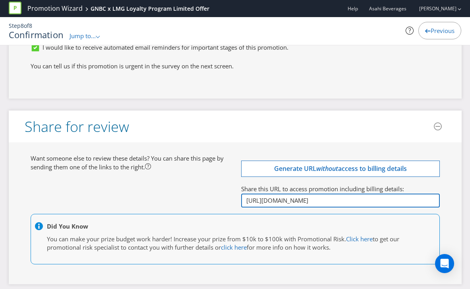
click at [268, 200] on input "[URL][DOMAIN_NAME]" at bounding box center [340, 200] width 199 height 14
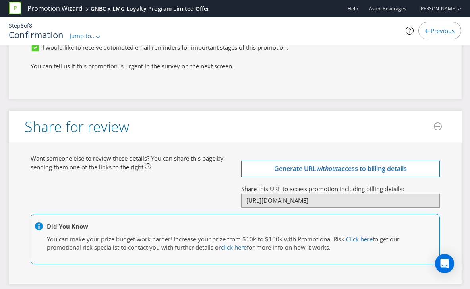
drag, startPoint x: 378, startPoint y: 129, endPoint x: 356, endPoint y: 125, distance: 22.5
click at [378, 129] on header "Share for review" at bounding box center [235, 126] width 453 height 32
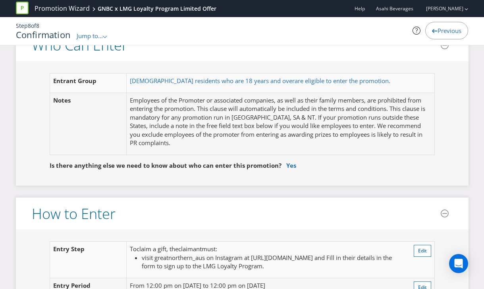
scroll to position [0, 0]
